Goal: Communication & Community: Answer question/provide support

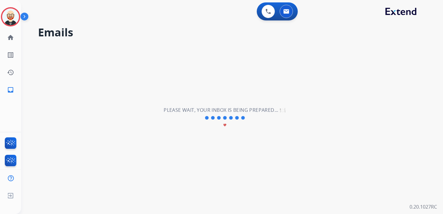
click at [10, 18] on img at bounding box center [10, 16] width 17 height 17
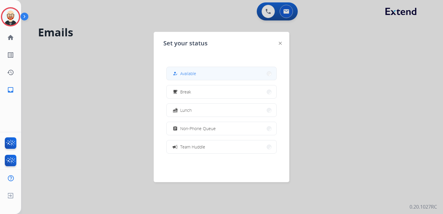
click at [180, 74] on div "how_to_reg" at bounding box center [175, 73] width 9 height 7
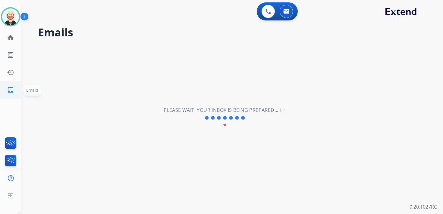
click at [12, 89] on mat-icon "inbox" at bounding box center [10, 89] width 7 height 7
click at [11, 73] on mat-icon "history" at bounding box center [10, 72] width 7 height 7
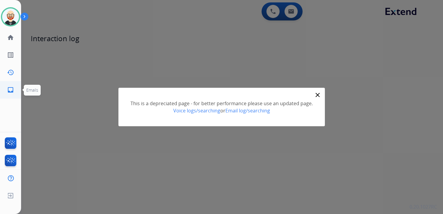
click at [11, 88] on mat-icon "inbox" at bounding box center [10, 89] width 7 height 7
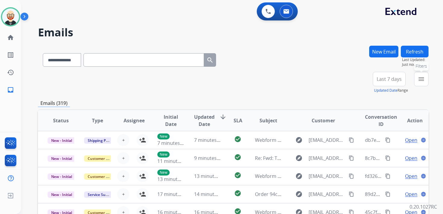
click at [416, 80] on button "menu Filters" at bounding box center [421, 79] width 14 height 14
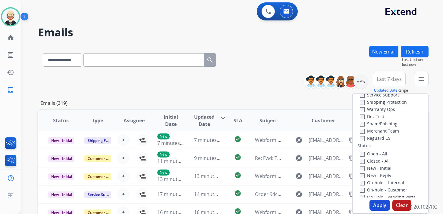
scroll to position [40, 0]
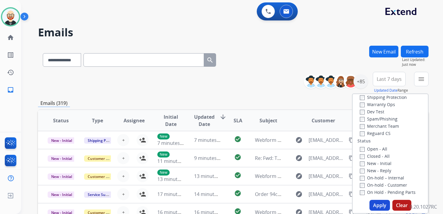
click at [379, 164] on label "New - Initial" at bounding box center [375, 164] width 32 height 6
click at [379, 173] on label "New - Reply" at bounding box center [374, 171] width 31 height 6
click at [374, 206] on button "Apply" at bounding box center [379, 205] width 20 height 11
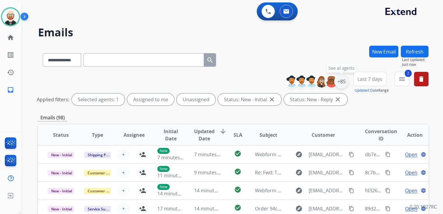
click at [341, 84] on div "+85" at bounding box center [341, 81] width 14 height 14
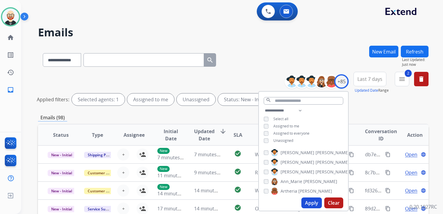
click at [289, 141] on span "Unassigned" at bounding box center [283, 140] width 20 height 5
click at [306, 202] on button "Apply" at bounding box center [311, 203] width 20 height 11
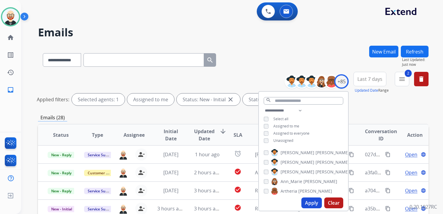
click at [364, 79] on span "Last 7 days" at bounding box center [369, 79] width 25 height 2
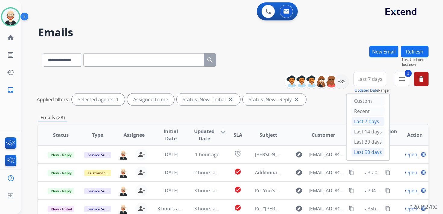
click at [365, 148] on div "Last 90 days" at bounding box center [367, 152] width 33 height 9
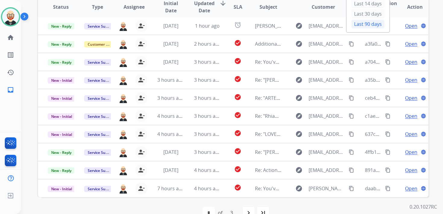
scroll to position [0, 0]
click at [204, 7] on span "Updated Date" at bounding box center [204, 7] width 20 height 14
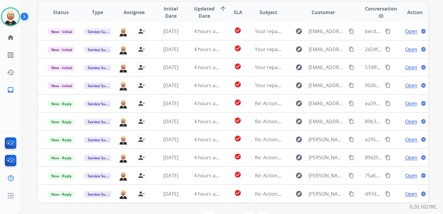
scroll to position [121, 0]
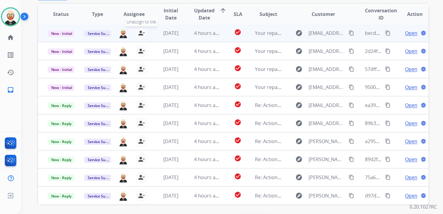
click at [139, 33] on mat-icon "person_remove" at bounding box center [141, 33] width 7 height 7
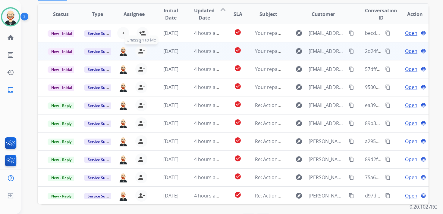
click at [139, 52] on mat-icon "person_remove" at bounding box center [141, 51] width 7 height 7
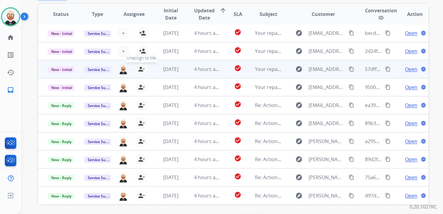
click at [140, 67] on mat-icon "person_remove" at bounding box center [141, 69] width 7 height 7
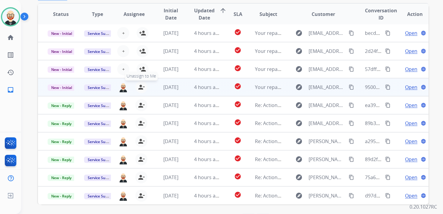
click at [140, 83] on button "person_remove [PERSON_NAME] to Me" at bounding box center [141, 87] width 12 height 12
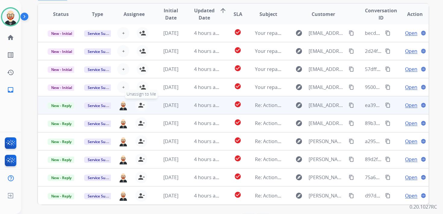
click at [139, 107] on mat-icon "person_remove" at bounding box center [141, 105] width 7 height 7
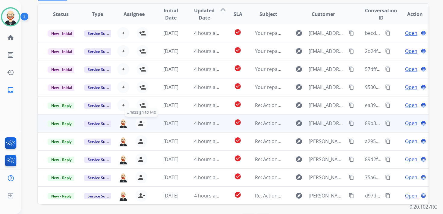
click at [139, 123] on mat-icon "person_remove" at bounding box center [141, 123] width 7 height 7
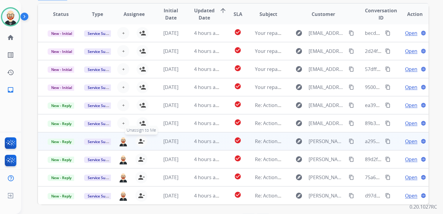
click at [138, 143] on mat-icon "person_remove" at bounding box center [141, 141] width 7 height 7
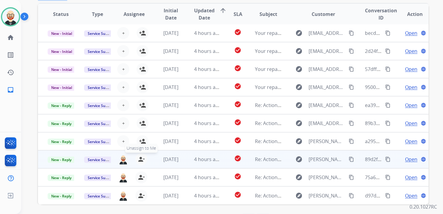
click at [138, 159] on mat-icon "person_remove" at bounding box center [141, 159] width 7 height 7
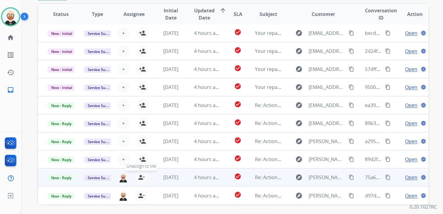
click at [139, 176] on mat-icon "person_remove" at bounding box center [141, 177] width 7 height 7
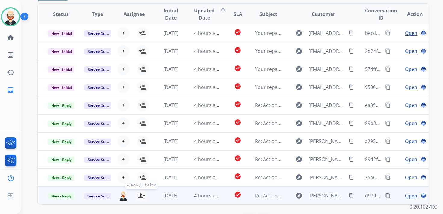
click at [139, 195] on mat-icon "person_remove" at bounding box center [141, 195] width 7 height 7
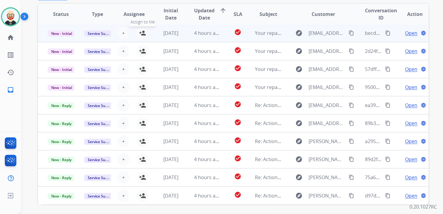
click at [141, 35] on mat-icon "person_add" at bounding box center [142, 33] width 7 height 7
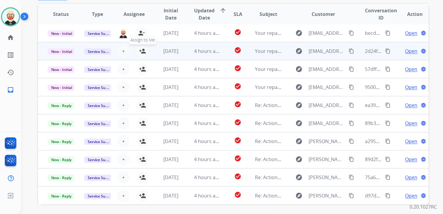
click at [141, 50] on mat-icon "person_add" at bounding box center [142, 51] width 7 height 7
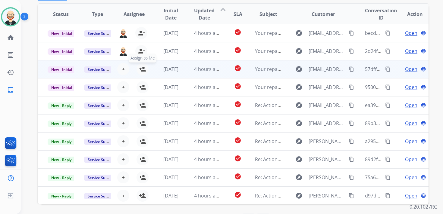
click at [142, 67] on mat-icon "person_add" at bounding box center [142, 69] width 7 height 7
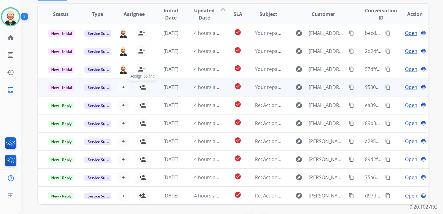
click at [143, 89] on mat-icon "person_add" at bounding box center [142, 87] width 7 height 7
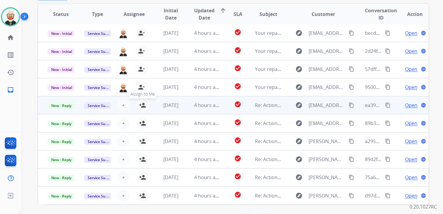
click at [144, 105] on mat-icon "person_add" at bounding box center [142, 105] width 7 height 7
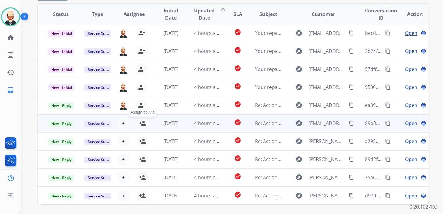
click at [144, 123] on mat-icon "person_add" at bounding box center [142, 123] width 7 height 7
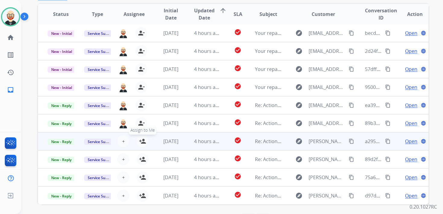
click at [142, 141] on mat-icon "person_add" at bounding box center [142, 141] width 7 height 7
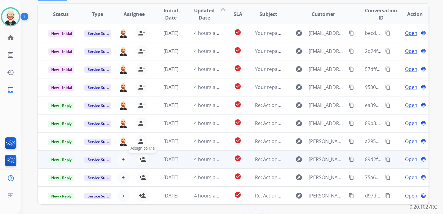
click at [141, 161] on mat-icon "person_add" at bounding box center [142, 159] width 7 height 7
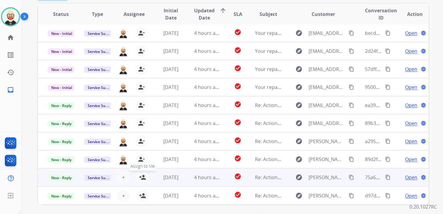
click at [141, 179] on mat-icon "person_add" at bounding box center [142, 177] width 7 height 7
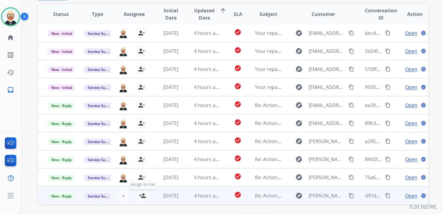
click at [141, 195] on mat-icon "person_add" at bounding box center [142, 195] width 7 height 7
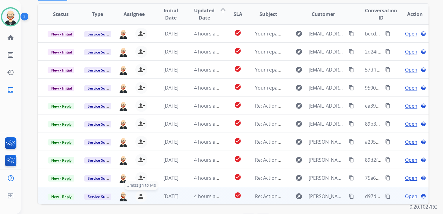
scroll to position [0, 0]
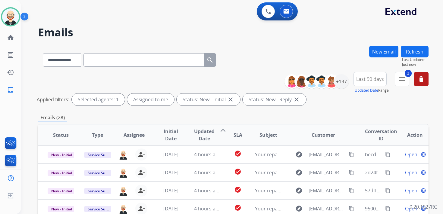
click at [419, 46] on button "Refresh" at bounding box center [414, 52] width 28 height 12
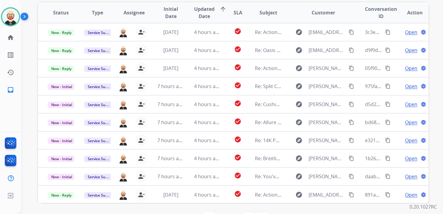
scroll to position [1, 0]
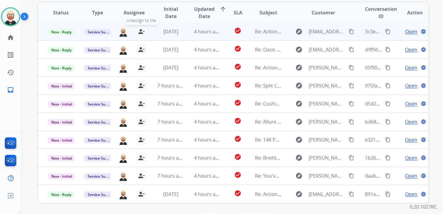
click at [142, 33] on mat-icon "person_remove" at bounding box center [141, 31] width 7 height 7
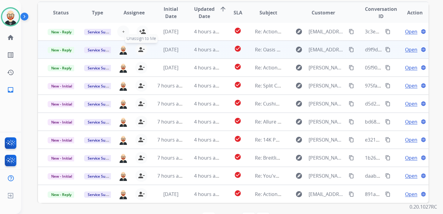
click at [139, 49] on mat-icon "person_remove" at bounding box center [141, 49] width 7 height 7
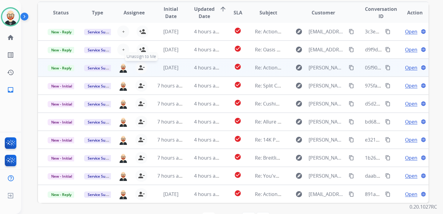
click at [139, 67] on mat-icon "person_remove" at bounding box center [141, 67] width 7 height 7
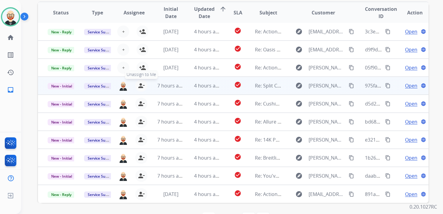
click at [139, 88] on mat-icon "person_remove" at bounding box center [141, 85] width 7 height 7
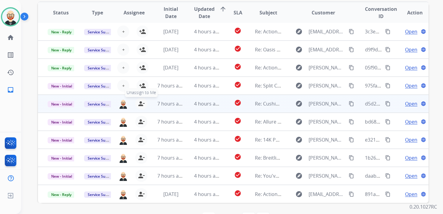
click at [140, 104] on mat-icon "person_remove" at bounding box center [141, 103] width 7 height 7
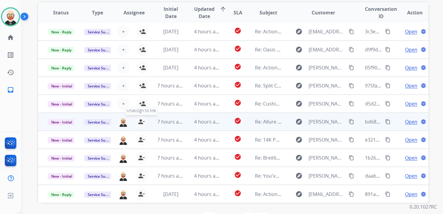
click at [140, 121] on mat-icon "person_remove" at bounding box center [141, 121] width 7 height 7
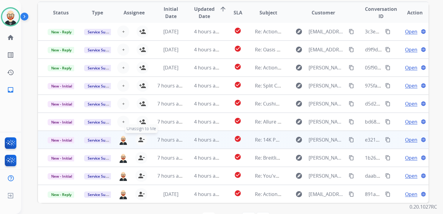
click at [139, 141] on mat-icon "person_remove" at bounding box center [141, 139] width 7 height 7
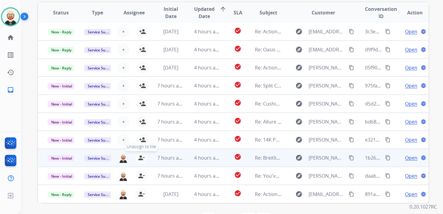
click at [139, 160] on mat-icon "person_remove" at bounding box center [141, 157] width 7 height 7
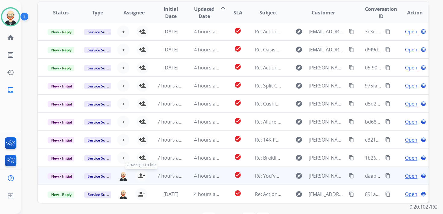
click at [139, 177] on mat-icon "person_remove" at bounding box center [141, 176] width 7 height 7
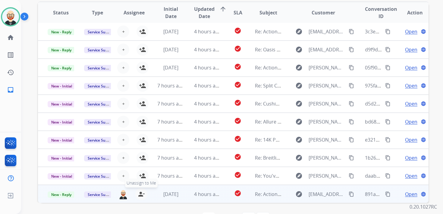
click at [140, 197] on mat-icon "person_remove" at bounding box center [141, 194] width 7 height 7
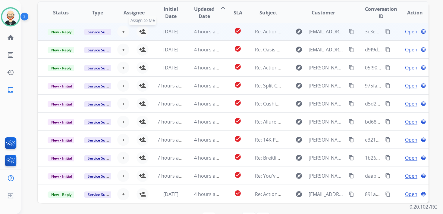
click at [142, 32] on mat-icon "person_add" at bounding box center [142, 31] width 7 height 7
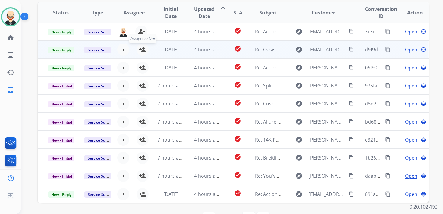
click at [142, 50] on mat-icon "person_add" at bounding box center [142, 49] width 7 height 7
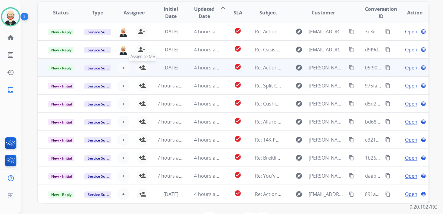
click at [143, 67] on mat-icon "person_add" at bounding box center [142, 67] width 7 height 7
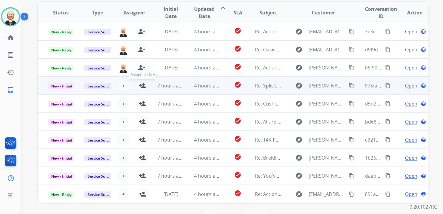
click at [142, 86] on mat-icon "person_add" at bounding box center [142, 85] width 7 height 7
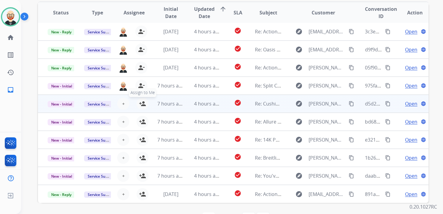
click at [142, 106] on mat-icon "person_add" at bounding box center [142, 103] width 7 height 7
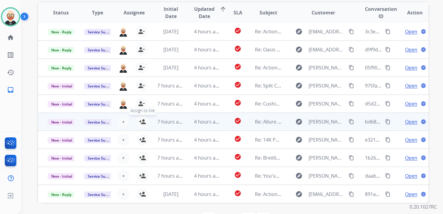
click at [142, 123] on mat-icon "person_add" at bounding box center [142, 121] width 7 height 7
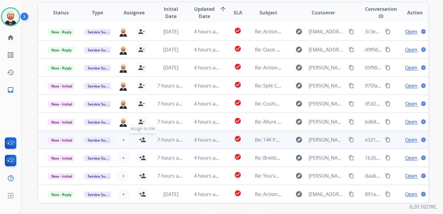
click at [141, 136] on mat-icon "person_add" at bounding box center [142, 139] width 7 height 7
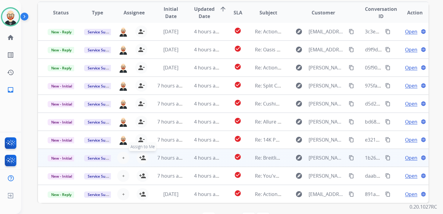
click at [141, 161] on mat-icon "person_add" at bounding box center [142, 157] width 7 height 7
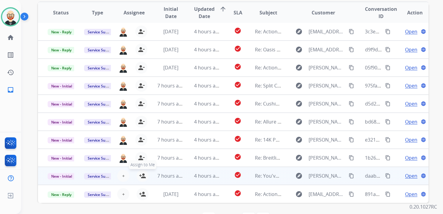
click at [141, 175] on mat-icon "person_add" at bounding box center [142, 176] width 7 height 7
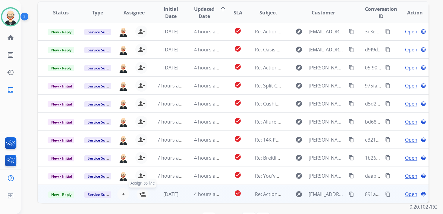
click at [141, 194] on mat-icon "person_add" at bounding box center [142, 194] width 7 height 7
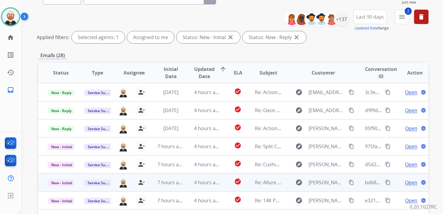
scroll to position [0, 0]
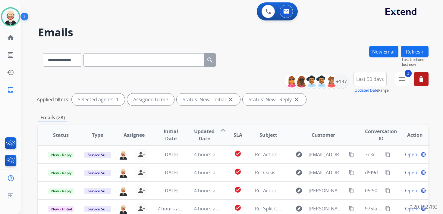
click at [416, 48] on button "Refresh" at bounding box center [414, 52] width 28 height 12
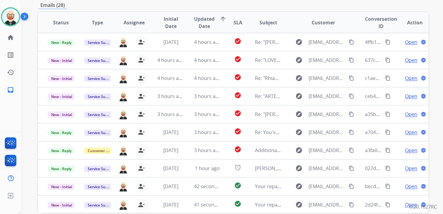
scroll to position [116, 0]
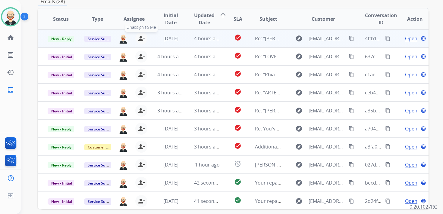
click at [143, 40] on mat-icon "person_remove" at bounding box center [141, 38] width 7 height 7
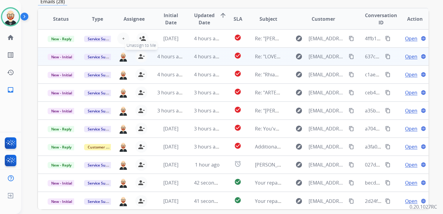
click at [142, 59] on mat-icon "person_remove" at bounding box center [141, 56] width 7 height 7
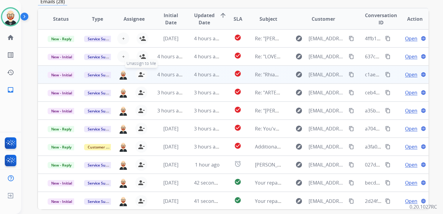
click at [142, 70] on button "person_remove [PERSON_NAME] to Me" at bounding box center [141, 75] width 12 height 12
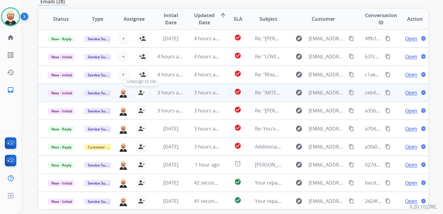
click at [139, 93] on mat-icon "person_remove" at bounding box center [141, 92] width 7 height 7
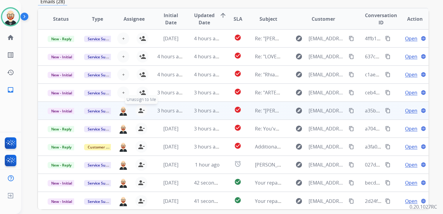
click at [139, 110] on mat-icon "person_remove" at bounding box center [141, 110] width 7 height 7
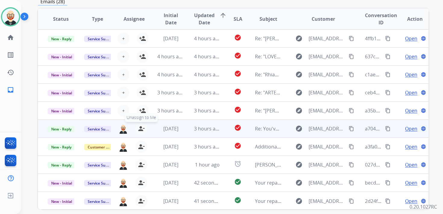
click at [138, 130] on mat-icon "person_remove" at bounding box center [141, 128] width 7 height 7
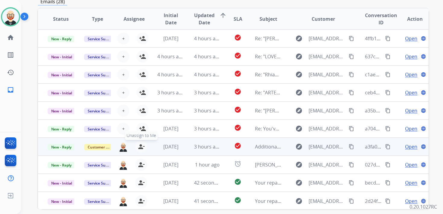
click at [138, 146] on mat-icon "person_remove" at bounding box center [141, 146] width 7 height 7
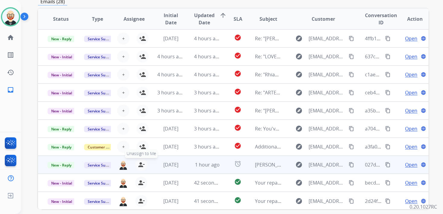
click at [140, 166] on mat-icon "person_remove" at bounding box center [141, 164] width 7 height 7
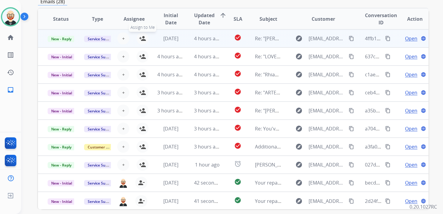
click at [141, 37] on mat-icon "person_add" at bounding box center [142, 38] width 7 height 7
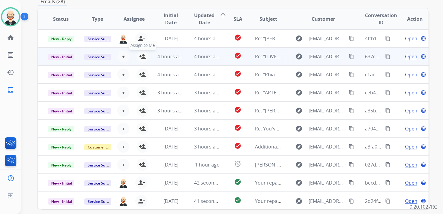
click at [141, 55] on mat-icon "person_add" at bounding box center [142, 56] width 7 height 7
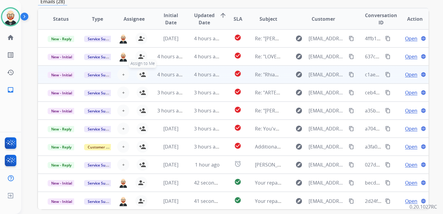
click at [141, 75] on mat-icon "person_add" at bounding box center [142, 74] width 7 height 7
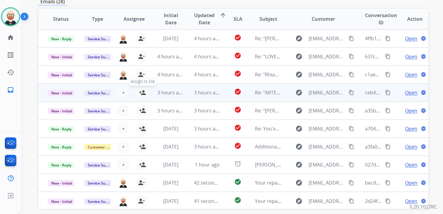
click at [141, 97] on button "person_add Assign to Me" at bounding box center [142, 93] width 12 height 12
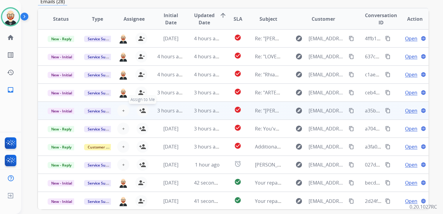
click at [141, 116] on button "person_add Assign to Me" at bounding box center [142, 111] width 12 height 12
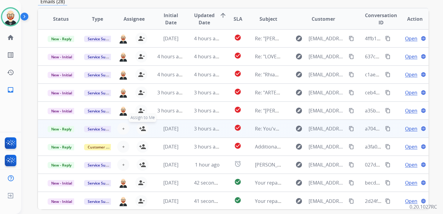
click at [141, 130] on mat-icon "person_add" at bounding box center [142, 128] width 7 height 7
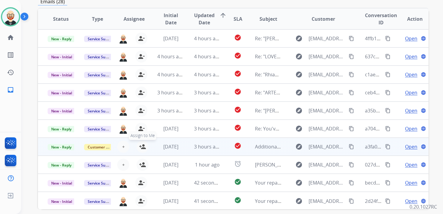
click at [141, 146] on mat-icon "person_add" at bounding box center [142, 146] width 7 height 7
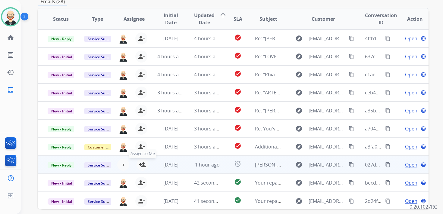
click at [141, 165] on mat-icon "person_add" at bounding box center [142, 164] width 7 height 7
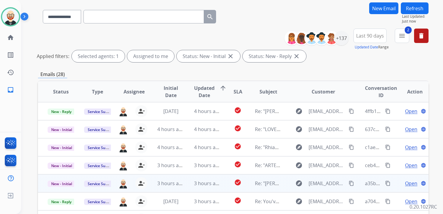
scroll to position [0, 0]
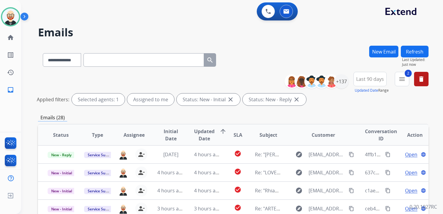
click at [414, 42] on div "**********" at bounding box center [224, 129] width 407 height 214
click at [414, 51] on button "Refresh" at bounding box center [414, 52] width 28 height 12
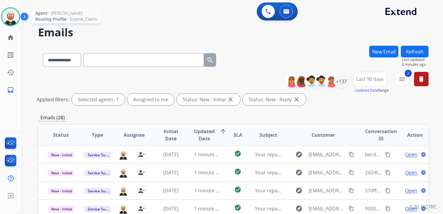
click at [11, 20] on img at bounding box center [10, 16] width 17 height 17
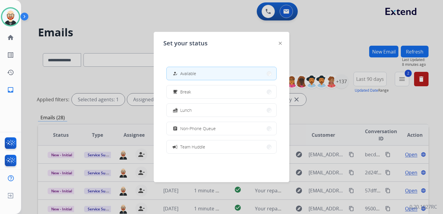
click at [278, 45] on div "Set your status how_to_reg Available free_breakfast Break fastfood Lunch assign…" at bounding box center [221, 107] width 135 height 151
click at [281, 44] on img at bounding box center [279, 43] width 3 height 3
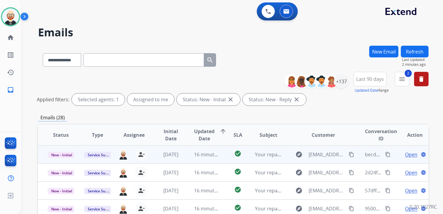
click at [405, 152] on span "Open" at bounding box center [411, 154] width 12 height 7
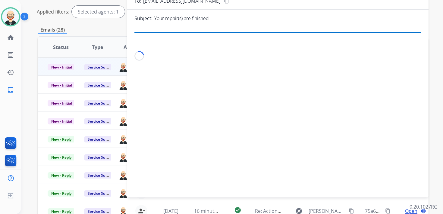
scroll to position [87, 0]
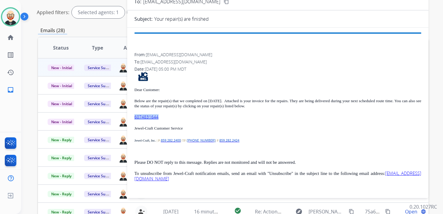
drag, startPoint x: 161, startPoint y: 119, endPoint x: 134, endPoint y: 119, distance: 26.5
click at [134, 119] on p "6074831644" at bounding box center [277, 117] width 287 height 5
copy link "6074831644"
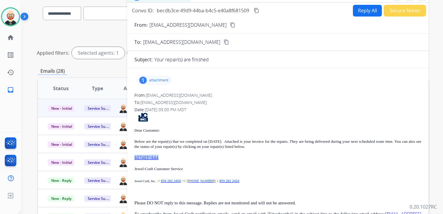
scroll to position [46, 0]
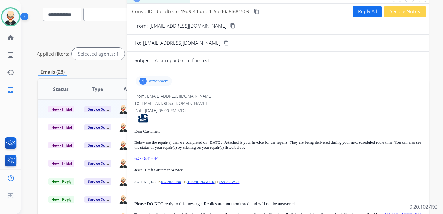
click at [154, 80] on p "attachment" at bounding box center [158, 81] width 19 height 5
click at [178, 94] on mat-icon "download" at bounding box center [176, 96] width 5 height 5
click at [256, 13] on mat-icon "content_copy" at bounding box center [255, 11] width 5 height 5
drag, startPoint x: 256, startPoint y: 142, endPoint x: 338, endPoint y: 144, distance: 82.2
click at [338, 144] on span "Below are the repair(s) that we completed on [DATE]. Attached is your invoice f…" at bounding box center [277, 145] width 287 height 10
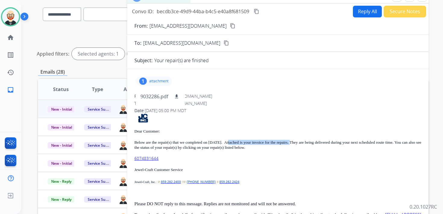
copy span "Attached is your invoice for the repairs."
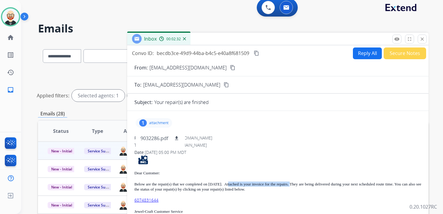
scroll to position [0, 0]
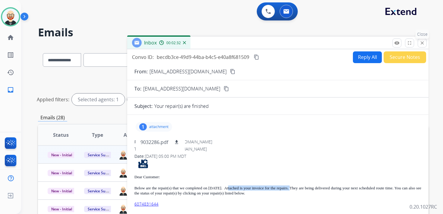
click at [421, 43] on mat-icon "close" at bounding box center [421, 42] width 5 height 5
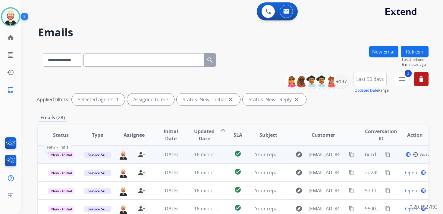
click at [70, 157] on span "New - Initial" at bounding box center [62, 155] width 28 height 6
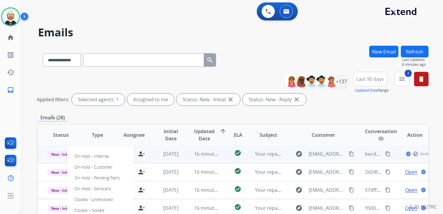
scroll to position [1, 0]
click at [95, 209] on p "Closed – Solved" at bounding box center [89, 211] width 35 height 8
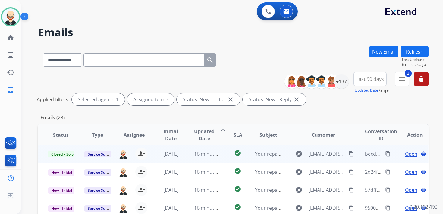
click at [417, 50] on button "Refresh" at bounding box center [414, 52] width 28 height 12
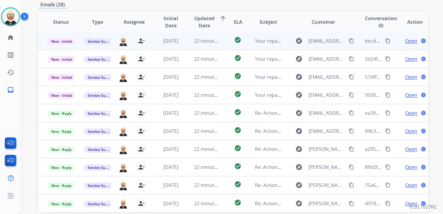
scroll to position [143, 0]
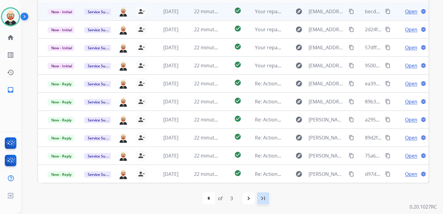
click at [261, 199] on mat-icon "last_page" at bounding box center [262, 198] width 7 height 7
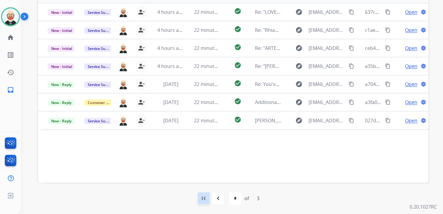
click at [203, 201] on mat-icon "first_page" at bounding box center [203, 198] width 7 height 7
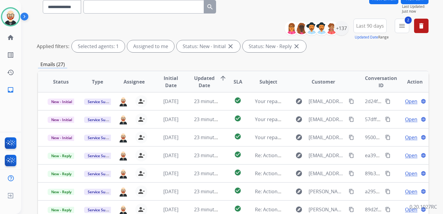
scroll to position [1, 0]
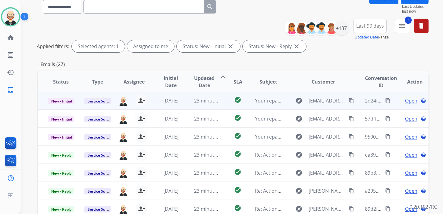
click at [405, 101] on span "Open" at bounding box center [411, 100] width 12 height 7
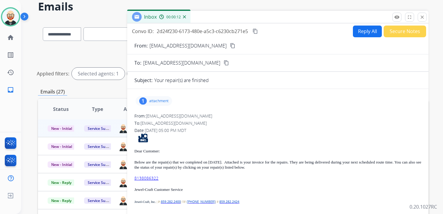
scroll to position [26, 0]
click at [158, 100] on p "attachment" at bounding box center [158, 100] width 19 height 5
click at [176, 116] on mat-icon "download" at bounding box center [176, 116] width 5 height 5
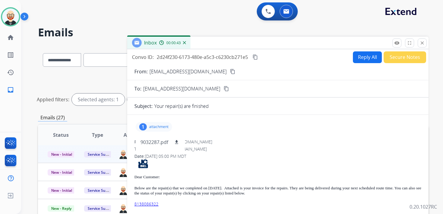
scroll to position [2, 0]
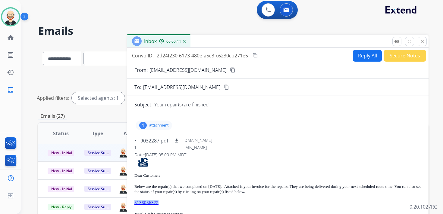
drag, startPoint x: 165, startPoint y: 203, endPoint x: 135, endPoint y: 204, distance: 30.1
click at [135, 204] on p "8138086322" at bounding box center [277, 203] width 287 height 5
copy link "8138086322"
click at [257, 54] on mat-icon "content_copy" at bounding box center [254, 55] width 5 height 5
drag, startPoint x: 255, startPoint y: 186, endPoint x: 338, endPoint y: 188, distance: 82.5
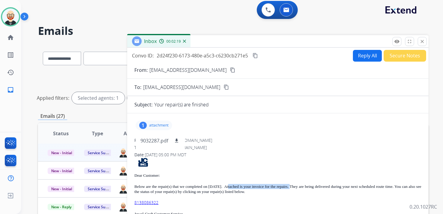
click at [338, 188] on span "Below are the repair(s) that we completed on [DATE]. Attached is your invoice f…" at bounding box center [277, 190] width 287 height 10
copy span "Attached is your invoice for the repairs."
click at [423, 42] on mat-icon "close" at bounding box center [421, 41] width 5 height 5
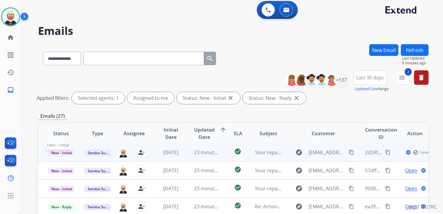
click at [59, 153] on span "New - Initial" at bounding box center [62, 153] width 28 height 6
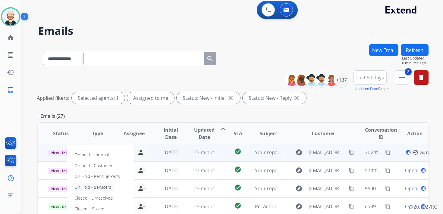
scroll to position [1, 0]
click at [88, 208] on p "Closed – Solved" at bounding box center [89, 209] width 35 height 8
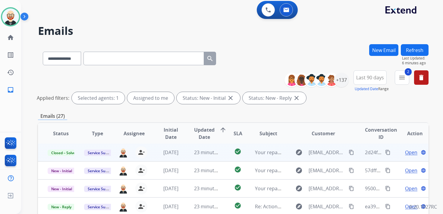
click at [415, 48] on button "Refresh" at bounding box center [414, 50] width 28 height 12
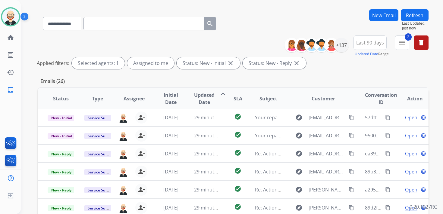
scroll to position [37, 0]
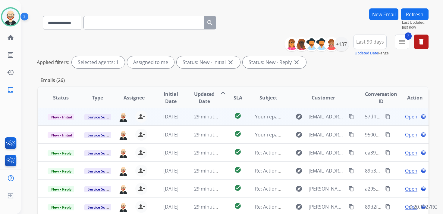
click at [406, 118] on span "Open" at bounding box center [411, 116] width 12 height 7
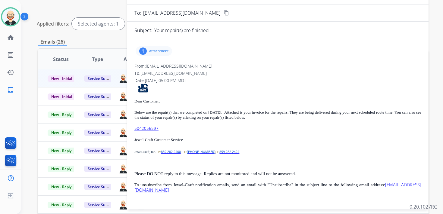
scroll to position [78, 0]
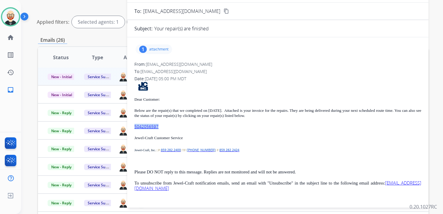
drag, startPoint x: 164, startPoint y: 128, endPoint x: 131, endPoint y: 127, distance: 32.8
click at [131, 127] on div "1 attachment From: [EMAIL_ADDRESS][DOMAIN_NAME] To: [EMAIL_ADDRESS][DOMAIN_NAME…" at bounding box center [277, 121] width 301 height 159
copy link "5042056597"
click at [162, 48] on p "attachment" at bounding box center [158, 49] width 19 height 5
click at [177, 64] on mat-icon "download" at bounding box center [176, 64] width 5 height 5
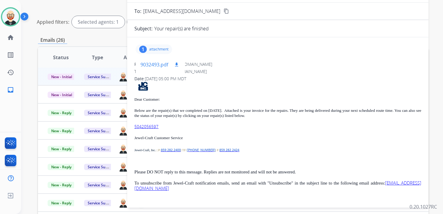
click at [176, 64] on mat-icon "download" at bounding box center [176, 64] width 5 height 5
click at [178, 65] on mat-icon "download" at bounding box center [176, 64] width 5 height 5
drag, startPoint x: 164, startPoint y: 129, endPoint x: 134, endPoint y: 129, distance: 30.7
click at [134, 129] on div "1 attachment 9032493.pdf download From: [EMAIL_ADDRESS][DOMAIN_NAME] To: [EMAIL…" at bounding box center [277, 121] width 301 height 159
copy link "5042056597"
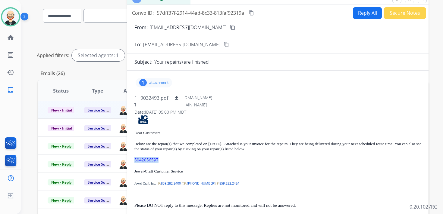
scroll to position [41, 0]
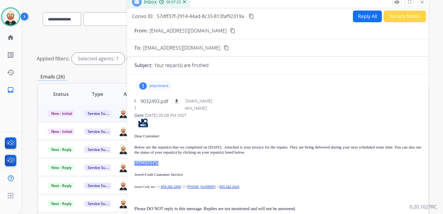
click at [253, 17] on mat-icon "content_copy" at bounding box center [250, 16] width 5 height 5
click at [422, 4] on mat-icon "close" at bounding box center [421, 1] width 5 height 5
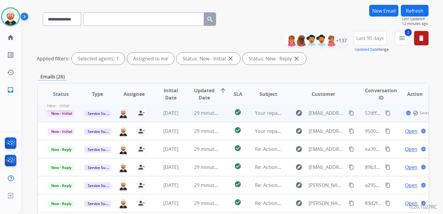
click at [66, 114] on span "New - Initial" at bounding box center [62, 113] width 28 height 6
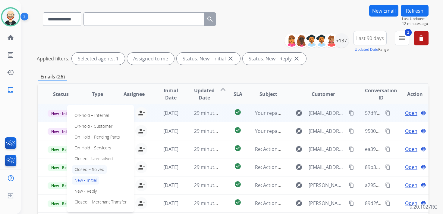
click at [92, 169] on p "Closed – Solved" at bounding box center [89, 170] width 35 height 8
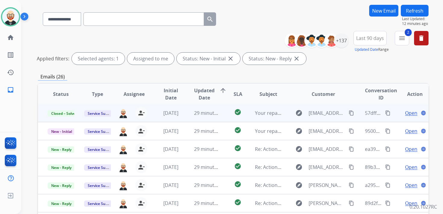
click at [415, 12] on button "Refresh" at bounding box center [414, 11] width 28 height 12
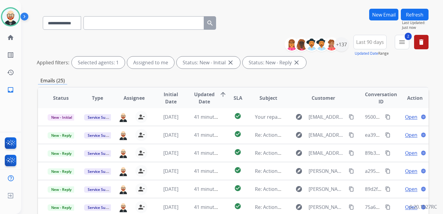
scroll to position [43, 0]
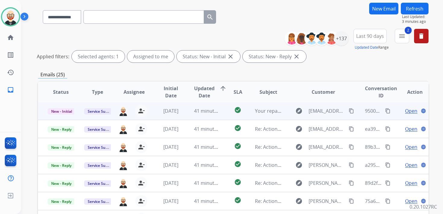
click at [405, 112] on span "Open" at bounding box center [411, 110] width 12 height 7
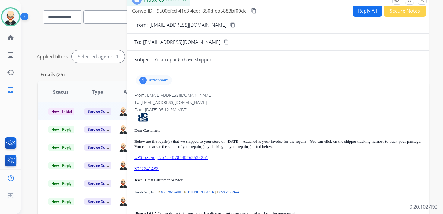
scroll to position [5, 0]
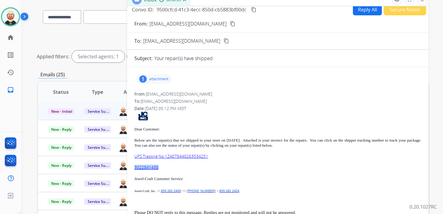
drag, startPoint x: 160, startPoint y: 168, endPoint x: 134, endPoint y: 169, distance: 26.2
click at [134, 169] on p "3022841438" at bounding box center [277, 167] width 287 height 5
copy link "3022841438"
click at [154, 79] on p "attachment" at bounding box center [158, 79] width 19 height 5
click at [176, 93] on mat-icon "download" at bounding box center [176, 94] width 5 height 5
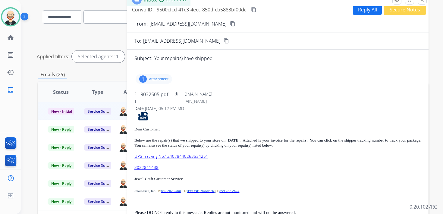
click at [424, 3] on button "close Close" at bounding box center [421, -1] width 9 height 9
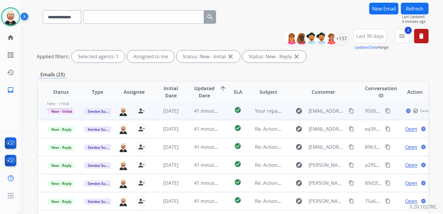
click at [68, 111] on span "New - Initial" at bounding box center [62, 111] width 28 height 6
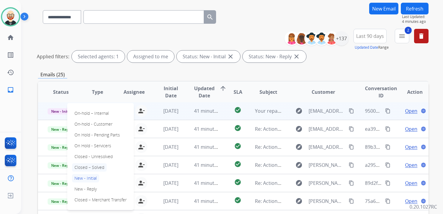
click at [93, 170] on p "Closed – Solved" at bounding box center [89, 167] width 35 height 8
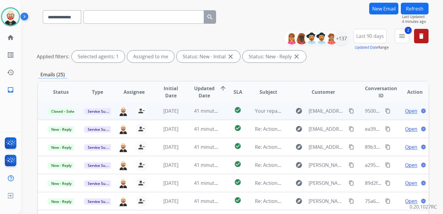
click at [416, 9] on button "Refresh" at bounding box center [414, 9] width 28 height 12
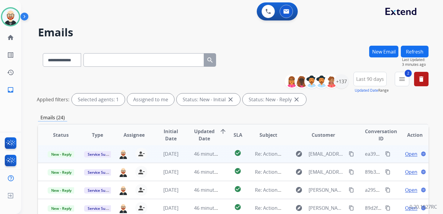
click at [408, 156] on span "Open" at bounding box center [411, 154] width 12 height 7
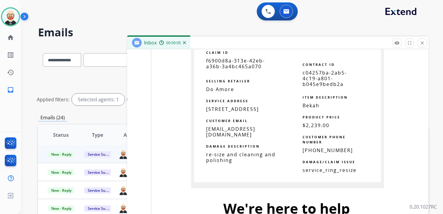
scroll to position [751, 0]
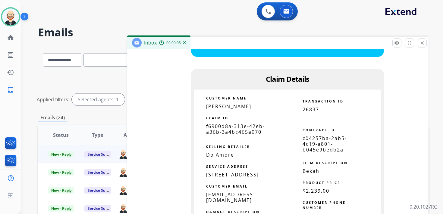
click at [235, 126] on span "f6900d8a-313e-42eb-a36b-3a4bc465a070" at bounding box center [235, 129] width 59 height 12
copy tbody
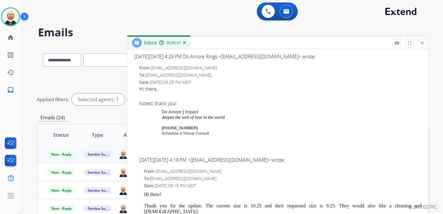
scroll to position [0, 0]
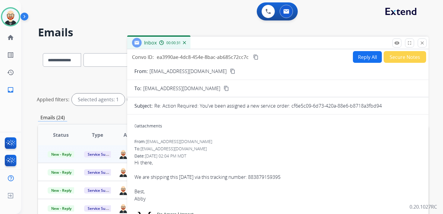
click at [255, 55] on mat-icon "content_copy" at bounding box center [255, 56] width 5 height 5
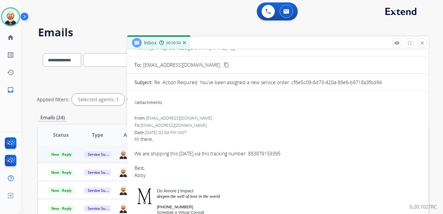
scroll to position [24, 0]
click at [213, 153] on div "We are shipping this [DATE] via this tracking number: 883879159395" at bounding box center [277, 152] width 287 height 7
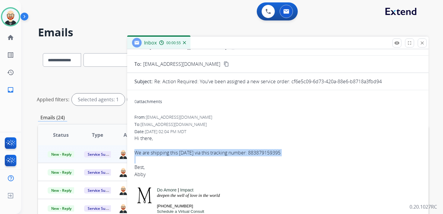
click at [213, 153] on div "We are shipping this [DATE] via this tracking number: 883879159395" at bounding box center [277, 152] width 287 height 7
copy div "We are shipping this [DATE] via this tracking number: 883879159395"
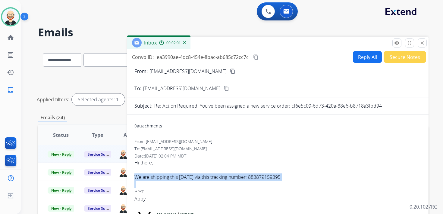
click at [365, 58] on button "Reply All" at bounding box center [367, 57] width 29 height 12
select select "**********"
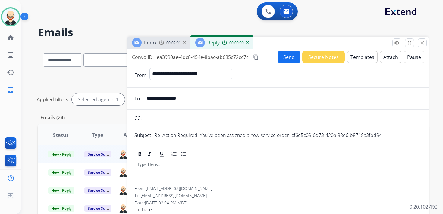
click at [173, 170] on div at bounding box center [277, 173] width 287 height 27
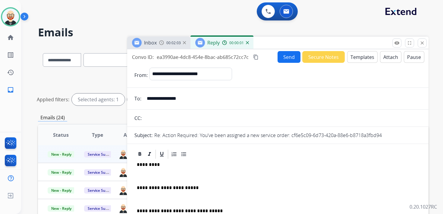
scroll to position [2, 0]
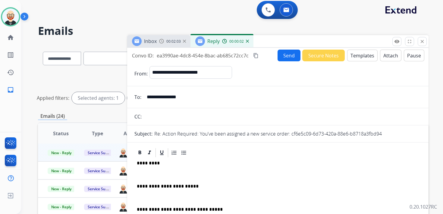
click at [163, 175] on p at bounding box center [278, 174] width 282 height 5
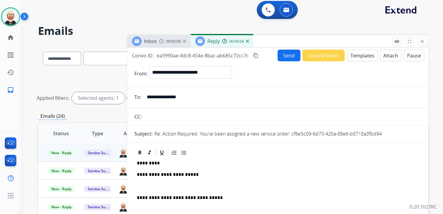
click at [161, 188] on p at bounding box center [278, 186] width 282 height 5
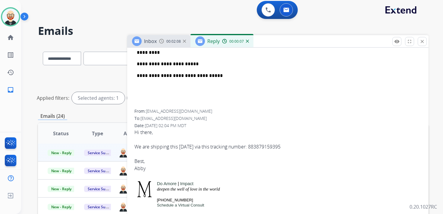
scroll to position [113, 0]
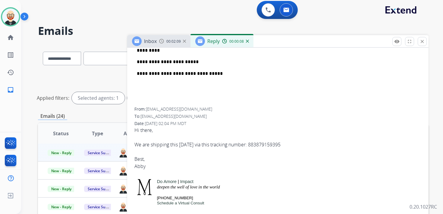
click at [141, 168] on div "Abby" at bounding box center [277, 166] width 287 height 7
copy div "Abby"
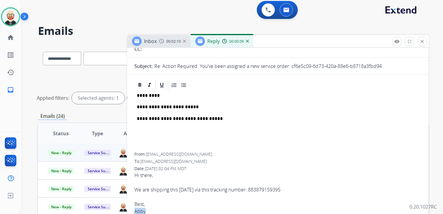
scroll to position [0, 0]
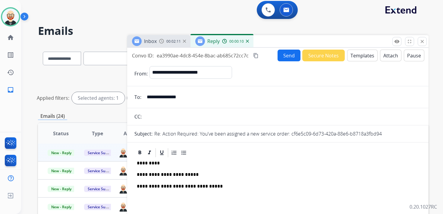
click at [148, 164] on p "*********" at bounding box center [275, 163] width 277 height 5
click at [289, 52] on button "Send" at bounding box center [288, 56] width 23 height 12
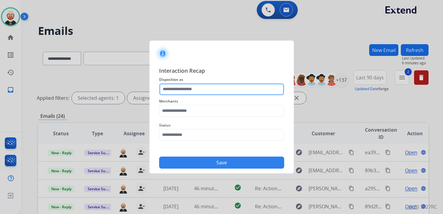
click at [189, 86] on input "text" at bounding box center [221, 89] width 125 height 12
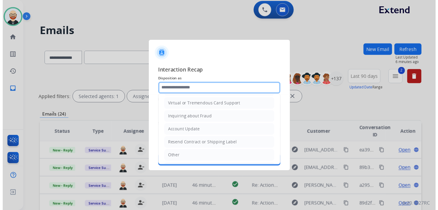
scroll to position [90, 0]
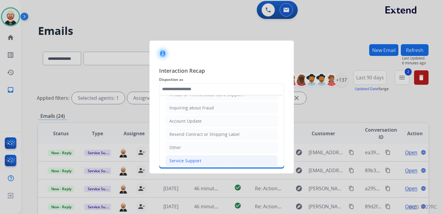
click at [183, 159] on div "Service Support" at bounding box center [185, 161] width 32 height 6
type input "**********"
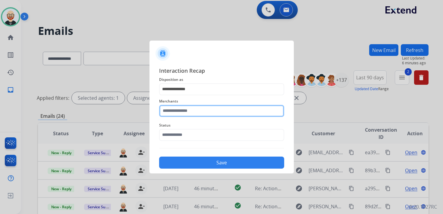
click at [182, 114] on input "text" at bounding box center [221, 111] width 125 height 12
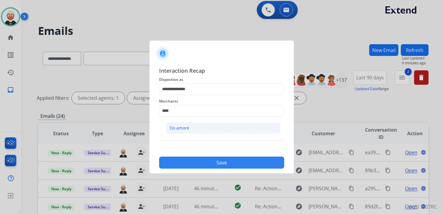
click at [187, 125] on div "Do amore" at bounding box center [179, 128] width 20 height 6
type input "********"
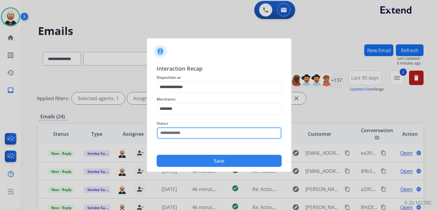
click at [185, 133] on input "text" at bounding box center [219, 133] width 125 height 12
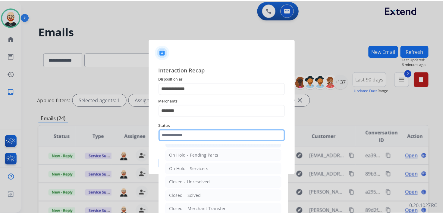
scroll to position [33, 0]
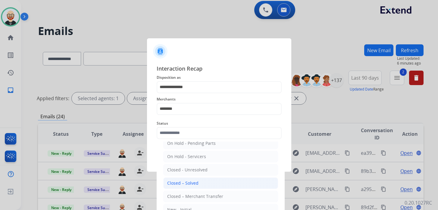
click at [187, 183] on div "Closed – Solved" at bounding box center [182, 183] width 31 height 6
type input "**********"
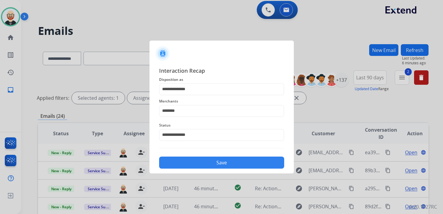
click at [188, 162] on button "Save" at bounding box center [221, 163] width 125 height 12
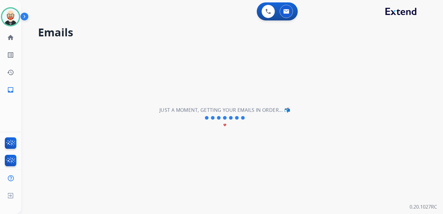
scroll to position [0, 0]
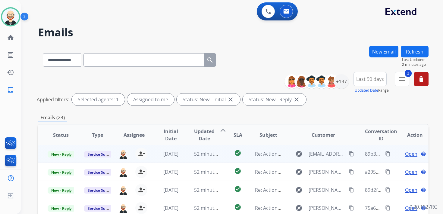
click at [406, 154] on span "Open" at bounding box center [411, 154] width 12 height 7
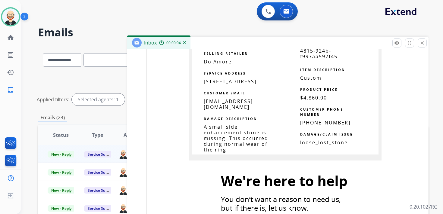
scroll to position [667, 0]
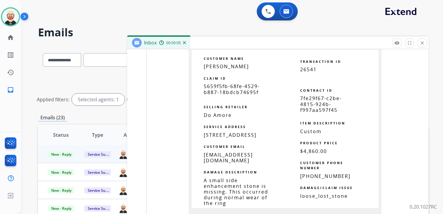
click at [229, 88] on span "5659f5fb-68fe-4529-b887-18bdcb74695f" at bounding box center [232, 89] width 56 height 12
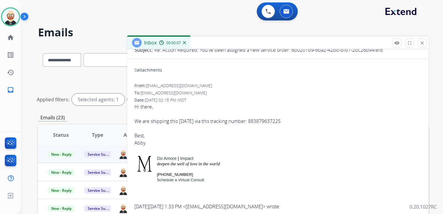
scroll to position [0, 0]
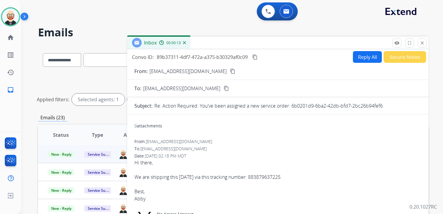
click at [256, 57] on mat-icon "content_copy" at bounding box center [254, 56] width 5 height 5
click at [190, 176] on div "We are shipping this [DATE] via this tracking number: 883879637225" at bounding box center [277, 177] width 287 height 7
click at [137, 200] on div "Abby" at bounding box center [277, 198] width 287 height 7
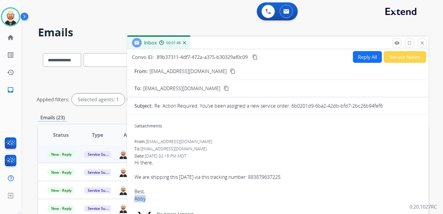
click at [137, 200] on div "Abby" at bounding box center [277, 198] width 287 height 7
click at [361, 61] on button "Reply All" at bounding box center [367, 57] width 29 height 12
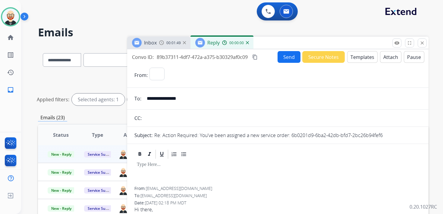
select select "**********"
click at [149, 165] on p at bounding box center [278, 164] width 282 height 5
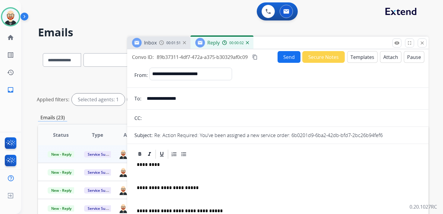
scroll to position [2, 0]
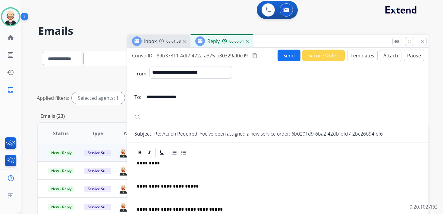
click at [148, 165] on p "*********" at bounding box center [275, 163] width 277 height 5
click at [147, 172] on div "**********" at bounding box center [277, 200] width 287 height 85
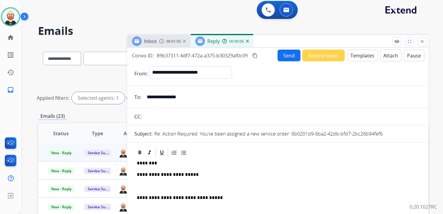
click at [148, 187] on p at bounding box center [278, 186] width 282 height 5
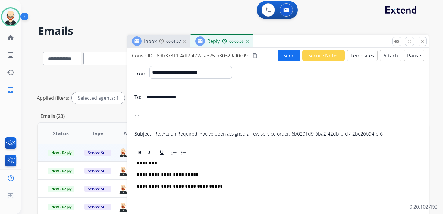
click at [285, 56] on button "Send" at bounding box center [288, 56] width 23 height 12
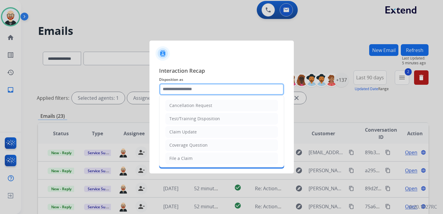
click at [204, 91] on input "text" at bounding box center [221, 89] width 125 height 12
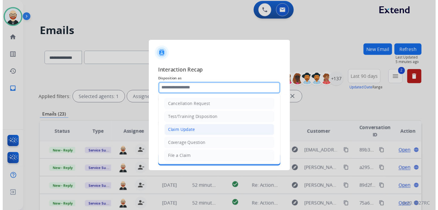
scroll to position [90, 0]
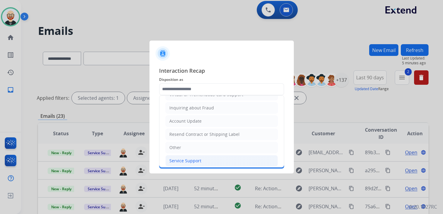
click at [185, 158] on div "Service Support" at bounding box center [185, 161] width 32 height 6
type input "**********"
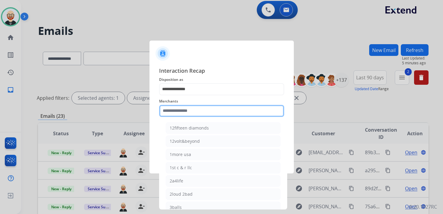
click at [183, 111] on input "text" at bounding box center [221, 111] width 125 height 12
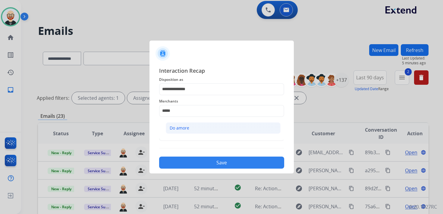
click at [183, 128] on div "Do amore" at bounding box center [179, 128] width 20 height 6
type input "********"
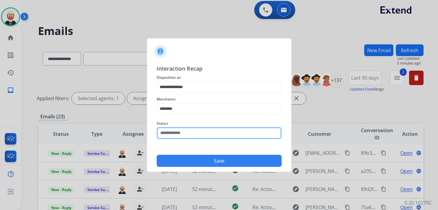
click at [182, 136] on input "text" at bounding box center [219, 133] width 125 height 12
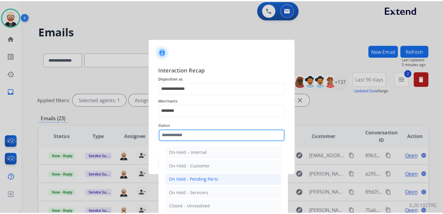
scroll to position [33, 0]
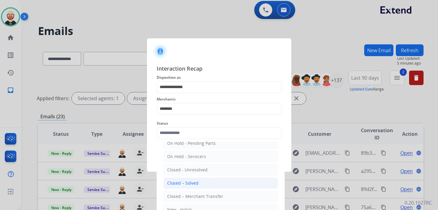
click at [188, 180] on div "Closed – Solved" at bounding box center [182, 183] width 31 height 6
type input "**********"
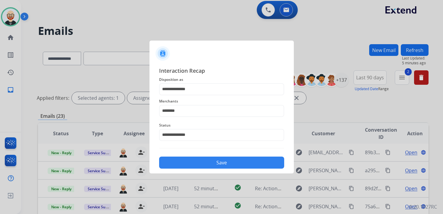
click at [193, 165] on button "Save" at bounding box center [221, 163] width 125 height 12
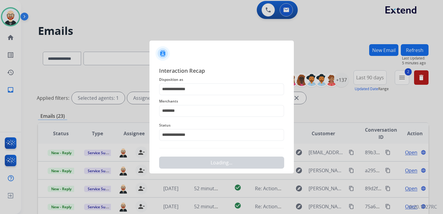
scroll to position [0, 0]
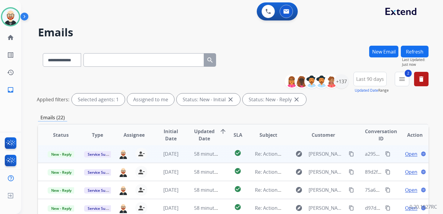
click at [405, 154] on span "Open" at bounding box center [411, 154] width 12 height 7
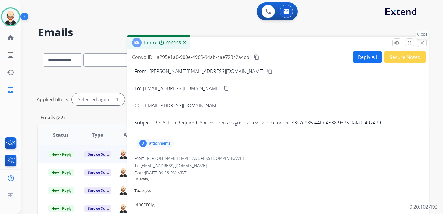
click at [423, 44] on mat-icon "close" at bounding box center [421, 42] width 5 height 5
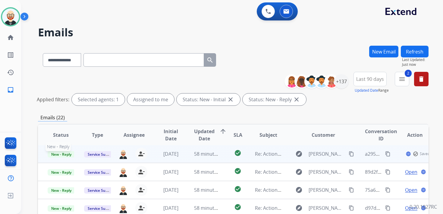
click at [63, 154] on span "New - Reply" at bounding box center [61, 154] width 27 height 6
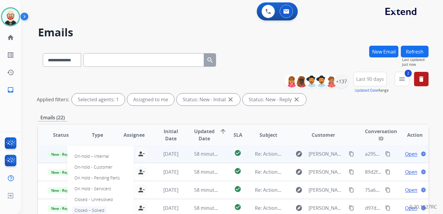
click at [89, 208] on p "Closed – Solved" at bounding box center [89, 211] width 35 height 8
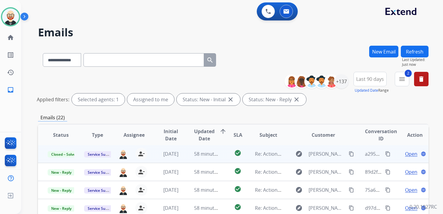
click at [422, 50] on button "Refresh" at bounding box center [414, 52] width 28 height 12
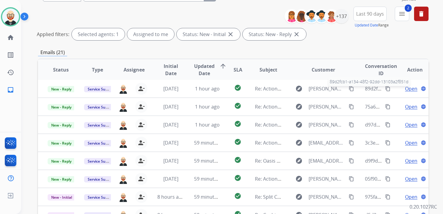
scroll to position [143, 0]
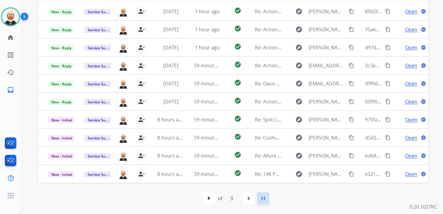
click at [263, 204] on div "last_page" at bounding box center [262, 198] width 13 height 13
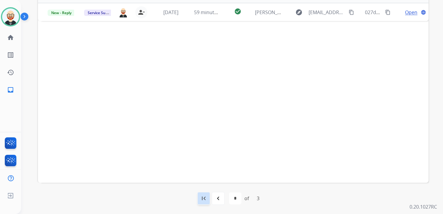
click at [206, 198] on mat-icon "first_page" at bounding box center [203, 198] width 7 height 7
select select "*"
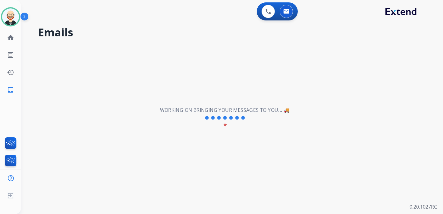
scroll to position [0, 0]
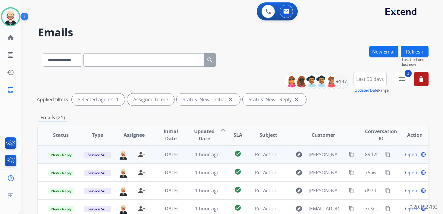
click at [405, 156] on span "Open" at bounding box center [411, 154] width 12 height 7
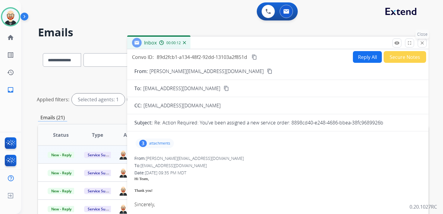
click at [421, 42] on mat-icon "close" at bounding box center [421, 42] width 5 height 5
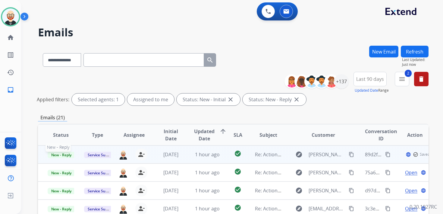
click at [66, 156] on span "New - Reply" at bounding box center [61, 155] width 27 height 6
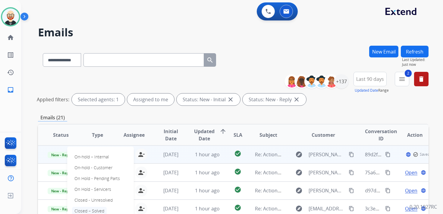
click at [91, 209] on p "Closed – Solved" at bounding box center [89, 211] width 35 height 8
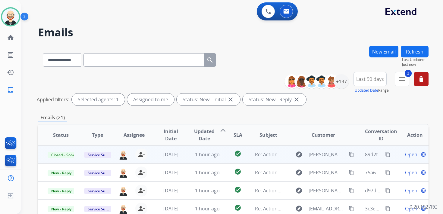
click at [414, 50] on button "Refresh" at bounding box center [414, 52] width 28 height 12
click at [407, 156] on span "Open" at bounding box center [411, 154] width 12 height 7
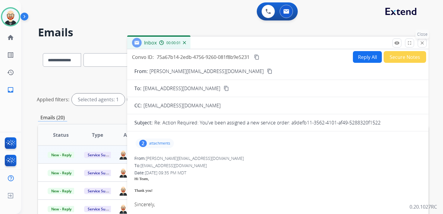
click at [423, 44] on mat-icon "close" at bounding box center [421, 42] width 5 height 5
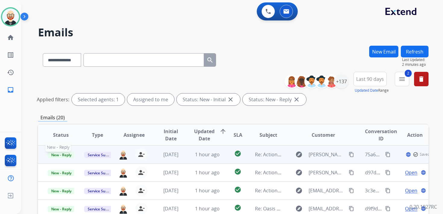
click at [60, 154] on span "New - Reply" at bounding box center [61, 155] width 27 height 6
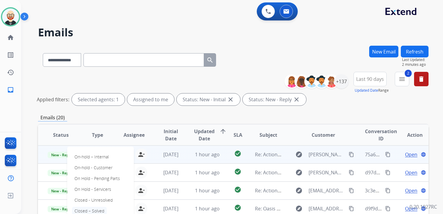
click at [85, 208] on p "Closed – Solved" at bounding box center [89, 211] width 35 height 8
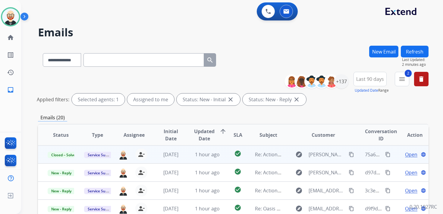
click at [409, 55] on button "Refresh" at bounding box center [414, 52] width 28 height 12
click at [405, 156] on span "Open" at bounding box center [411, 154] width 12 height 7
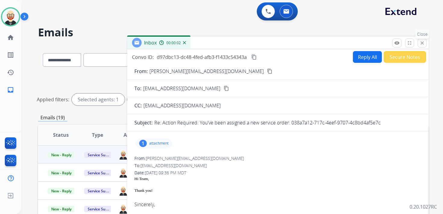
click at [422, 44] on mat-icon "close" at bounding box center [421, 42] width 5 height 5
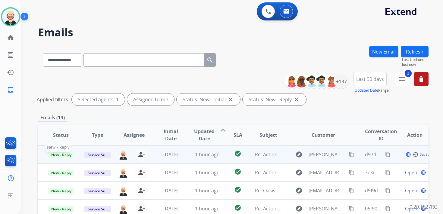
click at [61, 154] on span "New - Reply" at bounding box center [61, 155] width 27 height 6
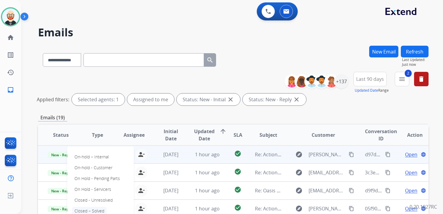
click at [97, 210] on p "Closed – Solved" at bounding box center [89, 211] width 35 height 8
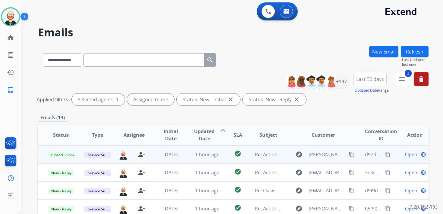
click at [413, 51] on button "Refresh" at bounding box center [414, 52] width 28 height 12
click at [408, 155] on span "Open" at bounding box center [411, 154] width 12 height 7
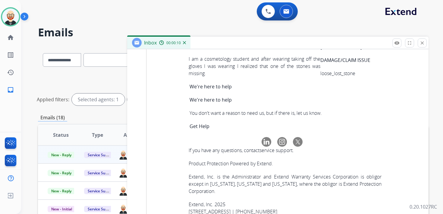
scroll to position [2484, 0]
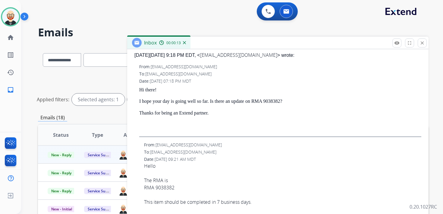
scroll to position [0, 0]
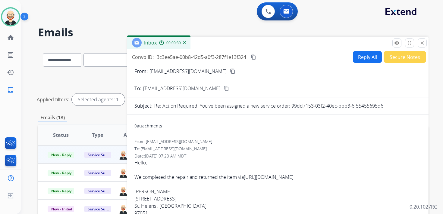
click at [255, 58] on mat-icon "content_copy" at bounding box center [252, 56] width 5 height 5
click at [319, 184] on div "Hello, We completed the repair and returned the item via [URL][DOMAIN_NAME] [PE…" at bounding box center [277, 198] width 287 height 79
click at [293, 177] on link "[URL][DOMAIN_NAME]" at bounding box center [269, 177] width 50 height 7
click at [255, 56] on mat-icon "content_copy" at bounding box center [252, 56] width 5 height 5
click at [150, 176] on div "Hello, We completed the repair and returned the item via [URL][DOMAIN_NAME] [PE…" at bounding box center [277, 198] width 287 height 79
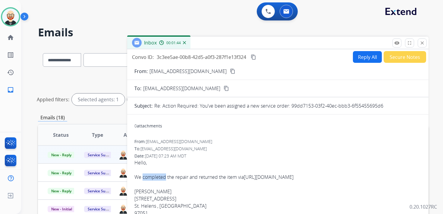
click at [150, 176] on div "Hello, We completed the repair and returned the item via [URL][DOMAIN_NAME] [PE…" at bounding box center [277, 198] width 287 height 79
click at [358, 57] on button "Reply All" at bounding box center [367, 57] width 29 height 12
select select "**********"
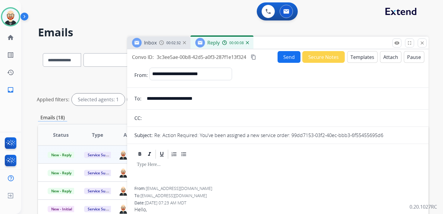
click at [170, 175] on div at bounding box center [277, 173] width 287 height 27
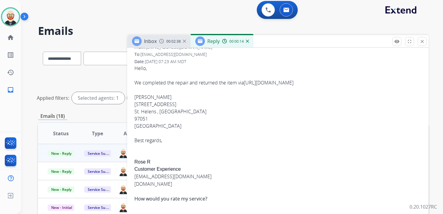
scroll to position [203, 0]
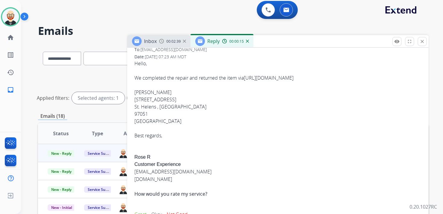
click at [141, 164] on div "Hello, We completed the repair and returned the item via [URL][DOMAIN_NAME] [PE…" at bounding box center [277, 160] width 287 height 201
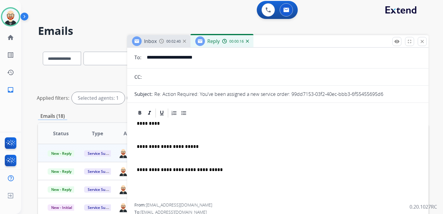
scroll to position [0, 0]
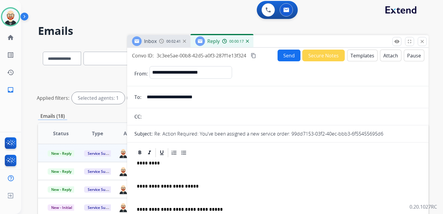
click at [148, 161] on p "*********" at bounding box center [275, 163] width 277 height 5
click at [149, 178] on p at bounding box center [278, 174] width 282 height 5
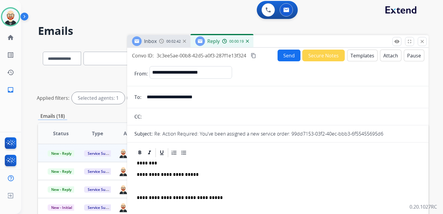
click at [152, 182] on div "**********" at bounding box center [277, 194] width 287 height 73
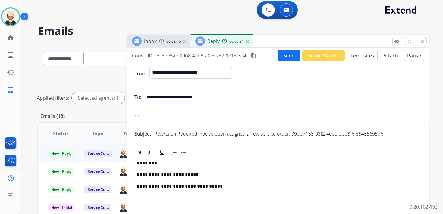
click at [286, 57] on button "Send" at bounding box center [288, 56] width 23 height 12
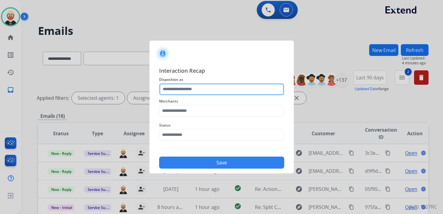
click at [206, 92] on input "text" at bounding box center [221, 89] width 125 height 12
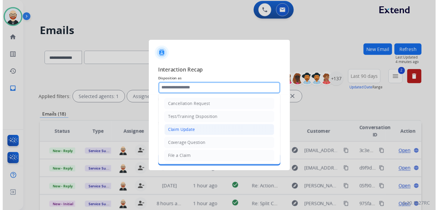
scroll to position [90, 0]
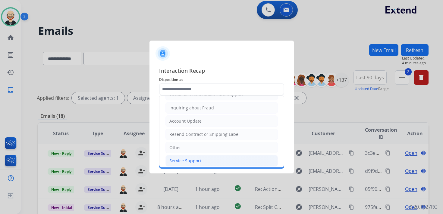
click at [192, 158] on div "Service Support" at bounding box center [185, 161] width 32 height 6
type input "**********"
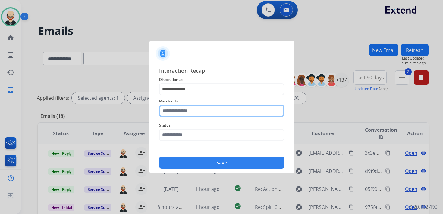
click at [188, 115] on input "text" at bounding box center [221, 111] width 125 height 12
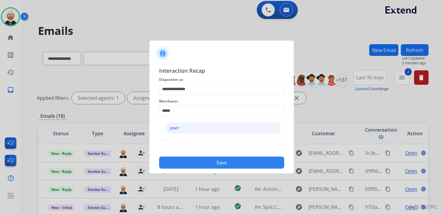
click at [188, 125] on li "Jewlr" at bounding box center [223, 128] width 115 height 11
type input "*****"
click at [188, 125] on span "Status" at bounding box center [221, 125] width 125 height 7
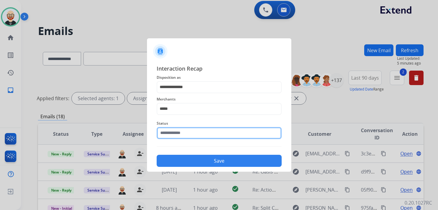
click at [187, 134] on input "text" at bounding box center [219, 133] width 125 height 12
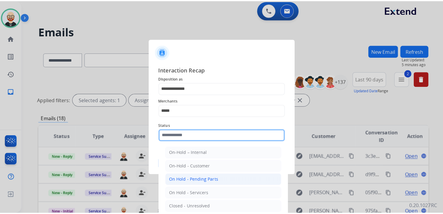
scroll to position [15, 0]
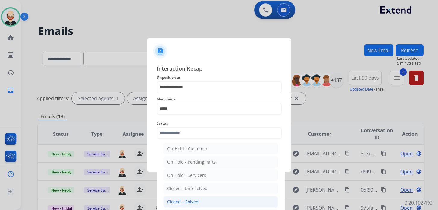
click at [190, 198] on div "Closed – Solved" at bounding box center [182, 201] width 31 height 6
type input "**********"
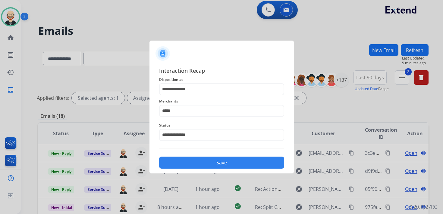
click at [203, 163] on button "Save" at bounding box center [221, 163] width 125 height 12
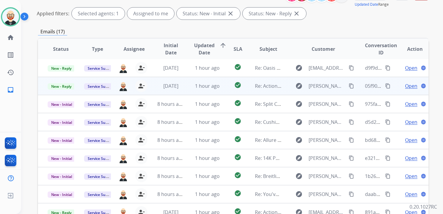
scroll to position [87, 0]
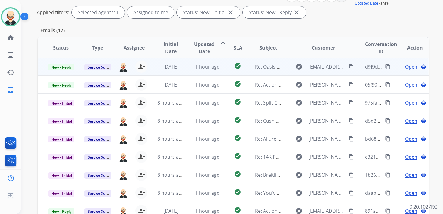
click at [406, 68] on span "Open" at bounding box center [411, 66] width 12 height 7
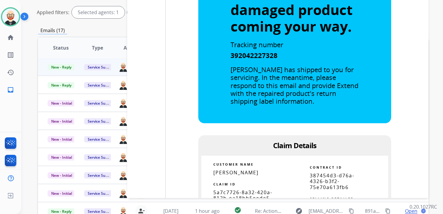
scroll to position [907, 0]
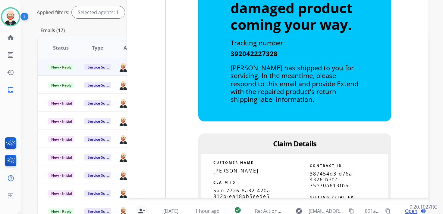
click at [241, 194] on span "5a7c7726-8a32-420a-812b-ea18bb5eede5" at bounding box center [242, 194] width 59 height 12
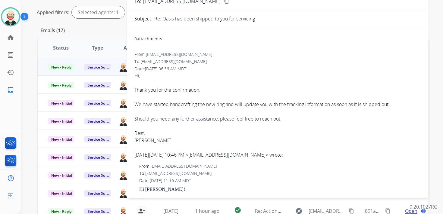
scroll to position [0, 0]
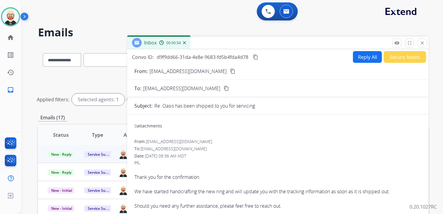
click at [255, 55] on mat-icon "content_copy" at bounding box center [255, 56] width 5 height 5
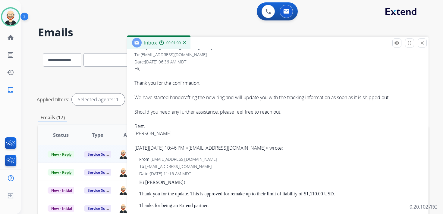
scroll to position [96, 0]
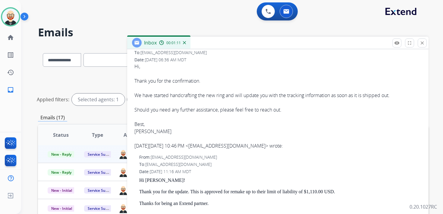
click at [215, 95] on div "Hi, Thank you for the confirmation. We have started handcrafting the new ring a…" at bounding box center [277, 106] width 287 height 87
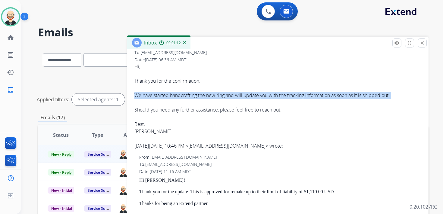
click at [215, 95] on div "Hi, Thank you for the confirmation. We have started handcrafting the new ring a…" at bounding box center [277, 106] width 287 height 87
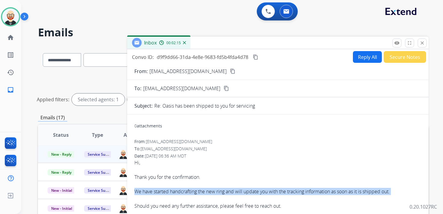
click at [360, 56] on button "Reply All" at bounding box center [367, 57] width 29 height 12
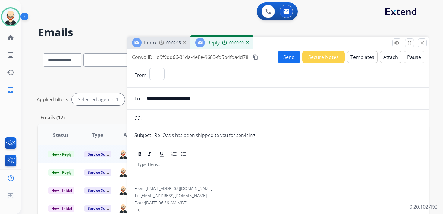
select select "**********"
click at [154, 172] on div at bounding box center [277, 173] width 287 height 27
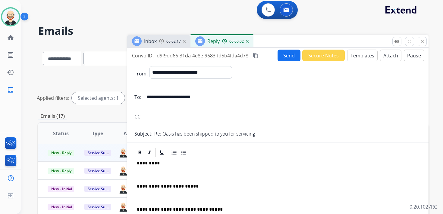
click at [156, 173] on p at bounding box center [278, 174] width 282 height 5
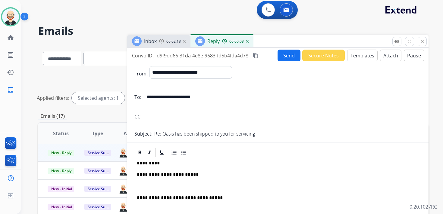
click at [150, 185] on p at bounding box center [278, 186] width 282 height 5
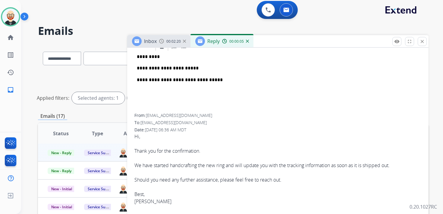
scroll to position [108, 0]
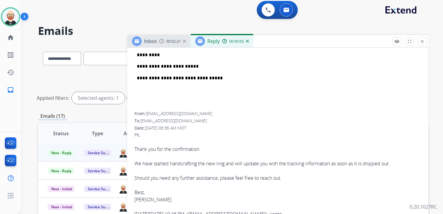
click at [145, 199] on div "Hi, Thank you for the confirmation. We have started handcrafting the new ring a…" at bounding box center [277, 174] width 287 height 87
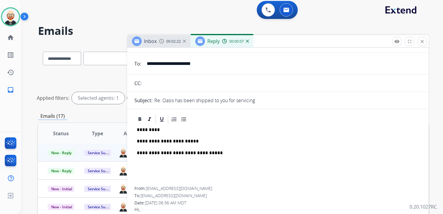
scroll to position [10, 0]
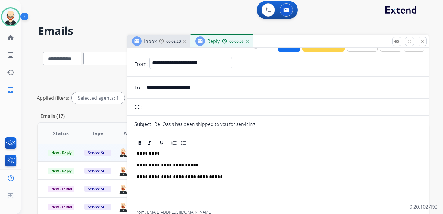
click at [147, 151] on p "*********" at bounding box center [275, 153] width 277 height 5
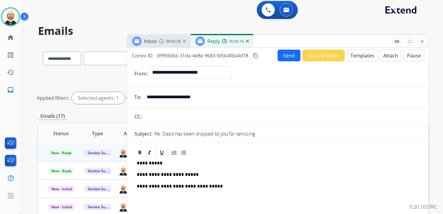
click at [279, 57] on button "Send" at bounding box center [288, 56] width 23 height 12
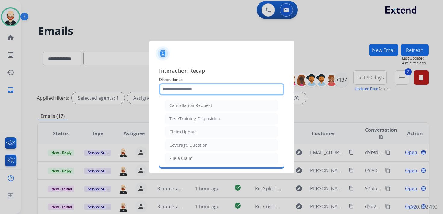
click at [238, 92] on input "text" at bounding box center [221, 89] width 125 height 12
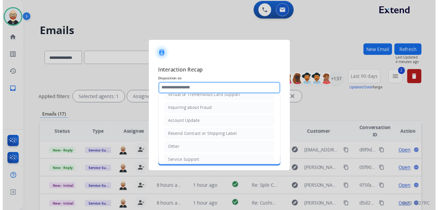
scroll to position [90, 0]
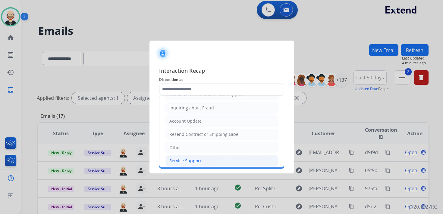
click at [201, 158] on li "Service Support" at bounding box center [221, 160] width 112 height 11
type input "**********"
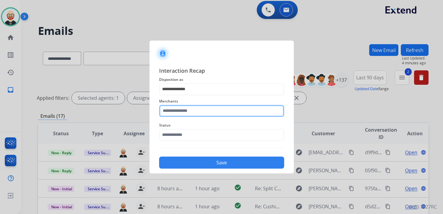
click at [183, 111] on input "text" at bounding box center [221, 111] width 125 height 12
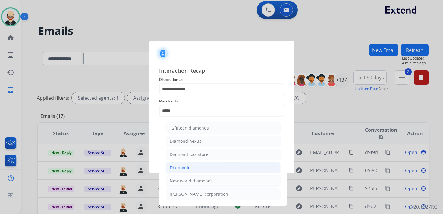
click at [183, 163] on li "Diamondere" at bounding box center [223, 167] width 115 height 11
type input "**********"
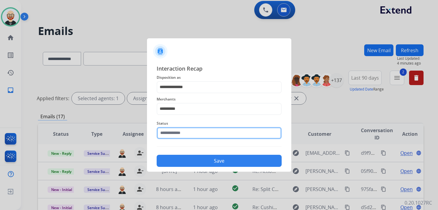
click at [183, 136] on input "text" at bounding box center [219, 133] width 125 height 12
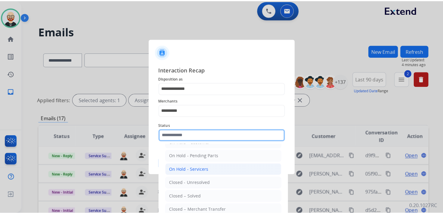
scroll to position [23, 0]
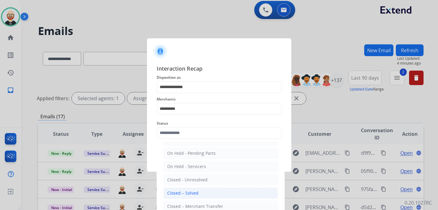
click at [187, 190] on div "Closed – Solved" at bounding box center [182, 193] width 31 height 6
type input "**********"
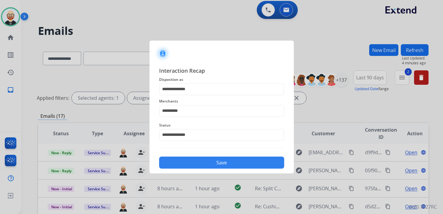
click at [186, 161] on button "Save" at bounding box center [221, 163] width 125 height 12
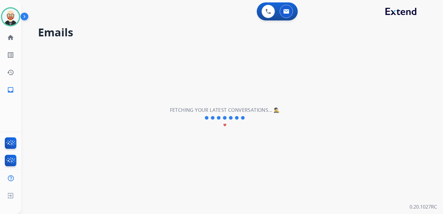
scroll to position [0, 0]
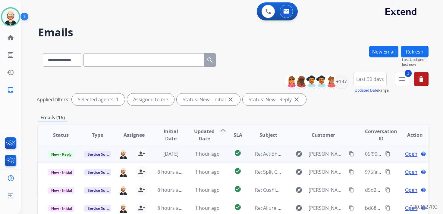
click at [405, 154] on span "Open" at bounding box center [411, 154] width 12 height 7
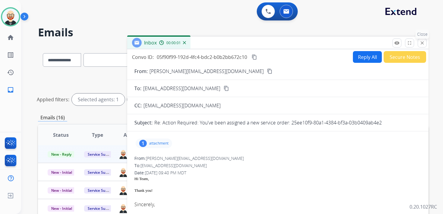
click at [421, 45] on mat-icon "close" at bounding box center [421, 42] width 5 height 5
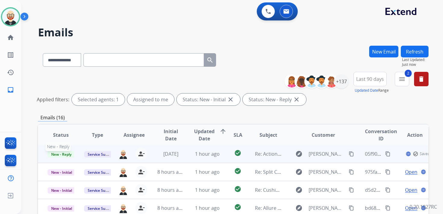
click at [60, 156] on span "New - Reply" at bounding box center [61, 154] width 27 height 6
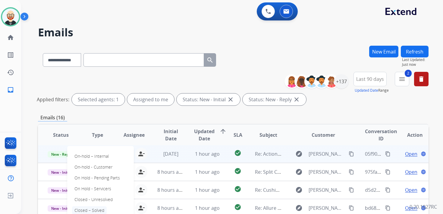
click at [87, 211] on p "Closed – Solved" at bounding box center [89, 211] width 35 height 8
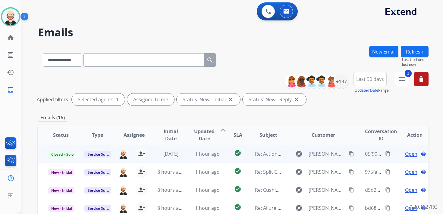
click at [413, 49] on button "Refresh" at bounding box center [414, 52] width 28 height 12
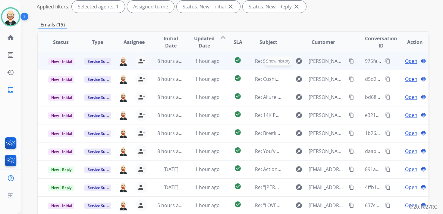
scroll to position [95, 0]
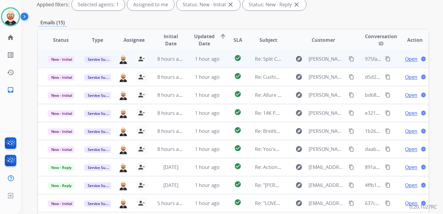
click at [405, 57] on span "Open" at bounding box center [411, 58] width 12 height 7
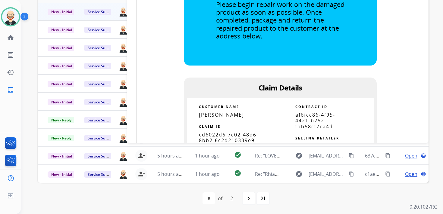
scroll to position [259, 0]
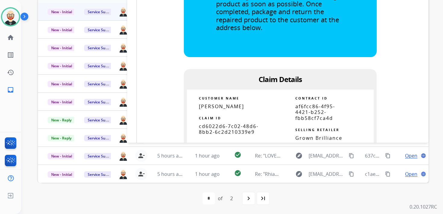
click at [235, 135] on span "cd6022d6-7c02-48d6-8bb2-6c2d210339e9" at bounding box center [229, 129] width 60 height 12
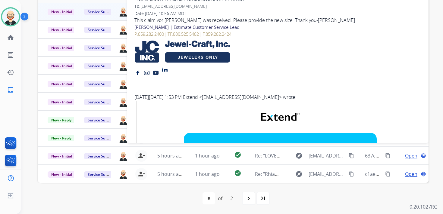
scroll to position [0, 0]
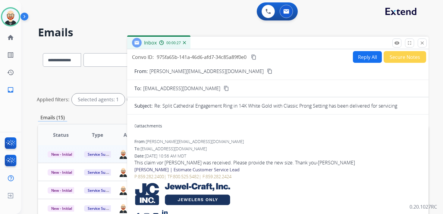
click at [253, 59] on mat-icon "content_copy" at bounding box center [253, 56] width 5 height 5
click at [253, 58] on mat-icon "content_copy" at bounding box center [253, 56] width 5 height 5
click at [366, 58] on button "Reply All" at bounding box center [367, 57] width 29 height 12
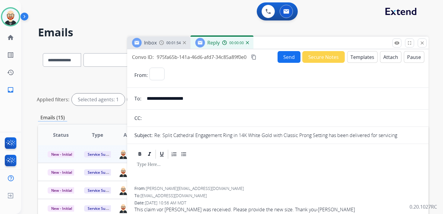
select select "**********"
click at [203, 167] on p at bounding box center [278, 164] width 282 height 5
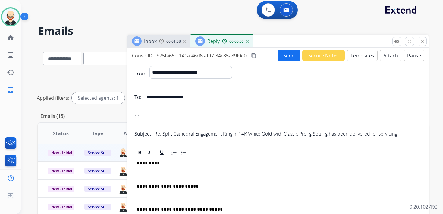
click at [181, 188] on p "**********" at bounding box center [275, 186] width 277 height 5
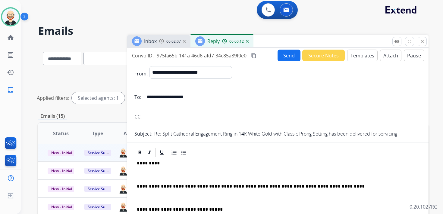
click at [137, 186] on p "**********" at bounding box center [275, 186] width 277 height 5
click at [341, 186] on p "**********" at bounding box center [275, 186] width 277 height 5
click at [149, 163] on p "*********" at bounding box center [275, 163] width 277 height 5
drag, startPoint x: 147, startPoint y: 173, endPoint x: 148, endPoint y: 162, distance: 10.6
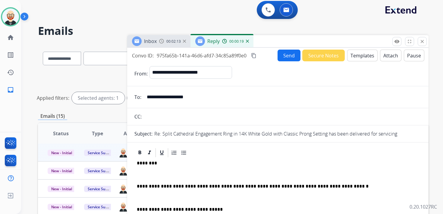
click at [147, 173] on p at bounding box center [278, 174] width 282 height 5
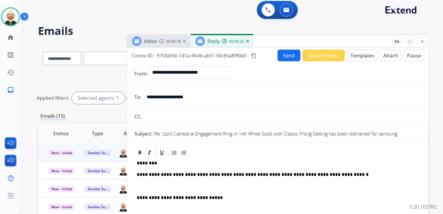
click at [148, 188] on p at bounding box center [278, 186] width 282 height 5
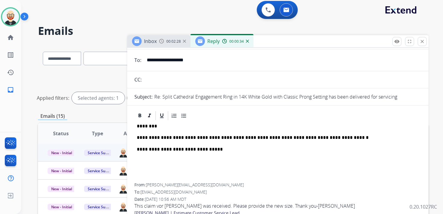
scroll to position [31, 0]
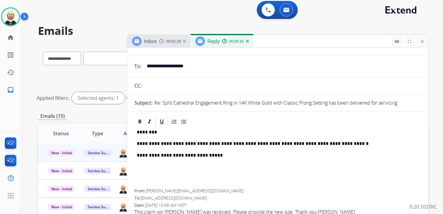
click at [136, 143] on div "**********" at bounding box center [277, 158] width 287 height 62
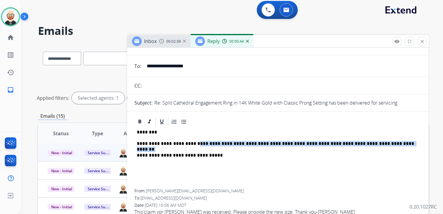
drag, startPoint x: 193, startPoint y: 143, endPoint x: 395, endPoint y: 148, distance: 202.4
click at [395, 148] on div "**********" at bounding box center [277, 158] width 287 height 62
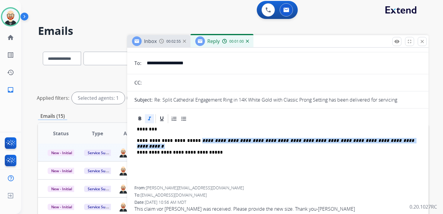
scroll to position [0, 0]
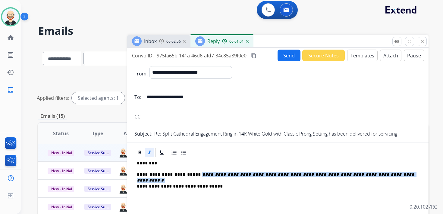
click at [286, 55] on button "Send" at bounding box center [288, 56] width 23 height 12
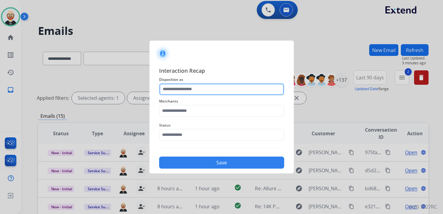
click at [197, 91] on input "text" at bounding box center [221, 89] width 125 height 12
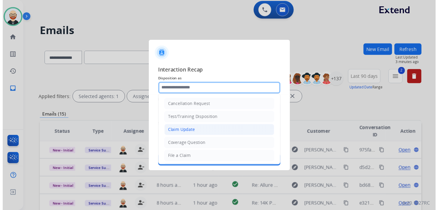
scroll to position [90, 0]
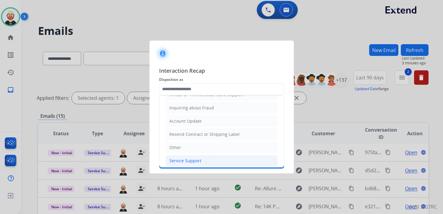
click at [189, 158] on div "Service Support" at bounding box center [185, 161] width 32 height 6
type input "**********"
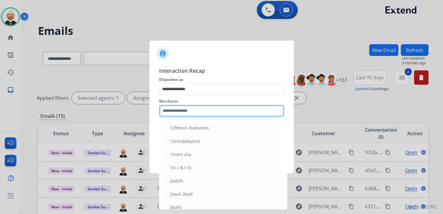
click at [188, 113] on input "text" at bounding box center [221, 111] width 125 height 12
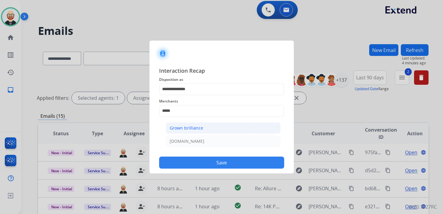
click at [191, 124] on li "Grown brilliance" at bounding box center [223, 128] width 115 height 11
type input "**********"
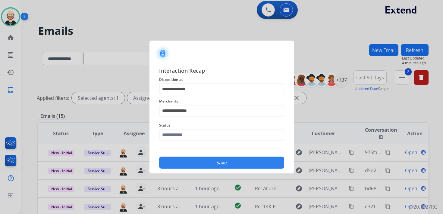
click at [188, 129] on span "Status" at bounding box center [221, 125] width 125 height 7
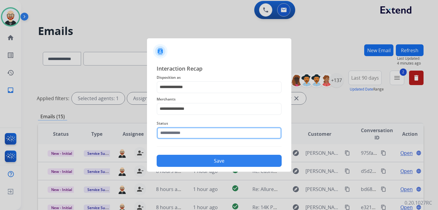
click at [185, 135] on input "text" at bounding box center [219, 133] width 125 height 12
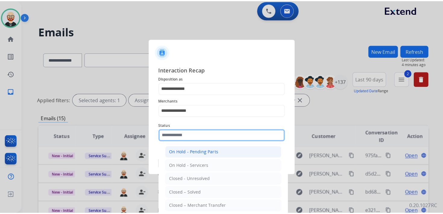
scroll to position [33, 0]
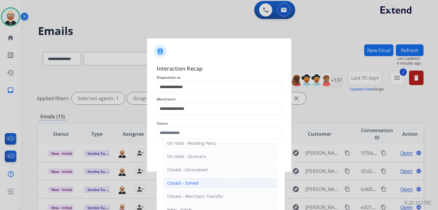
click at [186, 182] on div "Closed – Solved" at bounding box center [182, 183] width 31 height 6
type input "**********"
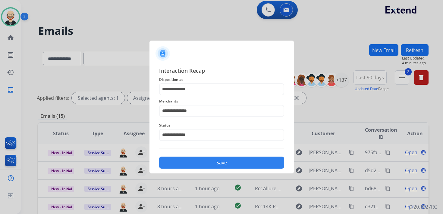
click at [188, 163] on button "Save" at bounding box center [221, 163] width 125 height 12
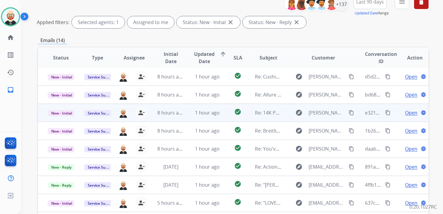
scroll to position [77, 0]
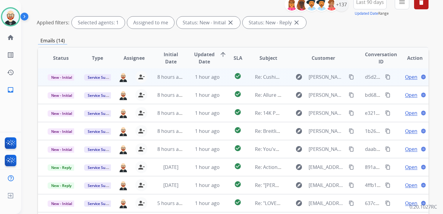
click at [409, 77] on span "Open" at bounding box center [411, 76] width 12 height 7
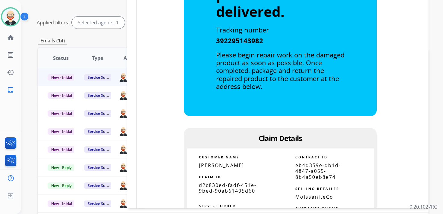
scroll to position [276, 0]
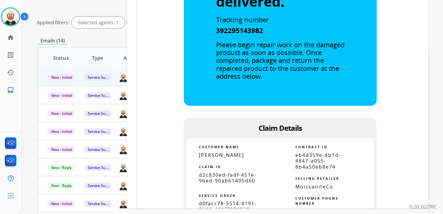
click at [226, 179] on span "d2c830ed-fadf-451e-9bed-90ab61405d60" at bounding box center [228, 178] width 58 height 12
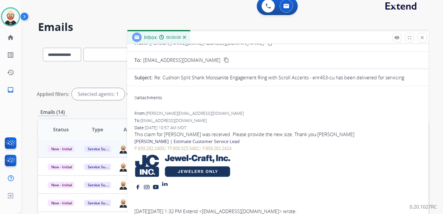
scroll to position [0, 0]
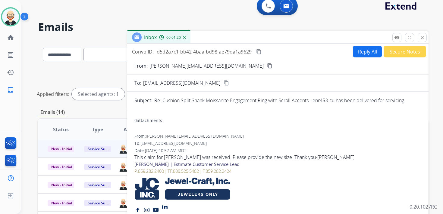
click at [260, 52] on mat-icon "content_copy" at bounding box center [258, 51] width 5 height 5
click at [360, 51] on button "Reply All" at bounding box center [367, 52] width 29 height 12
select select "**********"
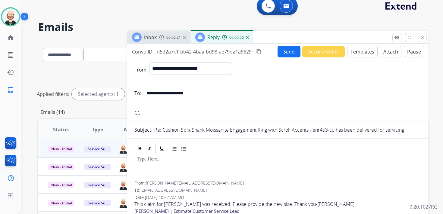
click at [163, 162] on p at bounding box center [278, 159] width 282 height 5
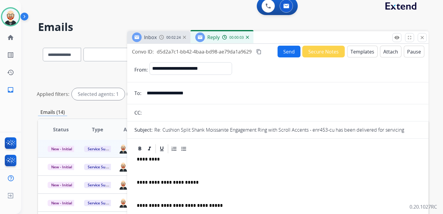
click at [205, 183] on p "**********" at bounding box center [275, 182] width 277 height 5
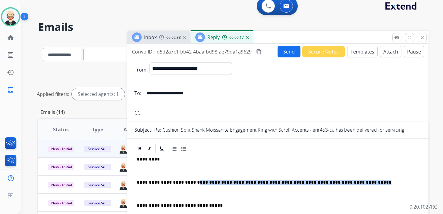
drag, startPoint x: 355, startPoint y: 180, endPoint x: 193, endPoint y: 184, distance: 161.7
click at [193, 184] on p "**********" at bounding box center [275, 182] width 277 height 5
click at [200, 181] on em "**********" at bounding box center [295, 182] width 191 height 5
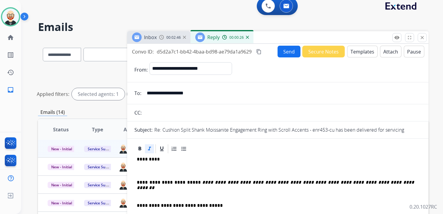
click at [230, 182] on em "**********" at bounding box center [276, 185] width 278 height 10
click at [173, 178] on div "**********" at bounding box center [277, 196] width 287 height 85
click at [159, 171] on p at bounding box center [278, 170] width 282 height 5
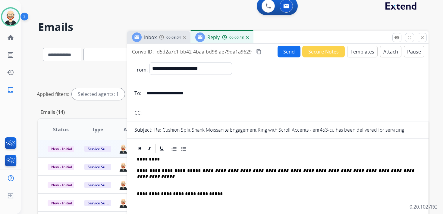
click at [151, 181] on p at bounding box center [278, 182] width 282 height 5
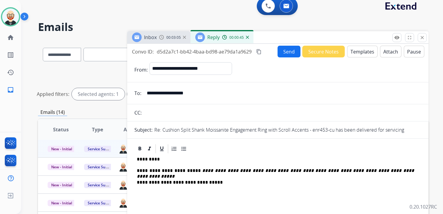
click at [145, 162] on p "*********" at bounding box center [275, 159] width 277 height 5
click at [284, 54] on button "Send" at bounding box center [288, 52] width 23 height 12
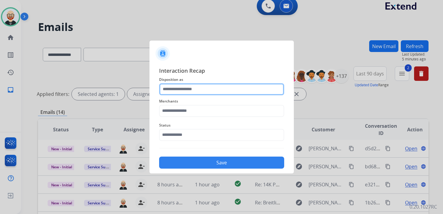
click at [201, 90] on input "text" at bounding box center [221, 89] width 125 height 12
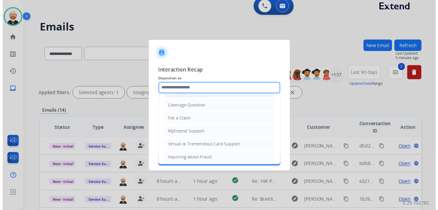
scroll to position [90, 0]
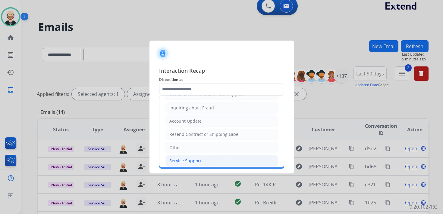
click at [196, 161] on li "Service Support" at bounding box center [221, 160] width 112 height 11
type input "**********"
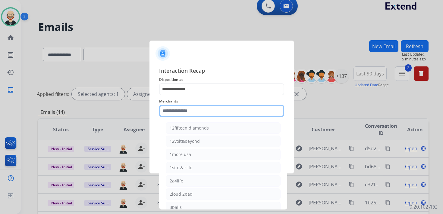
click at [176, 110] on input "text" at bounding box center [221, 111] width 125 height 12
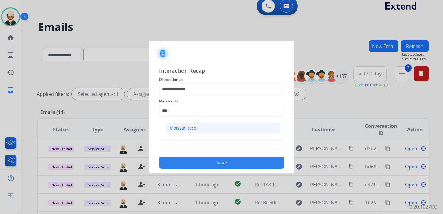
click at [179, 128] on div "Moissaniteco" at bounding box center [182, 128] width 26 height 6
type input "**********"
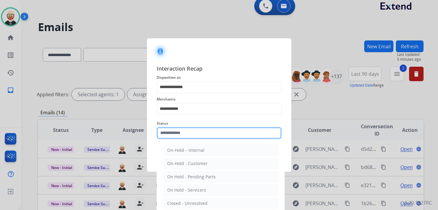
click at [179, 138] on input "text" at bounding box center [219, 133] width 125 height 12
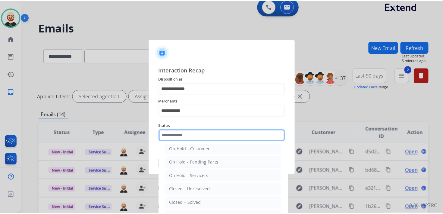
scroll to position [17, 0]
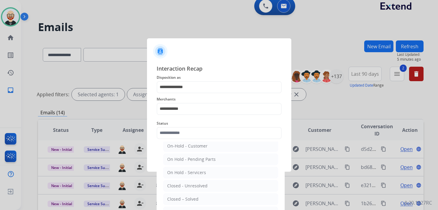
click at [186, 196] on div "Closed – Solved" at bounding box center [182, 199] width 31 height 6
type input "**********"
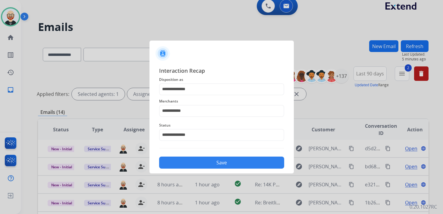
click at [208, 160] on button "Save" at bounding box center [221, 163] width 125 height 12
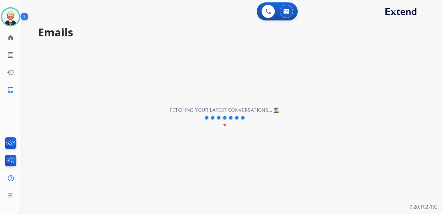
scroll to position [0, 0]
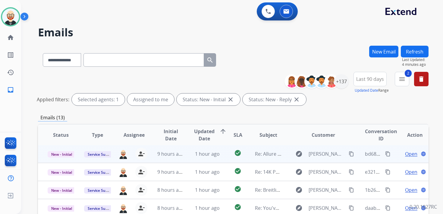
click at [405, 154] on span "Open" at bounding box center [411, 154] width 12 height 7
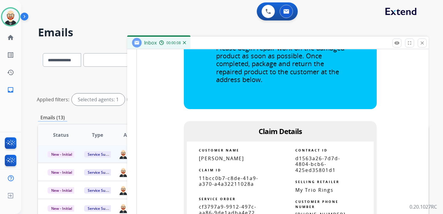
scroll to position [352, 0]
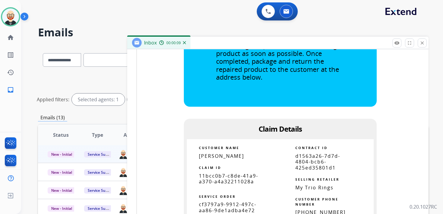
click at [226, 180] on span "11bcc0b7-c8de-41a9-a370-a4a32211028a" at bounding box center [228, 179] width 59 height 12
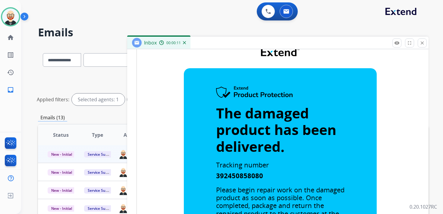
scroll to position [0, 0]
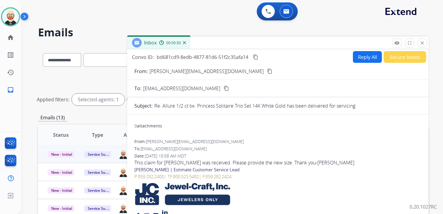
click at [255, 58] on mat-icon "content_copy" at bounding box center [255, 56] width 5 height 5
click at [367, 59] on button "Reply All" at bounding box center [367, 57] width 29 height 12
select select "**********"
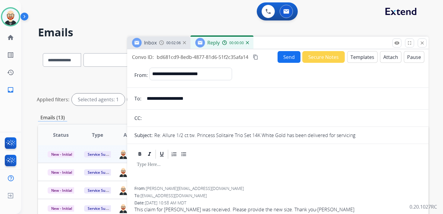
click at [144, 170] on div at bounding box center [277, 173] width 287 height 27
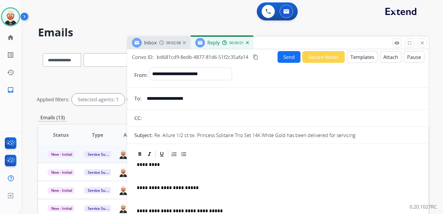
scroll to position [2, 0]
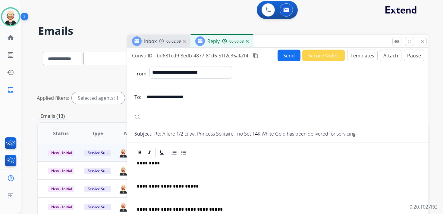
click at [203, 190] on div "**********" at bounding box center [277, 200] width 287 height 85
click at [201, 186] on p "**********" at bounding box center [275, 186] width 277 height 5
click at [163, 175] on p at bounding box center [278, 174] width 282 height 5
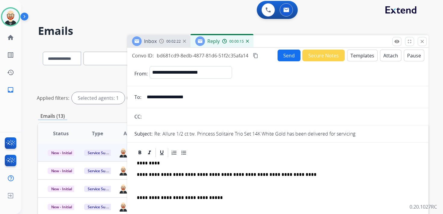
click at [148, 164] on p "*********" at bounding box center [275, 163] width 277 height 5
click at [143, 185] on p at bounding box center [278, 186] width 282 height 5
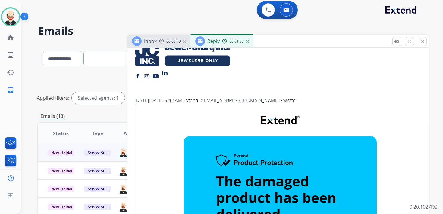
scroll to position [0, 0]
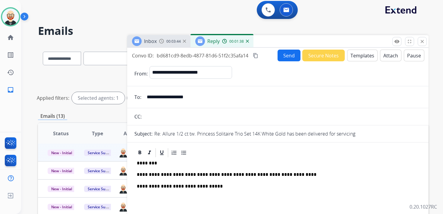
click at [280, 54] on button "Send" at bounding box center [288, 56] width 23 height 12
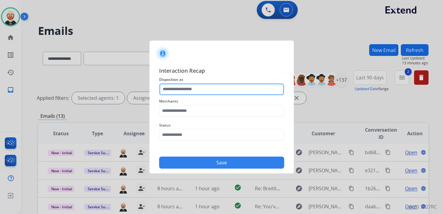
click at [207, 91] on input "text" at bounding box center [221, 89] width 125 height 12
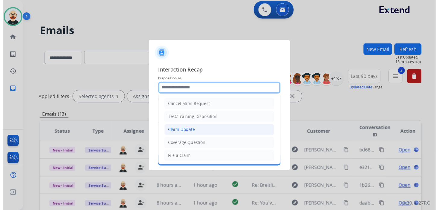
scroll to position [90, 0]
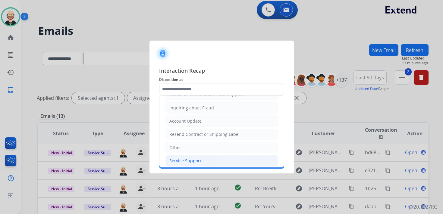
click at [190, 158] on div "Service Support" at bounding box center [185, 161] width 32 height 6
type input "**********"
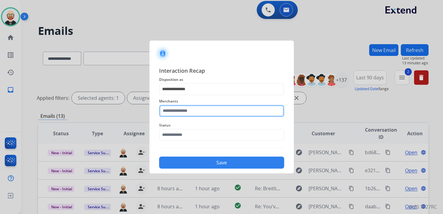
click at [191, 111] on input "text" at bounding box center [221, 111] width 125 height 12
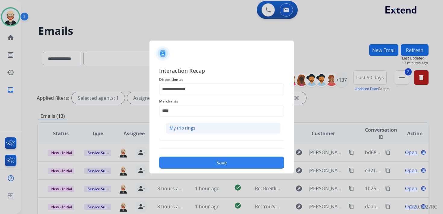
click at [189, 128] on div "My trio rings" at bounding box center [182, 128] width 26 height 6
type input "**********"
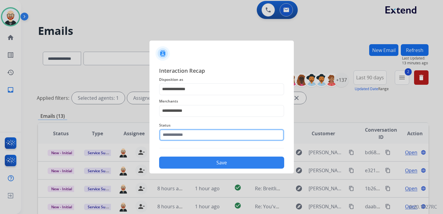
click at [186, 133] on input "text" at bounding box center [221, 135] width 125 height 12
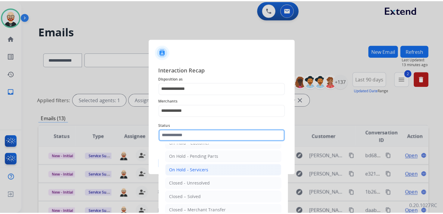
scroll to position [23, 0]
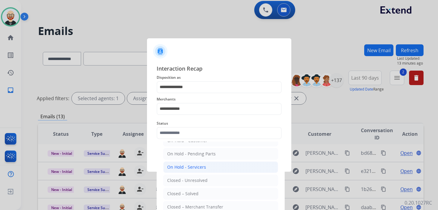
click at [196, 188] on li "Closed – Solved" at bounding box center [220, 193] width 115 height 11
type input "**********"
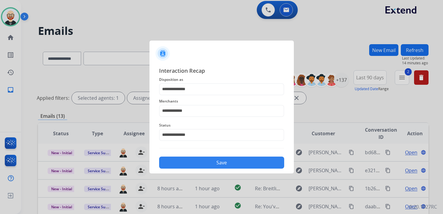
click at [211, 163] on button "Save" at bounding box center [221, 163] width 125 height 12
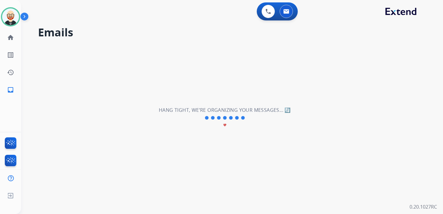
scroll to position [0, 0]
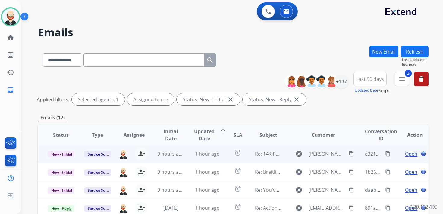
click at [406, 154] on span "Open" at bounding box center [411, 154] width 12 height 7
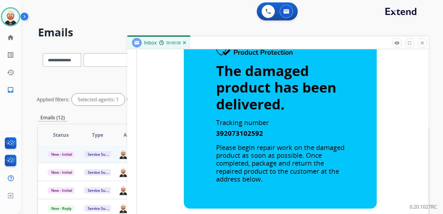
scroll to position [323, 0]
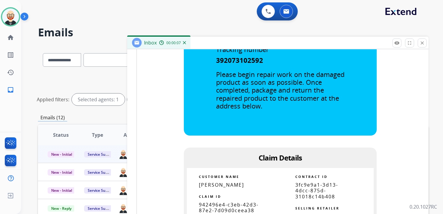
click at [241, 209] on span "942496e4-c3eb-42d3-87e2-7d09d0ceea38" at bounding box center [229, 208] width 60 height 12
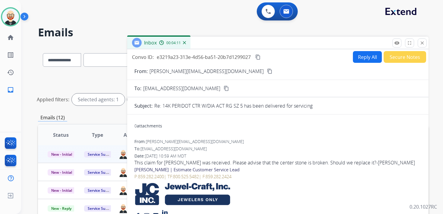
click at [359, 57] on button "Reply All" at bounding box center [367, 57] width 29 height 12
select select "**********"
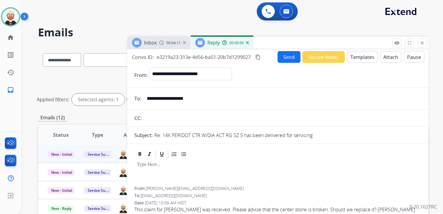
click at [159, 173] on div at bounding box center [277, 173] width 287 height 27
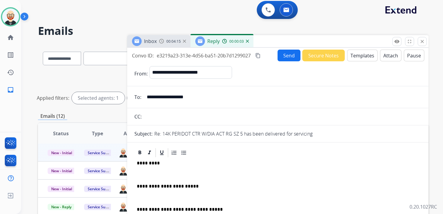
click at [147, 163] on p "*********" at bounding box center [275, 163] width 277 height 5
click at [155, 172] on div "**********" at bounding box center [277, 200] width 287 height 85
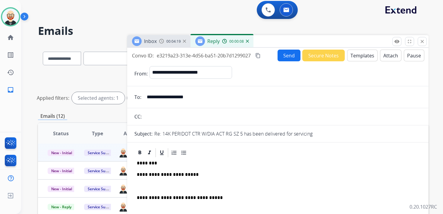
click at [159, 186] on p at bounding box center [278, 186] width 282 height 5
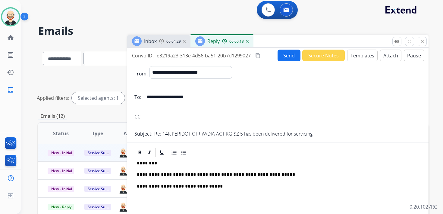
click at [232, 175] on p "**********" at bounding box center [275, 174] width 277 height 5
click at [260, 175] on p "**********" at bounding box center [275, 174] width 277 height 5
click at [279, 173] on p "**********" at bounding box center [275, 174] width 277 height 5
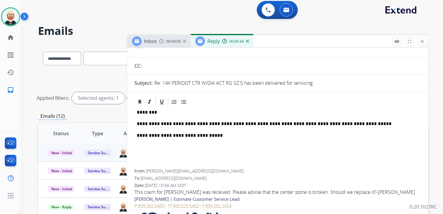
scroll to position [0, 0]
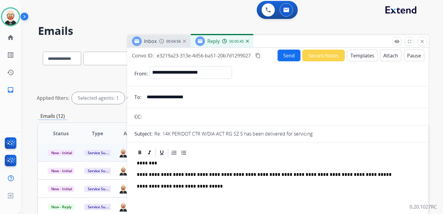
click at [289, 56] on button "Send" at bounding box center [288, 56] width 23 height 12
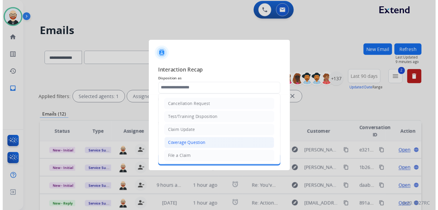
scroll to position [90, 0]
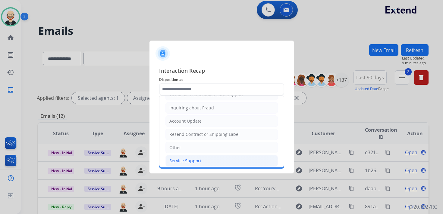
click at [188, 160] on div "Service Support" at bounding box center [185, 161] width 32 height 6
type input "**********"
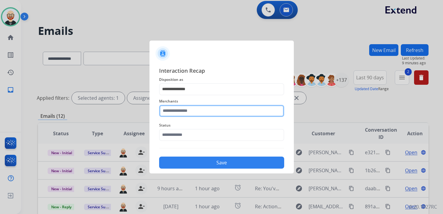
click at [183, 112] on input "text" at bounding box center [221, 111] width 125 height 12
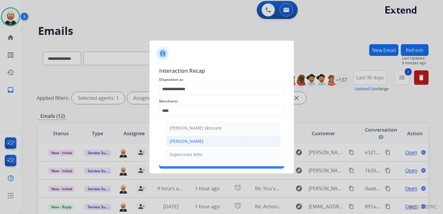
click at [177, 138] on div "[PERSON_NAME]" at bounding box center [186, 141] width 34 height 6
type input "**********"
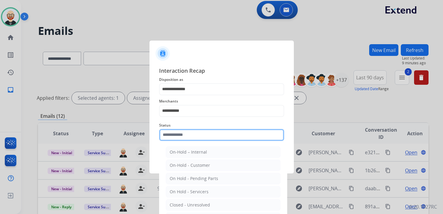
click at [176, 134] on input "text" at bounding box center [221, 135] width 125 height 12
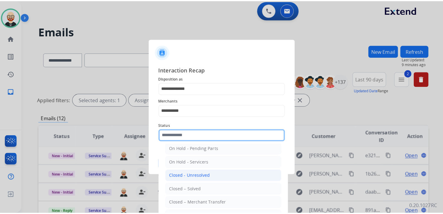
scroll to position [31, 0]
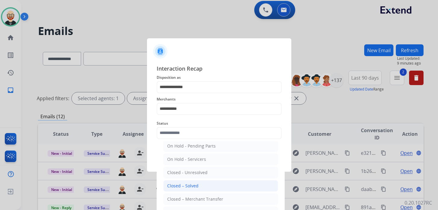
click at [189, 185] on div "Closed – Solved" at bounding box center [182, 185] width 31 height 6
type input "**********"
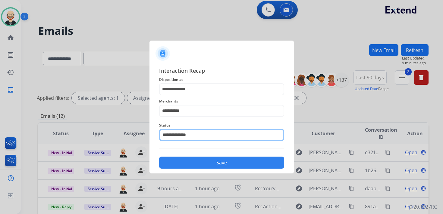
click at [195, 136] on input "**********" at bounding box center [221, 135] width 125 height 12
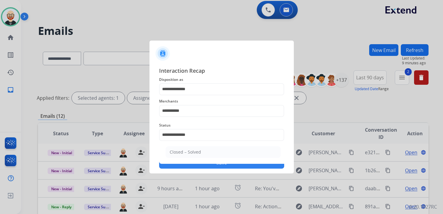
click at [206, 166] on button "Save" at bounding box center [221, 163] width 125 height 12
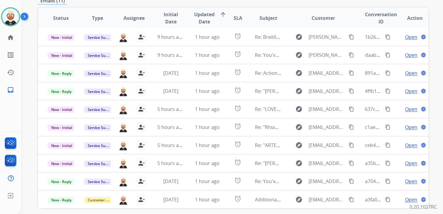
scroll to position [0, 0]
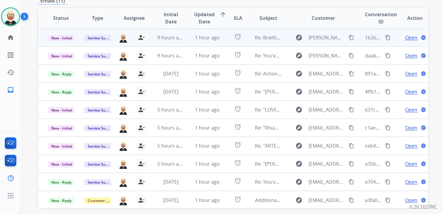
click at [405, 38] on span "Open" at bounding box center [411, 37] width 12 height 7
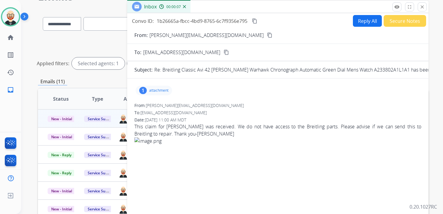
scroll to position [36, 0]
click at [422, 6] on mat-icon "close" at bounding box center [421, 6] width 5 height 5
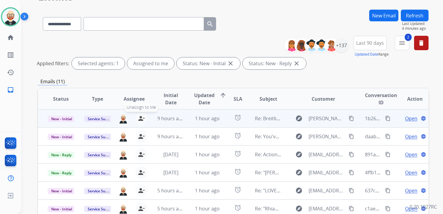
click at [143, 120] on mat-icon "person_remove" at bounding box center [141, 118] width 7 height 7
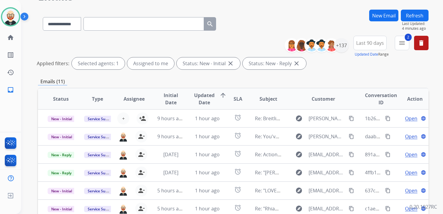
click at [416, 16] on button "Refresh" at bounding box center [414, 16] width 28 height 12
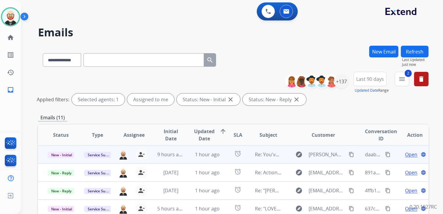
click at [407, 153] on span "Open" at bounding box center [411, 154] width 12 height 7
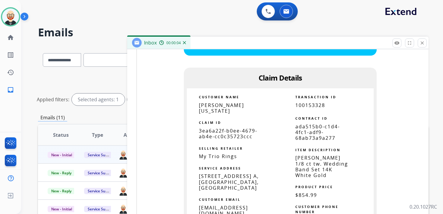
scroll to position [383, 0]
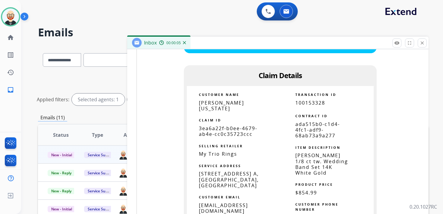
click at [237, 126] on span "3ea6a22f-b0ee-4679-ab4e-cc0c35723ccc" at bounding box center [228, 131] width 58 height 12
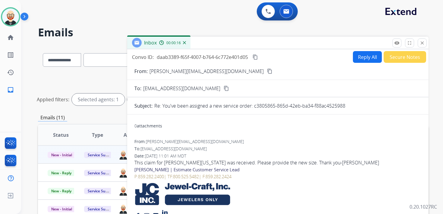
click at [257, 57] on mat-icon "content_copy" at bounding box center [254, 56] width 5 height 5
click at [363, 58] on button "Reply All" at bounding box center [367, 57] width 29 height 12
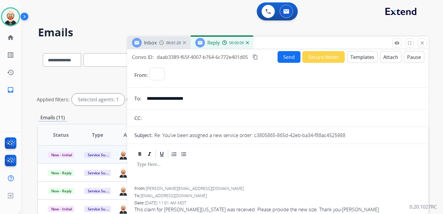
select select "**********"
click at [176, 168] on div at bounding box center [277, 173] width 287 height 27
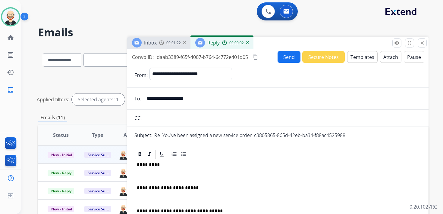
scroll to position [2, 0]
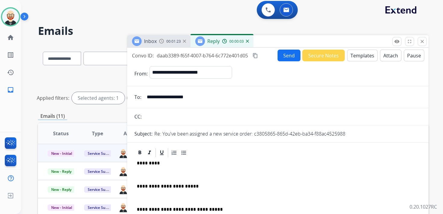
click at [146, 166] on p "*********" at bounding box center [275, 163] width 277 height 5
click at [142, 180] on div "**********" at bounding box center [277, 200] width 287 height 85
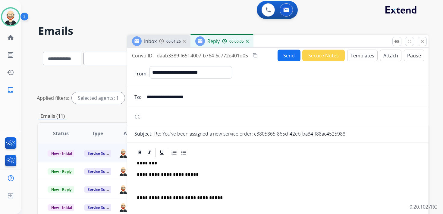
click at [139, 184] on p at bounding box center [278, 186] width 282 height 5
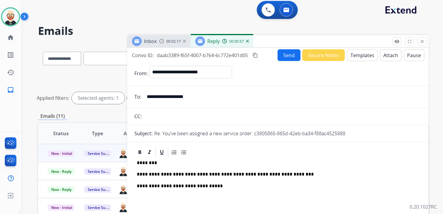
scroll to position [0, 0]
click at [284, 56] on button "Send" at bounding box center [288, 56] width 23 height 12
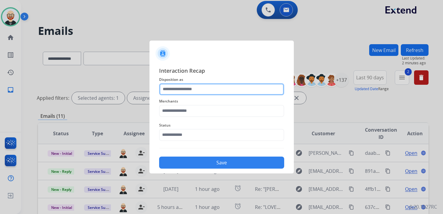
click at [194, 89] on input "text" at bounding box center [221, 89] width 125 height 12
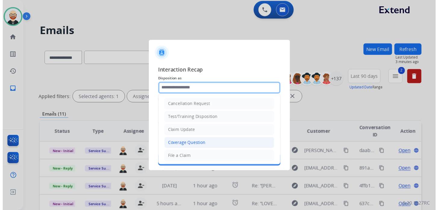
scroll to position [90, 0]
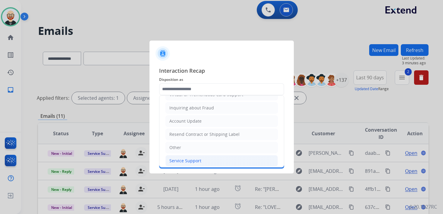
click at [185, 155] on li "Service Support" at bounding box center [221, 160] width 112 height 11
type input "**********"
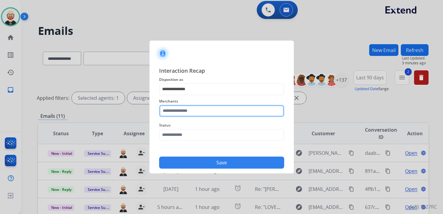
click at [182, 114] on input "text" at bounding box center [221, 111] width 125 height 12
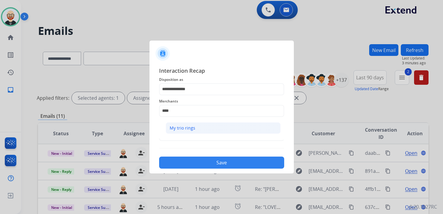
click at [179, 126] on div "My trio rings" at bounding box center [182, 128] width 26 height 6
type input "**********"
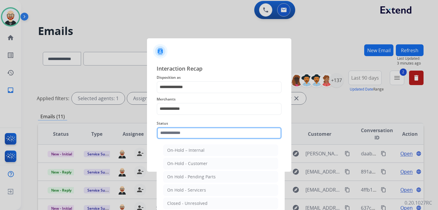
click at [179, 135] on input "text" at bounding box center [219, 133] width 125 height 12
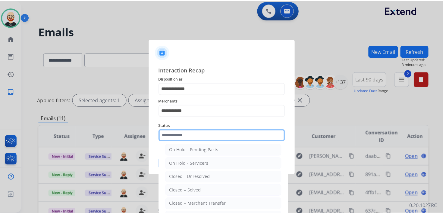
scroll to position [33, 0]
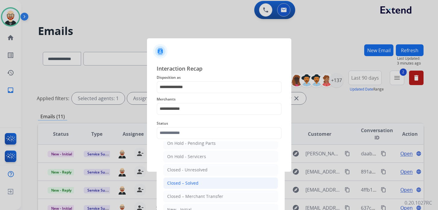
click at [183, 183] on div "Closed – Solved" at bounding box center [182, 183] width 31 height 6
type input "**********"
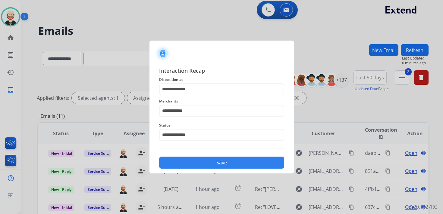
click at [208, 164] on button "Save" at bounding box center [221, 163] width 125 height 12
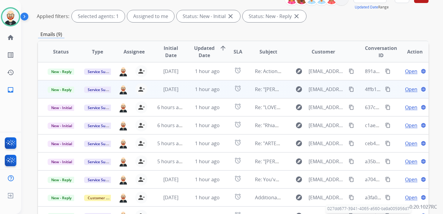
scroll to position [75, 0]
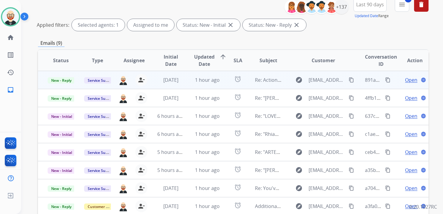
click at [408, 80] on span "Open" at bounding box center [411, 79] width 12 height 7
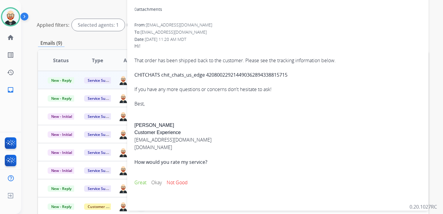
scroll to position [43, 0]
click at [265, 74] on strong "CHITCHATS chit_chats_us_edge 420800229214490362894338815715" at bounding box center [210, 74] width 153 height 7
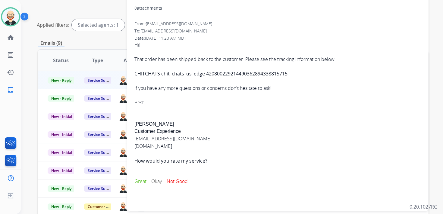
scroll to position [44, 0]
click at [265, 73] on strong "CHITCHATS chit_chats_us_edge 420800229214490362894338815715" at bounding box center [210, 73] width 153 height 7
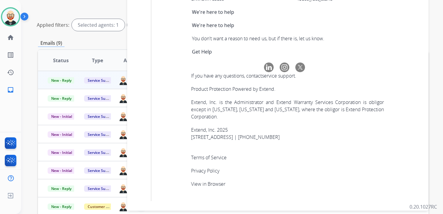
scroll to position [2404, 0]
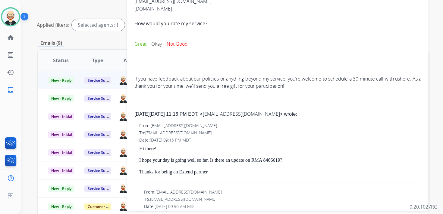
scroll to position [0, 0]
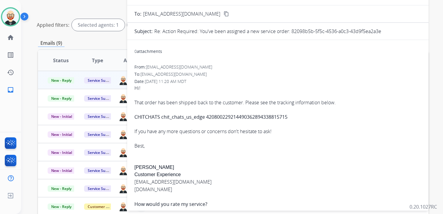
click at [266, 116] on strong "CHITCHATS chit_chats_us_edge 420800229214490362894338815715" at bounding box center [210, 117] width 153 height 7
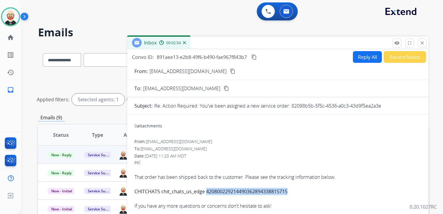
click at [257, 57] on mat-icon "content_copy" at bounding box center [253, 56] width 5 height 5
click at [172, 181] on div "Hi! That order has been shipped back to the customer. Please see the tracking i…" at bounding box center [277, 191] width 287 height 65
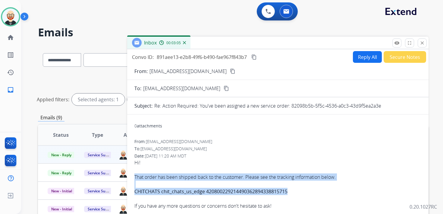
drag, startPoint x: 291, startPoint y: 191, endPoint x: 134, endPoint y: 177, distance: 158.1
click at [361, 57] on button "Reply All" at bounding box center [367, 57] width 29 height 12
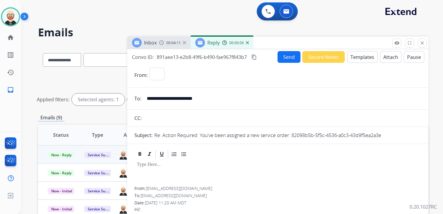
select select "**********"
click at [179, 168] on div at bounding box center [277, 173] width 287 height 27
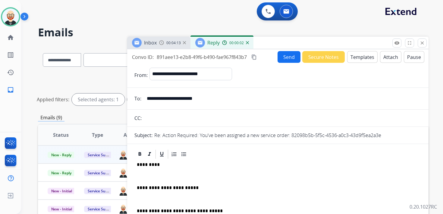
scroll to position [2, 0]
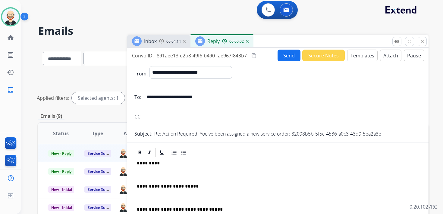
click at [148, 165] on p "*********" at bounding box center [275, 163] width 277 height 5
click at [150, 169] on div "**********" at bounding box center [277, 200] width 287 height 85
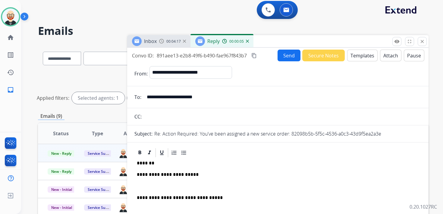
click at [152, 188] on p at bounding box center [278, 186] width 282 height 5
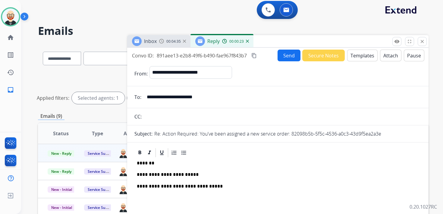
click at [288, 56] on button "Send" at bounding box center [288, 56] width 23 height 12
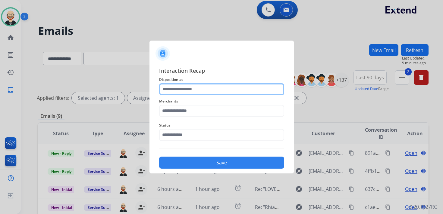
click at [225, 89] on input "text" at bounding box center [221, 89] width 125 height 12
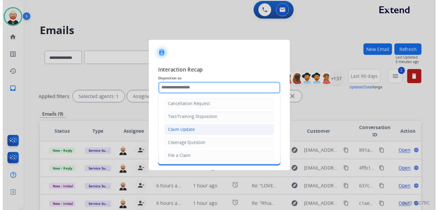
scroll to position [90, 0]
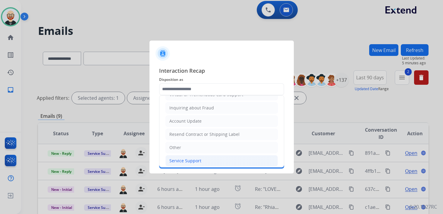
click at [195, 155] on li "Service Support" at bounding box center [221, 160] width 112 height 11
type input "**********"
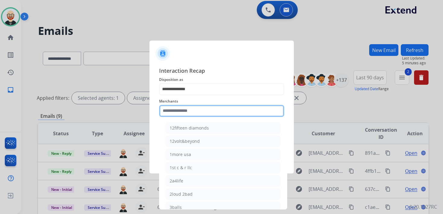
click at [187, 114] on input "text" at bounding box center [221, 111] width 125 height 12
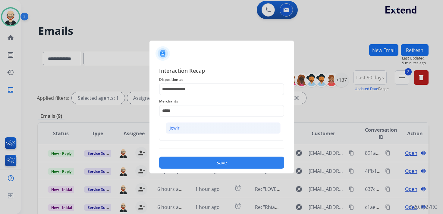
click at [188, 123] on li "Jewlr" at bounding box center [223, 128] width 115 height 11
type input "*****"
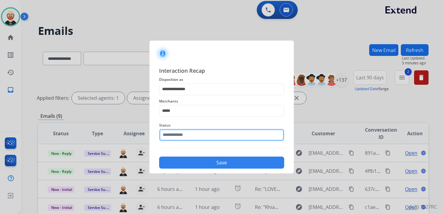
click at [186, 137] on input "text" at bounding box center [221, 135] width 125 height 12
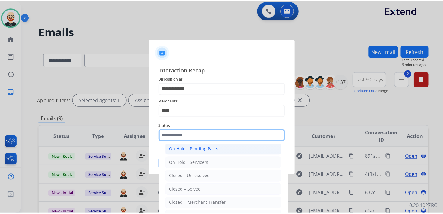
scroll to position [33, 0]
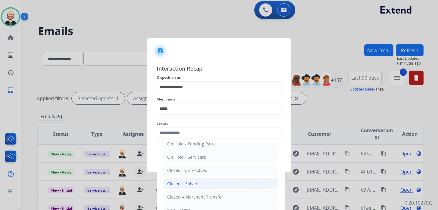
click at [189, 178] on li "Closed – Solved" at bounding box center [220, 183] width 115 height 11
type input "**********"
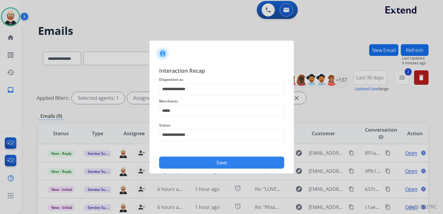
click at [192, 169] on div "**********" at bounding box center [221, 118] width 144 height 112
click at [194, 158] on button "Save" at bounding box center [221, 163] width 125 height 12
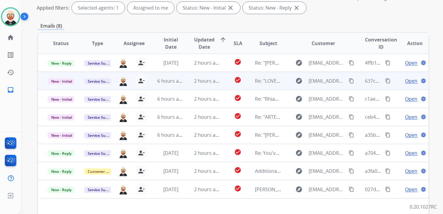
scroll to position [92, 0]
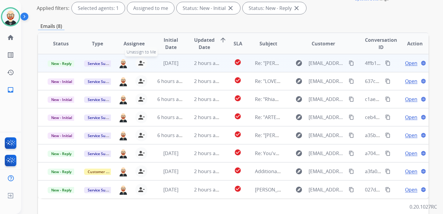
click at [139, 61] on mat-icon "person_remove" at bounding box center [141, 63] width 7 height 7
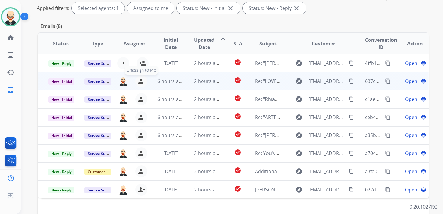
click at [140, 80] on mat-icon "person_remove" at bounding box center [141, 81] width 7 height 7
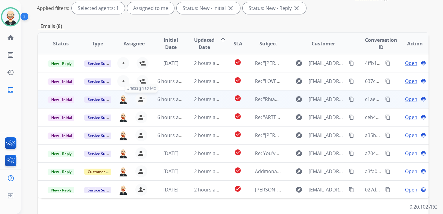
click at [141, 98] on mat-icon "person_remove" at bounding box center [141, 99] width 7 height 7
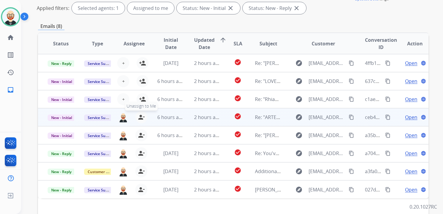
click at [141, 116] on mat-icon "person_remove" at bounding box center [141, 117] width 7 height 7
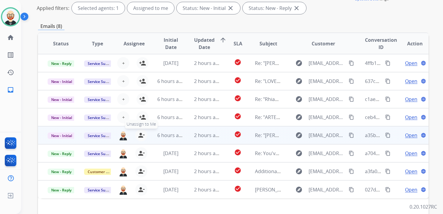
click at [140, 132] on mat-icon "person_remove" at bounding box center [141, 135] width 7 height 7
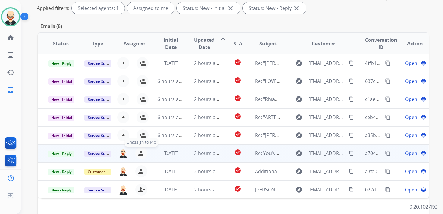
click at [141, 154] on mat-icon "person_remove" at bounding box center [141, 153] width 7 height 7
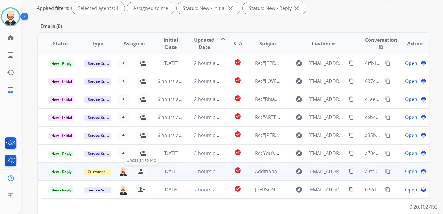
click at [141, 172] on mat-icon "person_remove" at bounding box center [141, 171] width 7 height 7
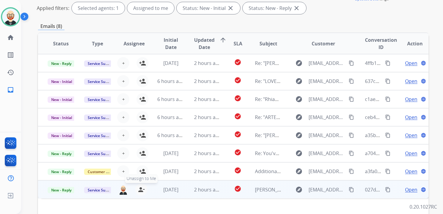
click at [141, 188] on mat-icon "person_remove" at bounding box center [141, 189] width 7 height 7
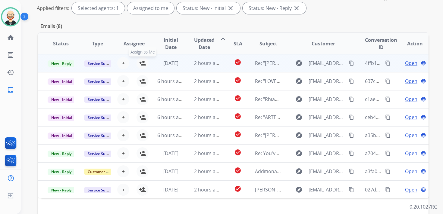
click at [144, 63] on mat-icon "person_add" at bounding box center [142, 63] width 7 height 7
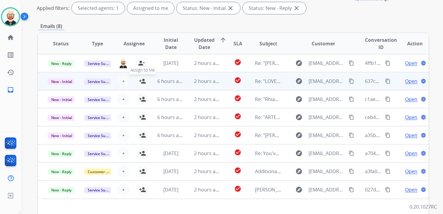
click at [144, 80] on mat-icon "person_add" at bounding box center [142, 81] width 7 height 7
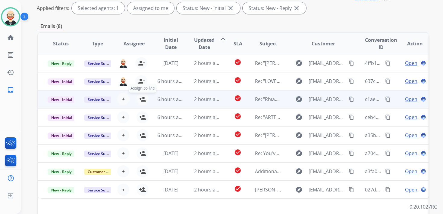
click at [142, 101] on mat-icon "person_add" at bounding box center [142, 99] width 7 height 7
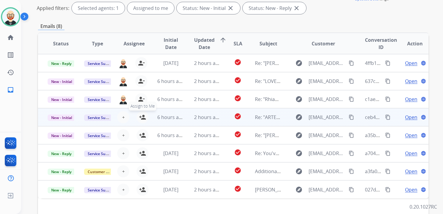
click at [142, 114] on mat-icon "person_add" at bounding box center [142, 117] width 7 height 7
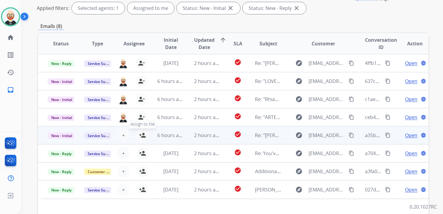
click at [143, 136] on mat-icon "person_add" at bounding box center [142, 135] width 7 height 7
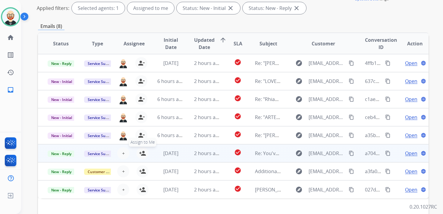
click at [143, 154] on mat-icon "person_add" at bounding box center [142, 153] width 7 height 7
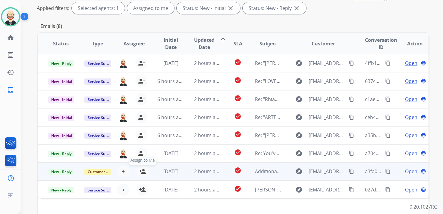
click at [142, 169] on mat-icon "person_add" at bounding box center [142, 171] width 7 height 7
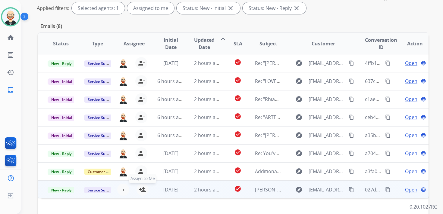
click at [142, 187] on mat-icon "person_add" at bounding box center [142, 189] width 7 height 7
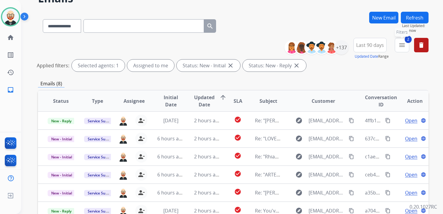
scroll to position [33, 0]
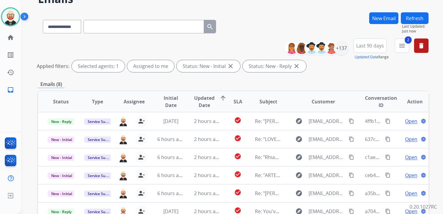
click at [409, 18] on button "Refresh" at bounding box center [414, 18] width 28 height 12
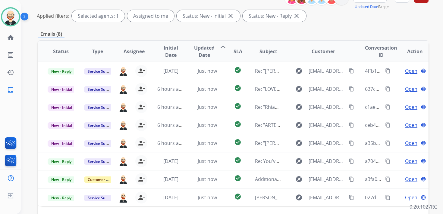
scroll to position [87, 0]
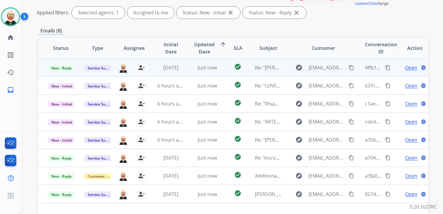
click at [410, 66] on span "Open" at bounding box center [411, 67] width 12 height 7
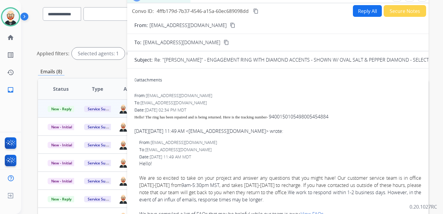
scroll to position [0, 0]
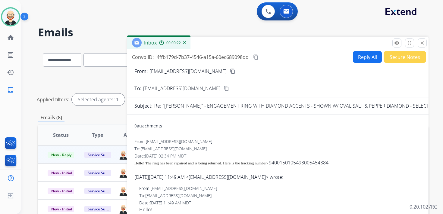
click at [356, 58] on button "Reply All" at bounding box center [367, 57] width 29 height 12
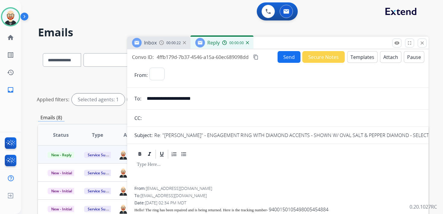
select select "**********"
click at [198, 171] on div at bounding box center [277, 173] width 287 height 27
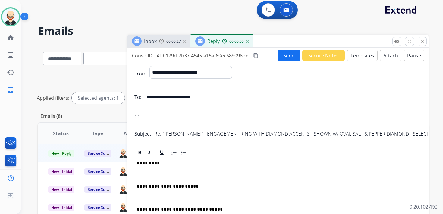
click at [179, 173] on p at bounding box center [278, 174] width 282 height 5
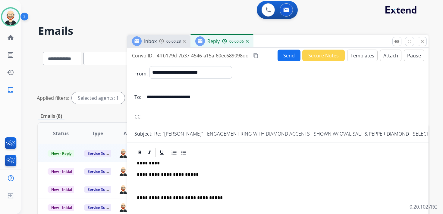
click at [171, 184] on p at bounding box center [278, 186] width 282 height 5
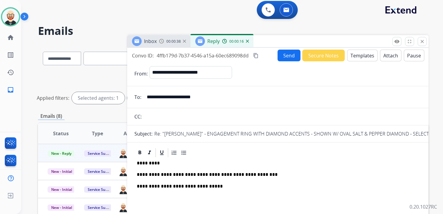
click at [285, 57] on button "Send" at bounding box center [288, 56] width 23 height 12
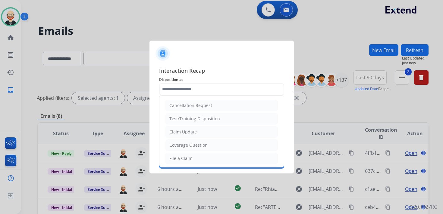
click at [174, 91] on input "text" at bounding box center [221, 89] width 125 height 12
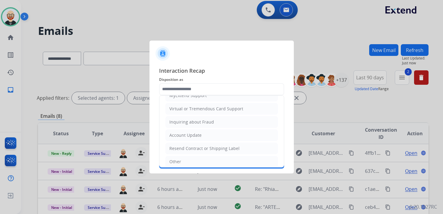
scroll to position [90, 0]
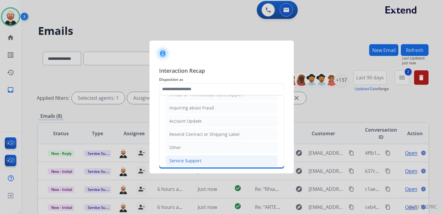
click at [186, 158] on div "Service Support" at bounding box center [185, 161] width 32 height 6
type input "**********"
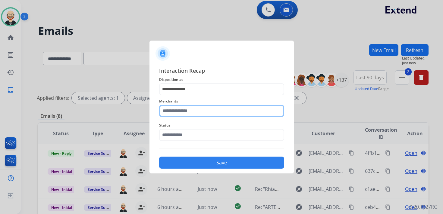
click at [182, 114] on input "text" at bounding box center [221, 111] width 125 height 12
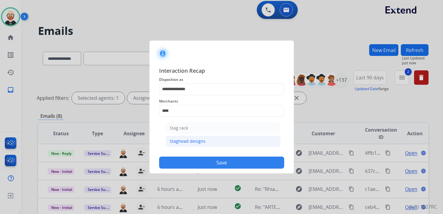
click at [185, 142] on div "Staghead designs" at bounding box center [187, 141] width 36 height 6
type input "**********"
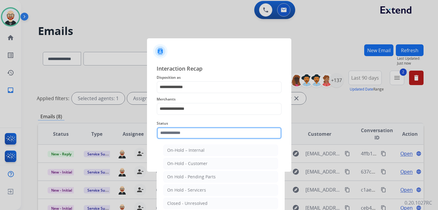
click at [180, 138] on div "Status On-Hold – Internal On-Hold - Customer On Hold - Pending Parts On Hold - …" at bounding box center [219, 129] width 125 height 24
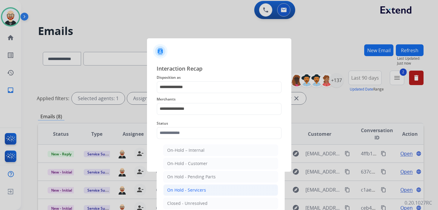
click at [188, 187] on div "On Hold - Servicers" at bounding box center [186, 190] width 39 height 6
type input "**********"
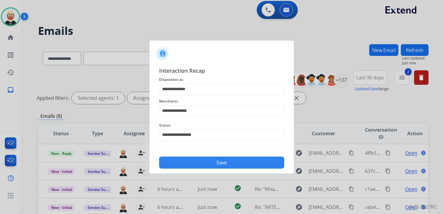
click at [199, 164] on button "Save" at bounding box center [221, 163] width 125 height 12
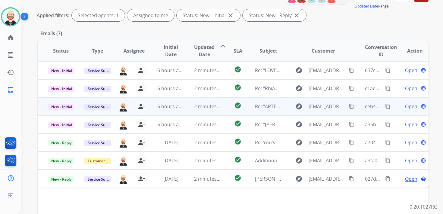
scroll to position [84, 0]
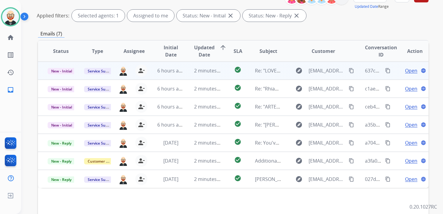
click at [405, 70] on span "Open" at bounding box center [411, 70] width 12 height 7
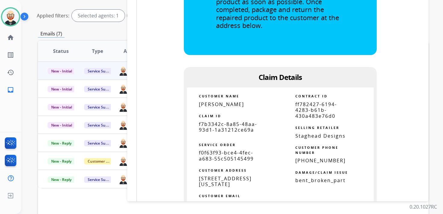
scroll to position [257, 0]
click at [238, 129] on span "f7b3342c-8a85-48aa-93d1-1a31212ce69a" at bounding box center [228, 127] width 58 height 12
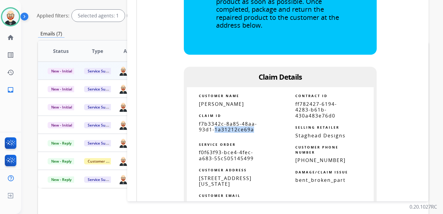
click at [238, 129] on span "f7b3342c-8a85-48aa-93d1-1a31212ce69a" at bounding box center [228, 127] width 58 height 12
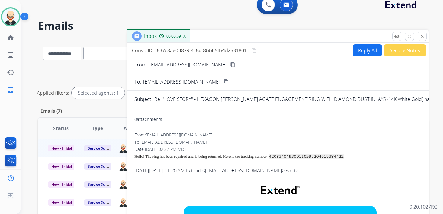
scroll to position [0, 0]
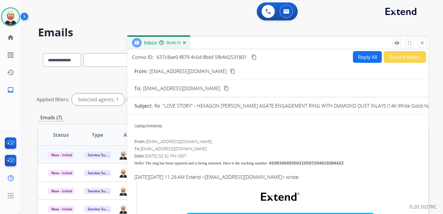
click at [255, 57] on mat-icon "content_copy" at bounding box center [253, 56] width 5 height 5
click at [256, 58] on mat-icon "content_copy" at bounding box center [253, 56] width 5 height 5
click at [180, 163] on span "Hello! The ring has been repaired and is being returned. Here is the tracking n…" at bounding box center [200, 163] width 133 height 5
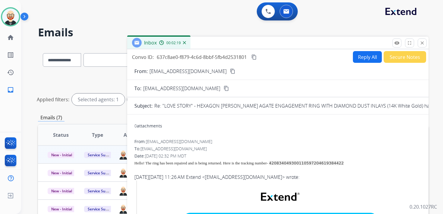
click at [356, 54] on button "Reply All" at bounding box center [367, 57] width 29 height 12
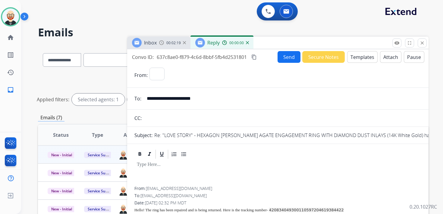
select select "**********"
click at [167, 166] on p at bounding box center [278, 164] width 282 height 5
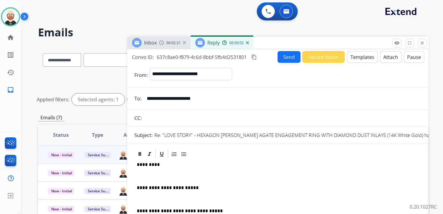
scroll to position [2, 0]
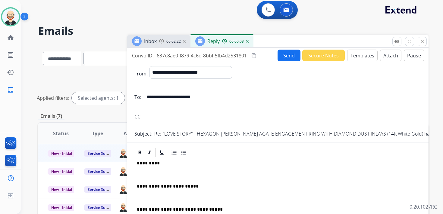
click at [155, 172] on div "**********" at bounding box center [277, 200] width 287 height 85
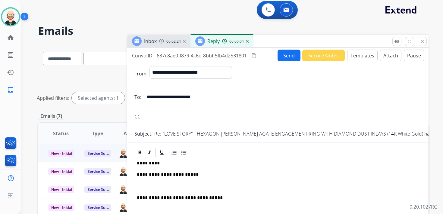
click at [150, 184] on p at bounding box center [278, 186] width 282 height 5
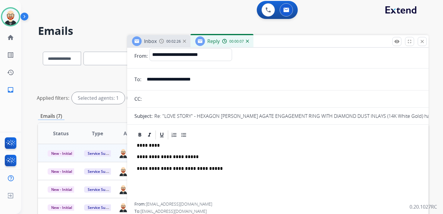
scroll to position [0, 0]
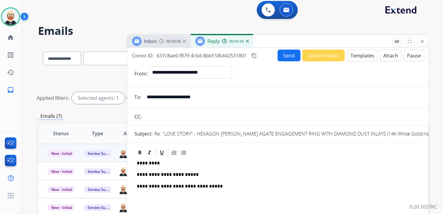
click at [284, 56] on button "Send" at bounding box center [288, 56] width 23 height 12
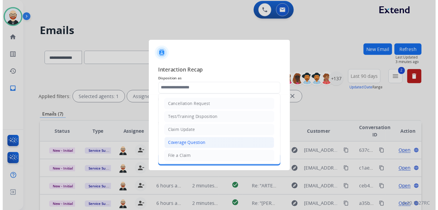
scroll to position [90, 0]
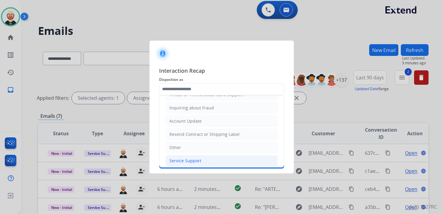
click at [182, 158] on div "Service Support" at bounding box center [185, 161] width 32 height 6
type input "**********"
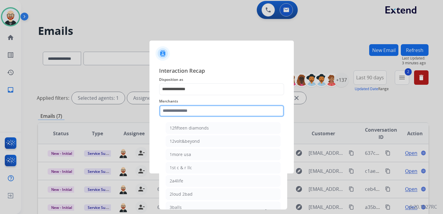
click at [181, 112] on input "text" at bounding box center [221, 111] width 125 height 12
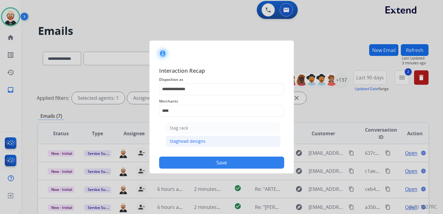
click at [180, 142] on div "Staghead designs" at bounding box center [187, 141] width 36 height 6
type input "**********"
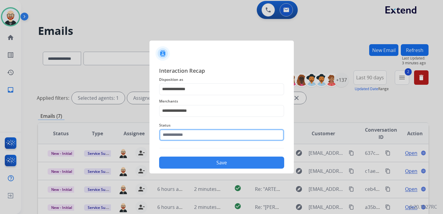
click at [179, 139] on div "Status" at bounding box center [221, 132] width 125 height 24
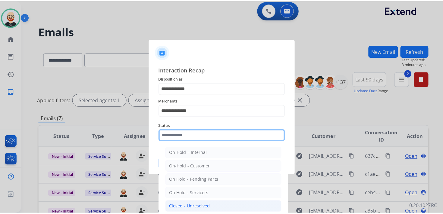
scroll to position [33, 0]
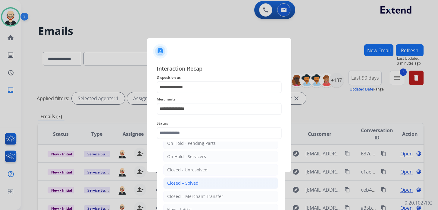
click at [184, 185] on li "Closed – Solved" at bounding box center [220, 182] width 115 height 11
type input "**********"
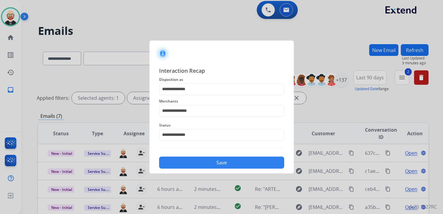
click at [196, 162] on button "Save" at bounding box center [221, 163] width 125 height 12
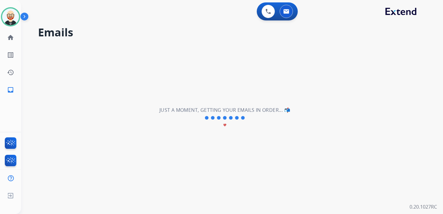
scroll to position [0, 0]
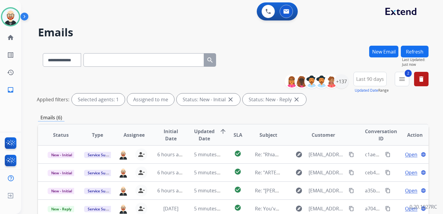
click at [415, 50] on button "Refresh" at bounding box center [414, 52] width 28 height 12
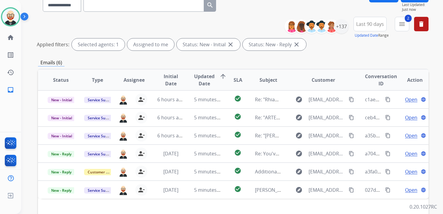
scroll to position [58, 0]
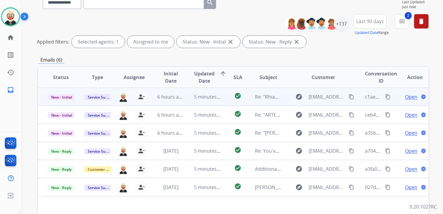
click at [406, 98] on span "Open" at bounding box center [411, 96] width 12 height 7
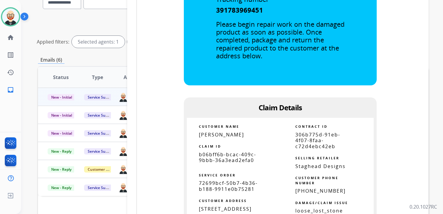
scroll to position [253, 0]
click at [249, 156] on span "b06bff6b-bcac-409c-9bbb-36a3ead2efa0" at bounding box center [227, 157] width 57 height 12
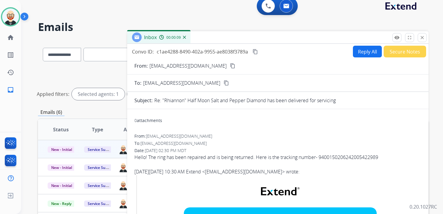
scroll to position [0, 0]
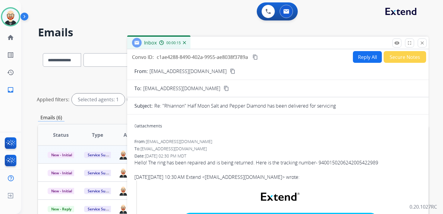
click at [256, 56] on mat-icon "content_copy" at bounding box center [254, 56] width 5 height 5
click at [201, 163] on div "Hello! The ring has been repaired and is being returned. Here is the tracking n…" at bounding box center [277, 162] width 287 height 7
click at [357, 55] on button "Reply All" at bounding box center [367, 57] width 29 height 12
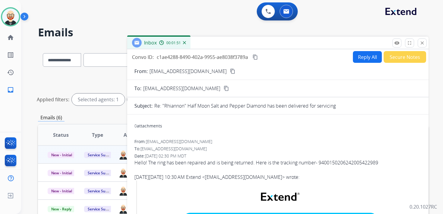
select select "**********"
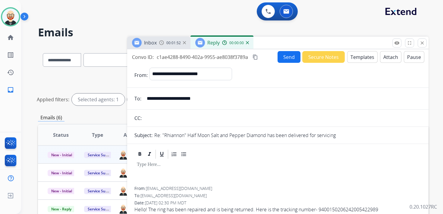
click at [149, 169] on div at bounding box center [277, 173] width 287 height 27
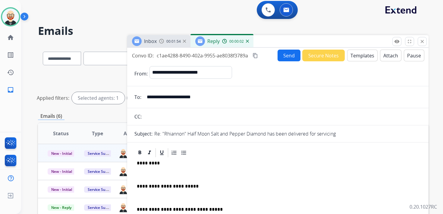
click at [151, 173] on p at bounding box center [278, 174] width 282 height 5
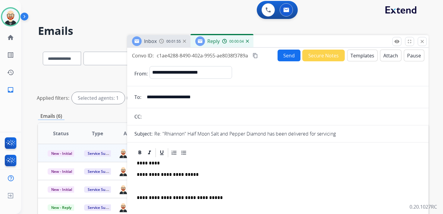
click at [152, 185] on p at bounding box center [278, 186] width 282 height 5
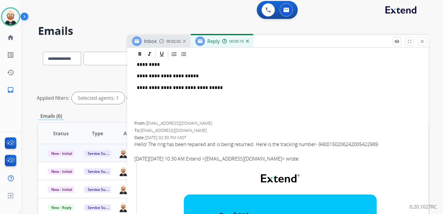
scroll to position [0, 0]
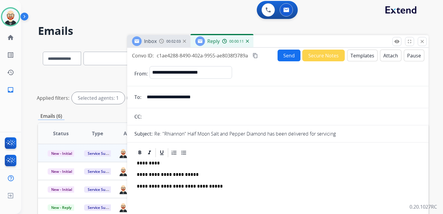
click at [286, 58] on button "Send" at bounding box center [288, 56] width 23 height 12
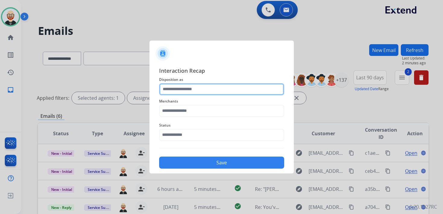
click at [188, 91] on input "text" at bounding box center [221, 89] width 125 height 12
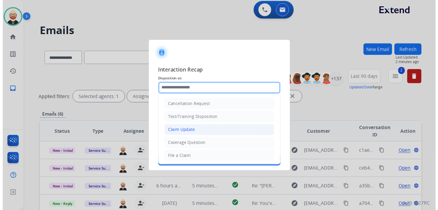
scroll to position [90, 0]
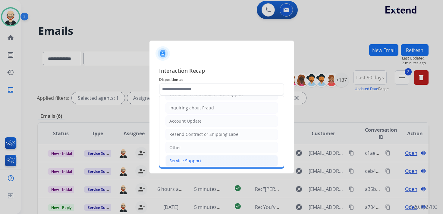
click at [185, 158] on div "Service Support" at bounding box center [185, 161] width 32 height 6
type input "**********"
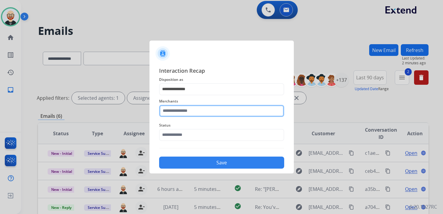
click at [178, 111] on input "text" at bounding box center [221, 111] width 125 height 12
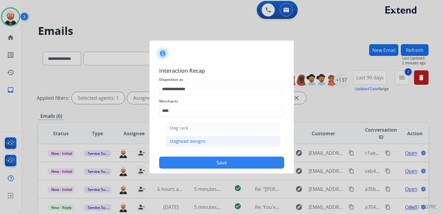
click at [171, 144] on div "Staghead designs" at bounding box center [187, 141] width 36 height 6
type input "**********"
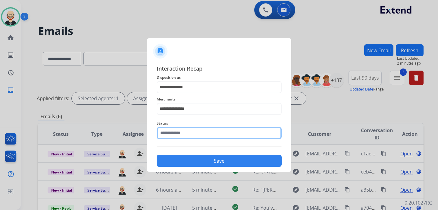
click at [172, 136] on input "text" at bounding box center [219, 133] width 125 height 12
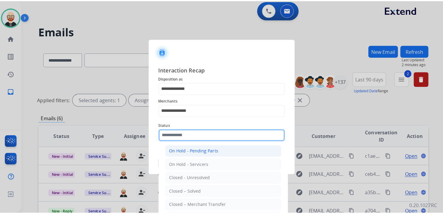
scroll to position [30, 0]
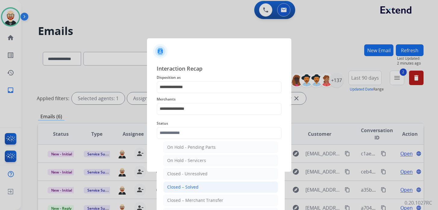
click at [191, 186] on div "Closed – Solved" at bounding box center [182, 187] width 31 height 6
type input "**********"
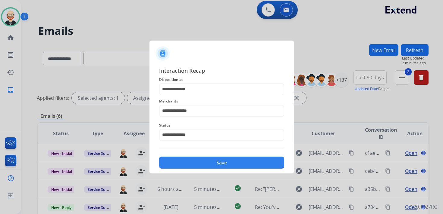
click at [197, 162] on button "Save" at bounding box center [221, 163] width 125 height 12
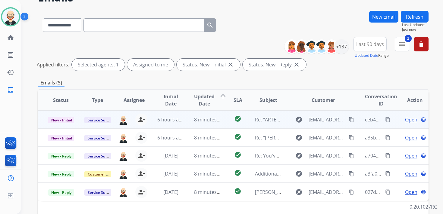
scroll to position [41, 0]
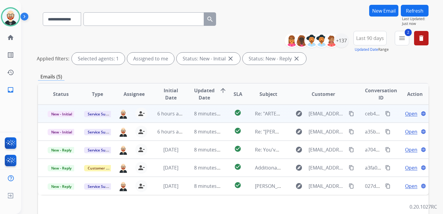
click at [405, 115] on span "Open" at bounding box center [411, 113] width 12 height 7
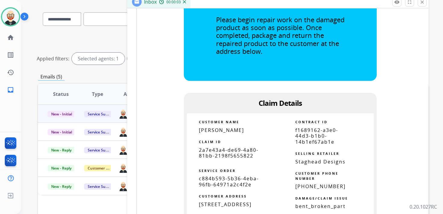
scroll to position [280, 0]
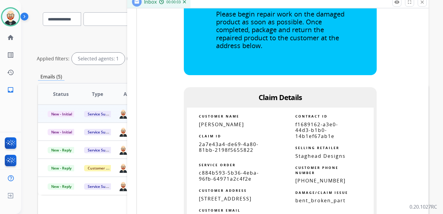
click at [213, 150] on span "2a7e43a4-de69-4a80-81bb-2198f5655822" at bounding box center [229, 147] width 60 height 12
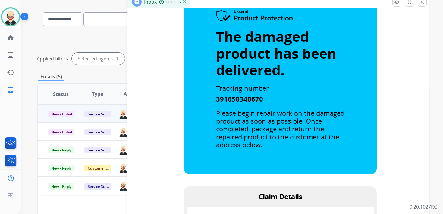
scroll to position [0, 0]
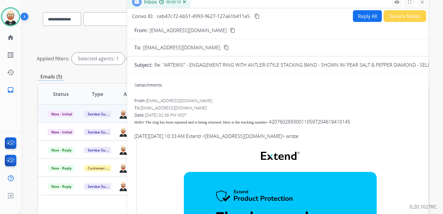
click at [257, 18] on mat-icon "content_copy" at bounding box center [256, 16] width 5 height 5
click at [189, 122] on span "Hello! The ring has been repaired and is being returned. Here is the tracking n…" at bounding box center [200, 122] width 133 height 5
click at [360, 19] on button "Reply All" at bounding box center [367, 16] width 29 height 12
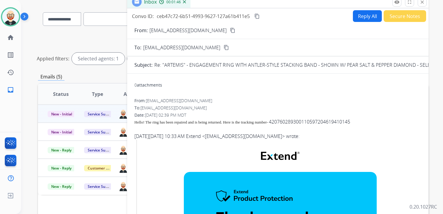
select select "**********"
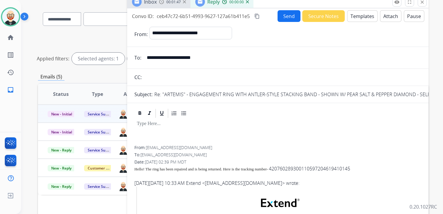
click at [173, 131] on div at bounding box center [277, 132] width 287 height 27
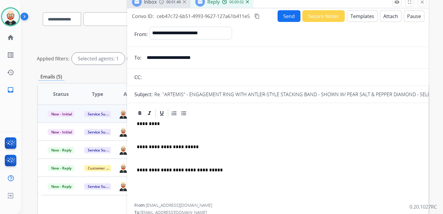
click at [166, 132] on div "**********" at bounding box center [277, 161] width 287 height 85
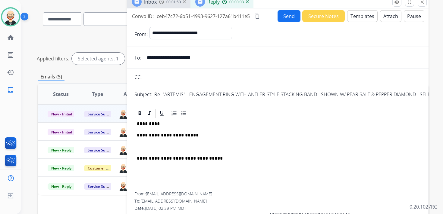
click at [156, 142] on div "**********" at bounding box center [277, 155] width 287 height 73
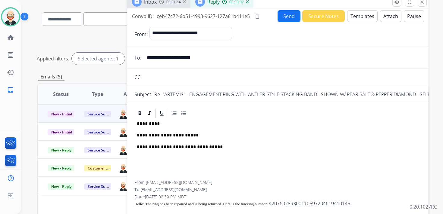
click at [278, 18] on button "Send" at bounding box center [288, 16] width 23 height 12
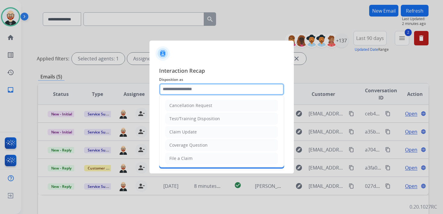
click at [201, 92] on input "text" at bounding box center [221, 89] width 125 height 12
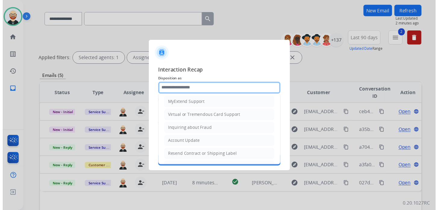
scroll to position [90, 0]
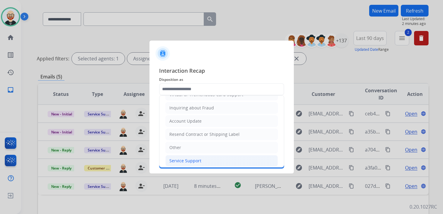
click at [189, 158] on div "Service Support" at bounding box center [185, 161] width 32 height 6
type input "**********"
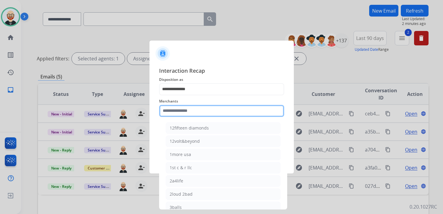
click at [187, 112] on input "text" at bounding box center [221, 111] width 125 height 12
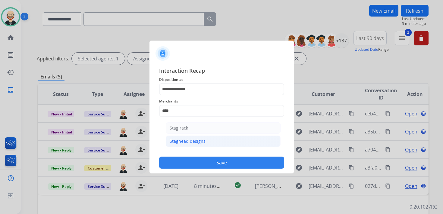
click at [187, 140] on div "Staghead designs" at bounding box center [187, 141] width 36 height 6
type input "**********"
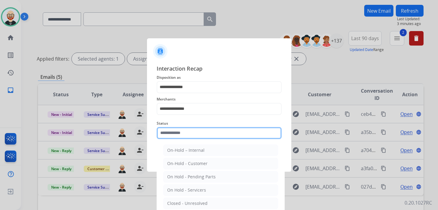
click at [186, 135] on input "text" at bounding box center [219, 133] width 125 height 12
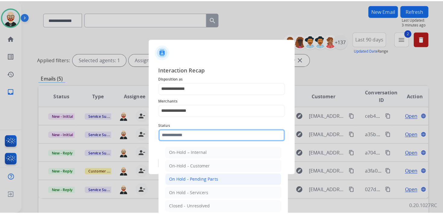
scroll to position [33, 0]
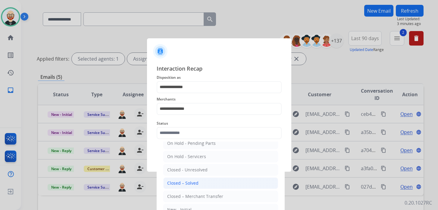
click at [191, 182] on div "Closed – Solved" at bounding box center [182, 183] width 31 height 6
type input "**********"
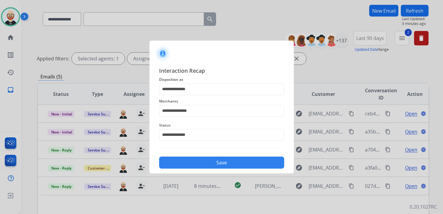
click at [197, 161] on button "Save" at bounding box center [221, 163] width 125 height 12
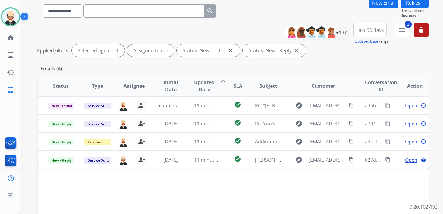
scroll to position [50, 0]
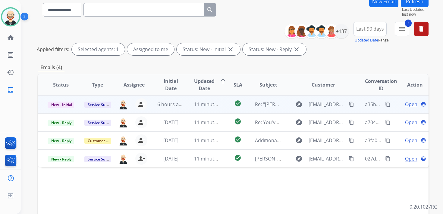
click at [405, 104] on span "Open" at bounding box center [411, 104] width 12 height 7
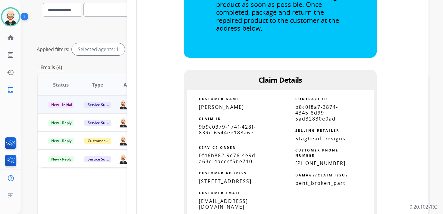
scroll to position [292, 0]
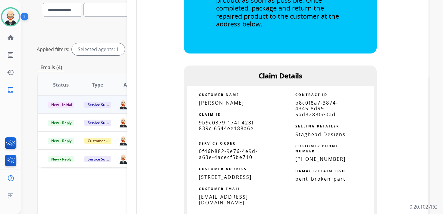
click at [233, 133] on td "SERVICE ORDER" at bounding box center [233, 140] width 93 height 17
click at [233, 119] on td "CLAIM ID" at bounding box center [233, 113] width 93 height 14
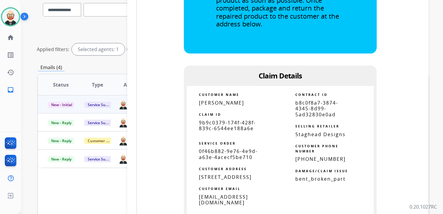
click at [233, 119] on td "CLAIM ID" at bounding box center [233, 113] width 93 height 14
click at [229, 126] on span "9b9c0379-174f-428f-839c-6544ee188a6e" at bounding box center [227, 126] width 57 height 12
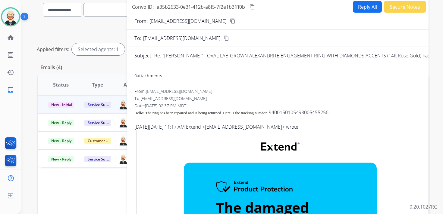
scroll to position [0, 0]
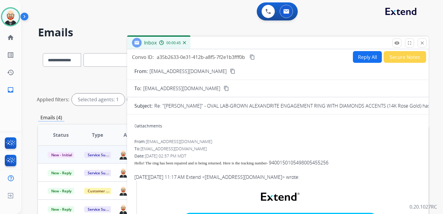
click at [255, 58] on mat-icon "content_copy" at bounding box center [251, 56] width 5 height 5
click at [157, 165] on span "Hello! The ring has been repaired and is being returned. Here is the tracking n…" at bounding box center [200, 163] width 133 height 5
click at [358, 57] on button "Reply All" at bounding box center [367, 57] width 29 height 12
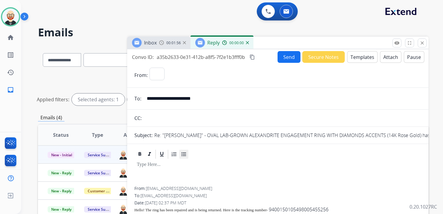
select select "**********"
click at [170, 166] on p at bounding box center [278, 164] width 282 height 5
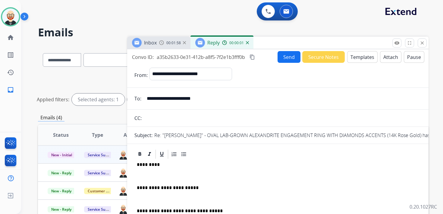
scroll to position [2, 0]
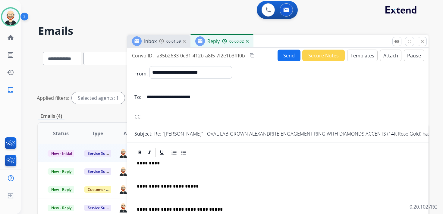
click at [153, 178] on p at bounding box center [278, 174] width 282 height 5
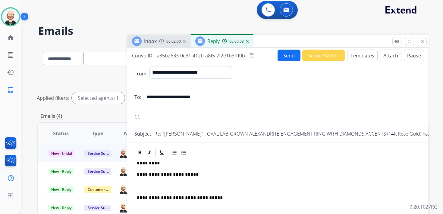
click at [144, 185] on p at bounding box center [278, 186] width 282 height 5
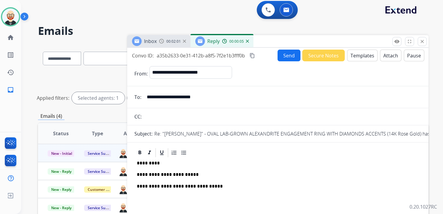
click at [283, 56] on button "Send" at bounding box center [288, 56] width 23 height 12
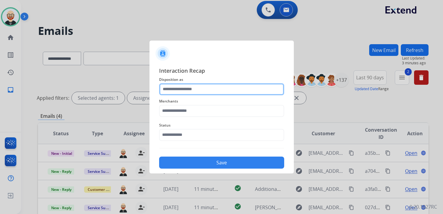
click at [203, 92] on input "text" at bounding box center [221, 89] width 125 height 12
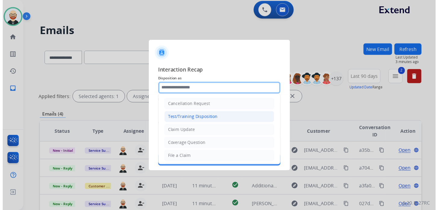
scroll to position [90, 0]
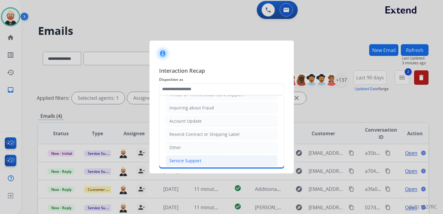
click at [185, 158] on div "Service Support" at bounding box center [185, 161] width 32 height 6
type input "**********"
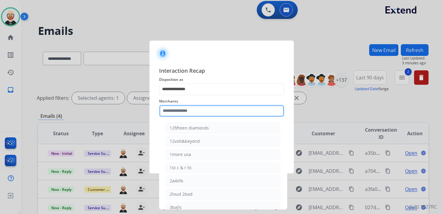
click at [187, 115] on input "text" at bounding box center [221, 111] width 125 height 12
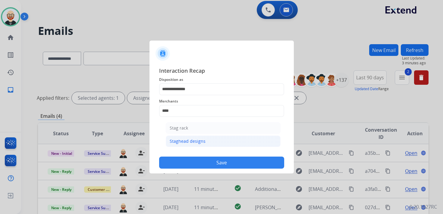
click at [188, 139] on div "Staghead designs" at bounding box center [187, 141] width 36 height 6
type input "**********"
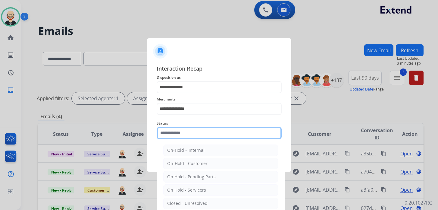
click at [186, 136] on input "text" at bounding box center [219, 133] width 125 height 12
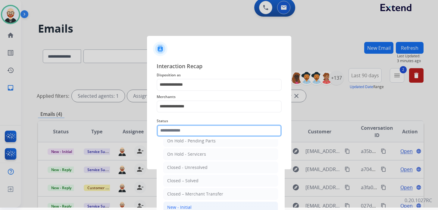
scroll to position [22, 0]
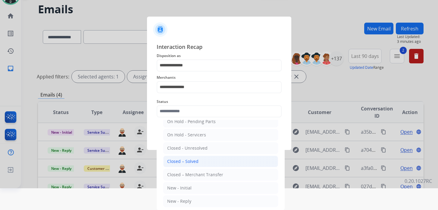
click at [187, 160] on div "Closed – Solved" at bounding box center [182, 161] width 31 height 6
type input "**********"
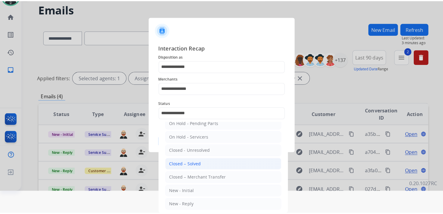
scroll to position [0, 0]
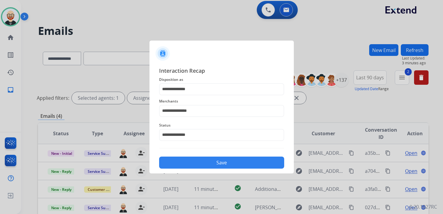
click at [189, 161] on button "Save" at bounding box center [221, 163] width 125 height 12
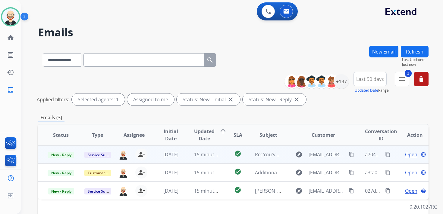
click at [406, 155] on span "Open" at bounding box center [411, 154] width 12 height 7
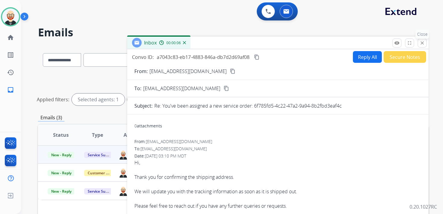
click at [423, 42] on mat-icon "close" at bounding box center [421, 42] width 5 height 5
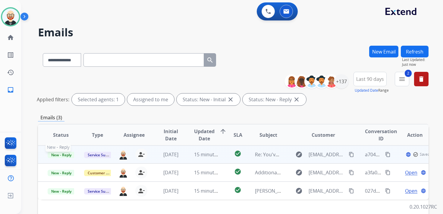
click at [64, 158] on span "New - Reply" at bounding box center [61, 155] width 27 height 6
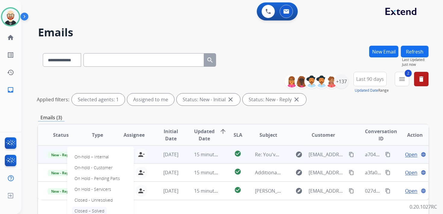
click at [93, 209] on p "Closed – Solved" at bounding box center [89, 211] width 35 height 8
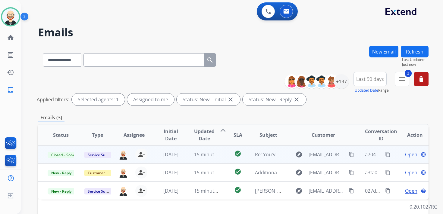
click at [411, 51] on button "Refresh" at bounding box center [414, 52] width 28 height 12
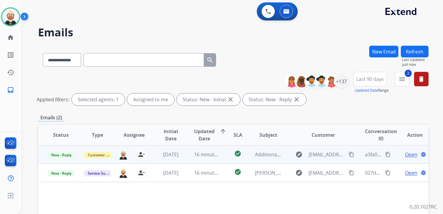
click at [405, 155] on span "Open" at bounding box center [411, 154] width 12 height 7
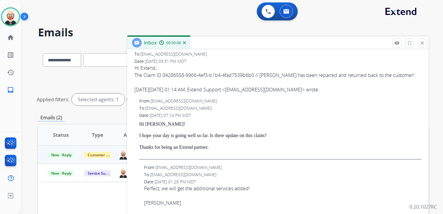
scroll to position [88, 0]
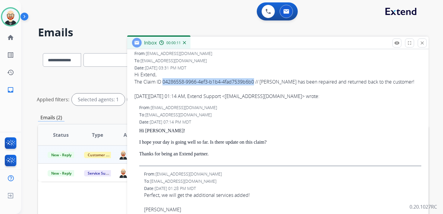
drag, startPoint x: 259, startPoint y: 82, endPoint x: 167, endPoint y: 82, distance: 92.1
click at [167, 82] on div "The Claim ID 04286558-9966-4ef3-b1b4-4fad7539b6b0 // [PERSON_NAME] has been rep…" at bounding box center [277, 81] width 287 height 7
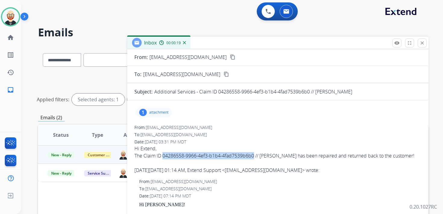
scroll to position [0, 0]
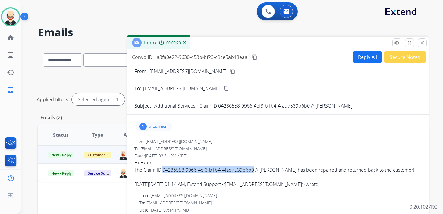
click at [255, 56] on mat-icon "content_copy" at bounding box center [254, 56] width 5 height 5
click at [361, 59] on button "Reply All" at bounding box center [367, 57] width 29 height 12
select select "**********"
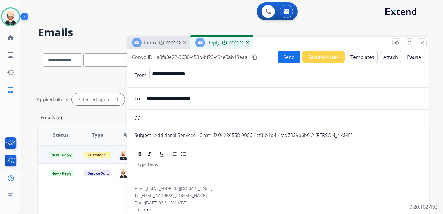
click at [168, 170] on div at bounding box center [277, 173] width 287 height 27
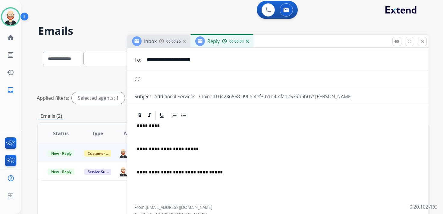
scroll to position [34, 0]
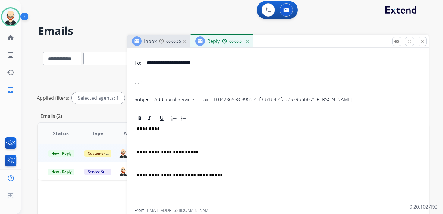
click at [149, 138] on p at bounding box center [278, 140] width 282 height 5
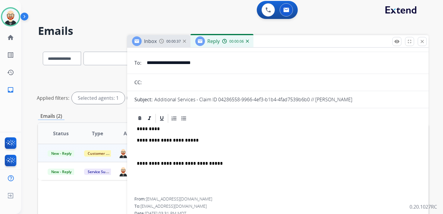
click at [151, 150] on p at bounding box center [278, 152] width 282 height 5
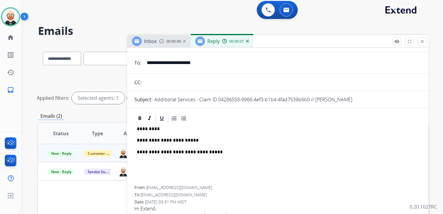
scroll to position [0, 0]
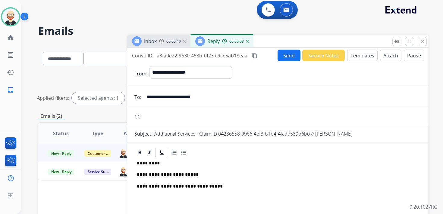
click at [284, 54] on button "Send" at bounding box center [288, 56] width 23 height 12
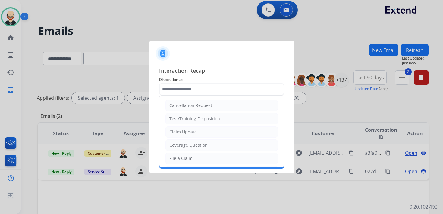
click at [177, 92] on input "text" at bounding box center [221, 89] width 125 height 12
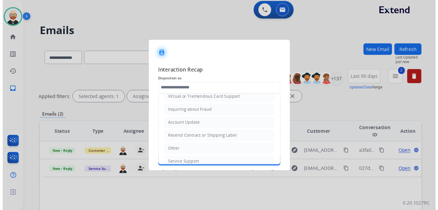
scroll to position [90, 0]
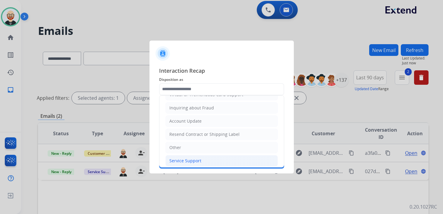
click at [184, 158] on div "Service Support" at bounding box center [185, 161] width 32 height 6
type input "**********"
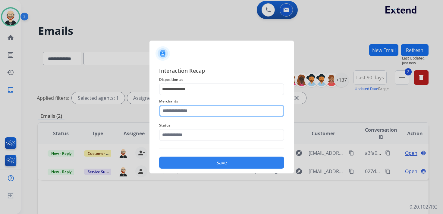
click at [190, 111] on input "text" at bounding box center [221, 111] width 125 height 12
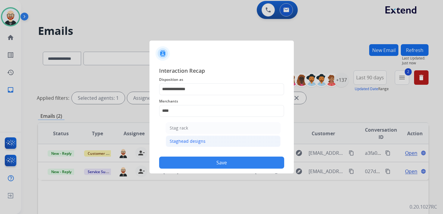
click at [184, 139] on div "Staghead designs" at bounding box center [187, 141] width 36 height 6
type input "**********"
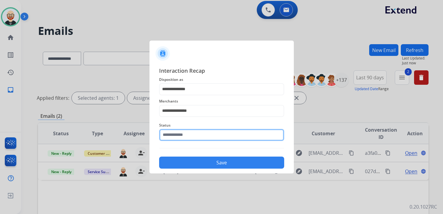
click at [182, 135] on input "text" at bounding box center [221, 135] width 125 height 12
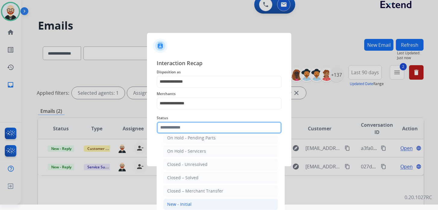
scroll to position [22, 0]
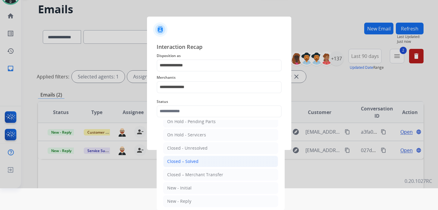
click at [199, 159] on li "Closed – Solved" at bounding box center [220, 160] width 115 height 11
type input "**********"
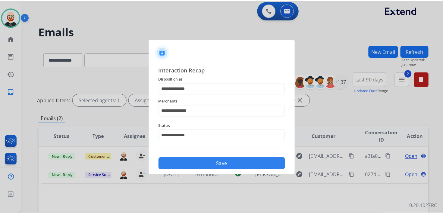
scroll to position [0, 0]
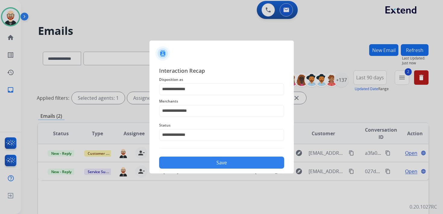
click at [204, 161] on button "Save" at bounding box center [221, 163] width 125 height 12
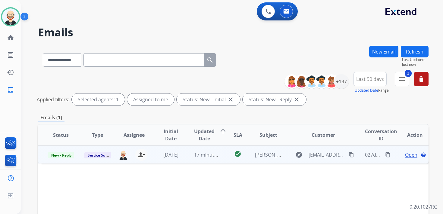
click at [407, 156] on span "Open" at bounding box center [411, 154] width 12 height 7
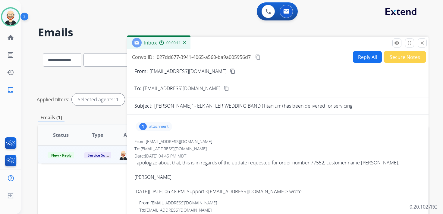
click at [358, 54] on button "Reply All" at bounding box center [367, 57] width 29 height 12
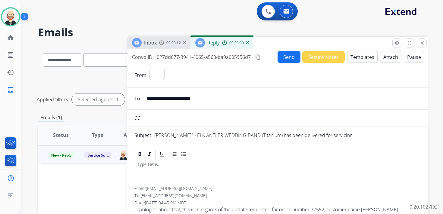
select select "**********"
click at [173, 170] on div at bounding box center [277, 173] width 287 height 27
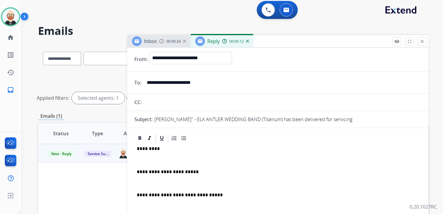
scroll to position [13, 0]
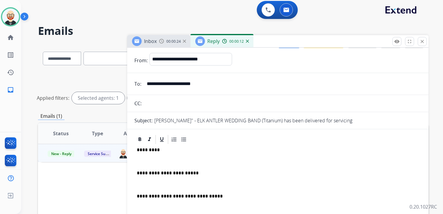
click at [157, 159] on p at bounding box center [278, 161] width 282 height 5
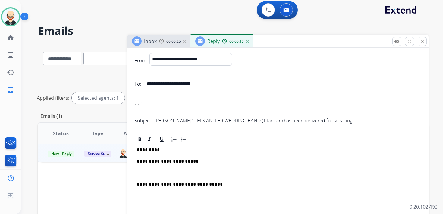
click at [152, 173] on p at bounding box center [278, 173] width 282 height 5
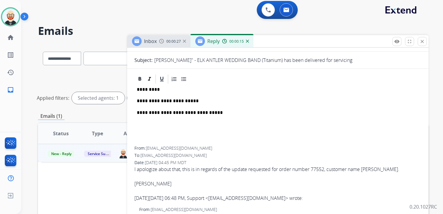
scroll to position [78, 0]
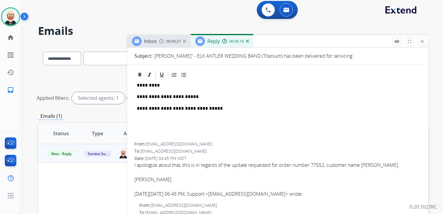
click at [154, 179] on div "[PERSON_NAME]" at bounding box center [277, 179] width 287 height 7
click at [149, 84] on p "*********" at bounding box center [275, 85] width 277 height 5
click at [198, 98] on p "**********" at bounding box center [275, 96] width 277 height 5
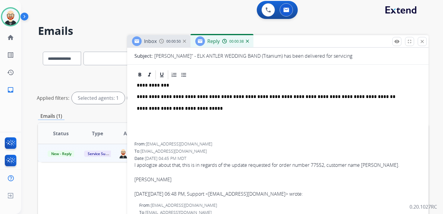
scroll to position [0, 0]
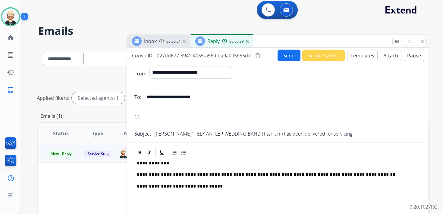
click at [287, 57] on button "Send" at bounding box center [288, 56] width 23 height 12
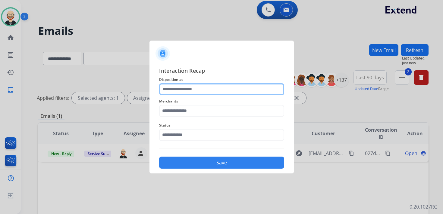
click at [201, 88] on input "text" at bounding box center [221, 89] width 125 height 12
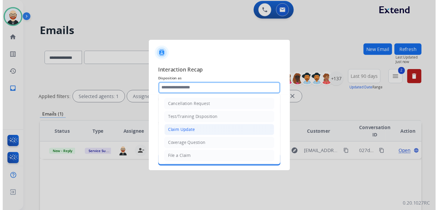
scroll to position [90, 0]
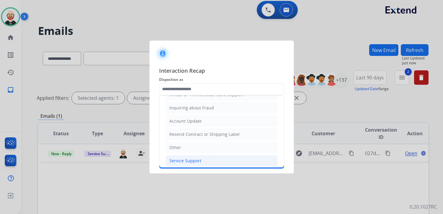
click at [188, 160] on div "Service Support" at bounding box center [185, 161] width 32 height 6
type input "**********"
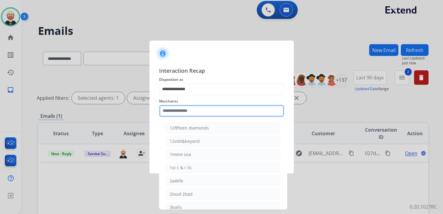
click at [178, 113] on input "text" at bounding box center [221, 111] width 125 height 12
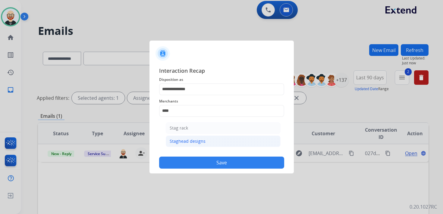
click at [178, 142] on div "Staghead designs" at bounding box center [187, 141] width 36 height 6
type input "**********"
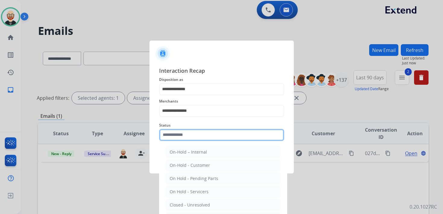
click at [178, 135] on input "text" at bounding box center [221, 135] width 125 height 12
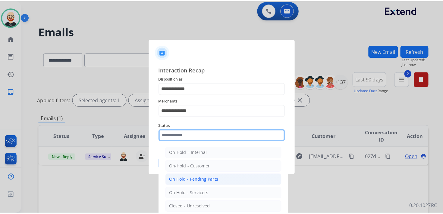
scroll to position [33, 0]
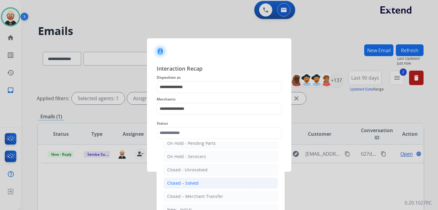
click at [178, 182] on div "Closed – Solved" at bounding box center [182, 183] width 31 height 6
type input "**********"
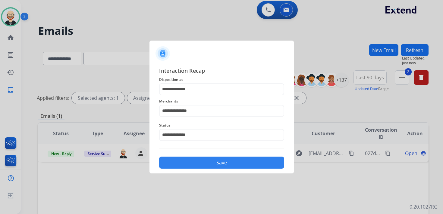
click at [182, 162] on button "Save" at bounding box center [221, 163] width 125 height 12
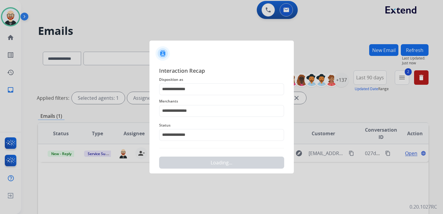
scroll to position [0, 0]
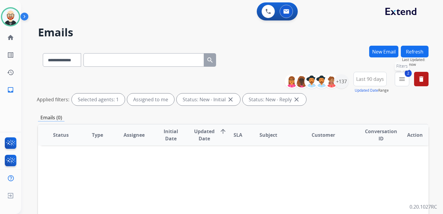
click at [406, 83] on button "2 menu Filters" at bounding box center [401, 79] width 14 height 14
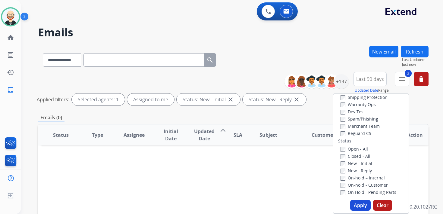
click at [361, 205] on button "Apply" at bounding box center [360, 205] width 20 height 11
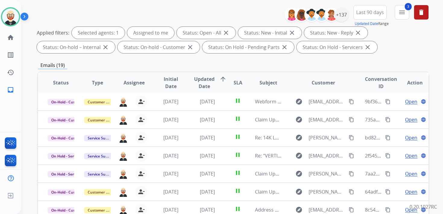
scroll to position [67, 0]
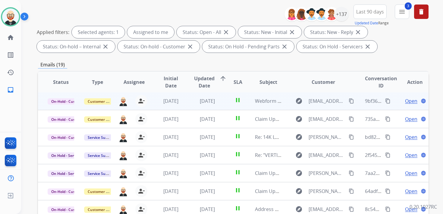
click at [405, 103] on span "Open" at bounding box center [411, 101] width 12 height 7
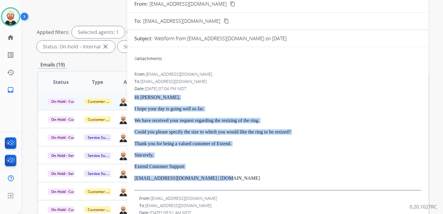
drag, startPoint x: 234, startPoint y: 179, endPoint x: 135, endPoint y: 99, distance: 127.4
click at [135, 99] on div "Hi [PERSON_NAME], I hope your day is going well so far. We have received your r…" at bounding box center [277, 143] width 287 height 96
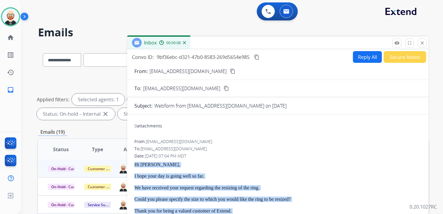
click at [359, 56] on button "Reply All" at bounding box center [367, 57] width 29 height 12
select select "**********"
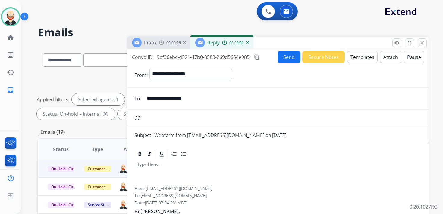
click at [147, 165] on p at bounding box center [278, 164] width 282 height 5
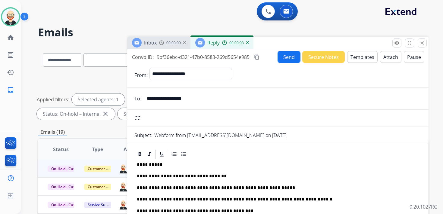
click at [282, 60] on button "Send" at bounding box center [288, 57] width 23 height 12
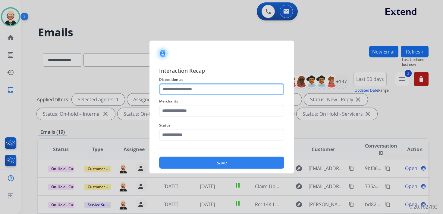
click at [193, 91] on input "text" at bounding box center [221, 89] width 125 height 12
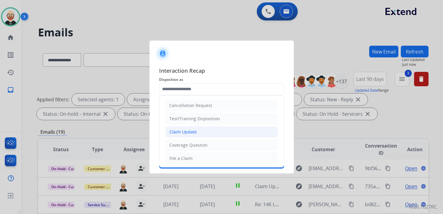
click at [188, 134] on div "Claim Update" at bounding box center [182, 132] width 27 height 6
type input "**********"
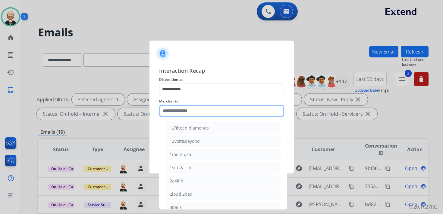
click at [184, 110] on input "text" at bounding box center [221, 111] width 125 height 12
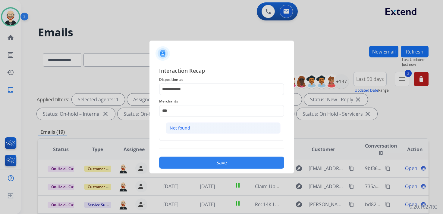
click at [184, 129] on div "Not found" at bounding box center [179, 128] width 20 height 6
type input "*********"
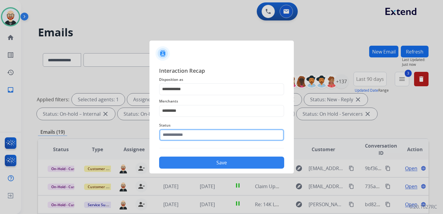
click at [184, 136] on input "text" at bounding box center [221, 135] width 125 height 12
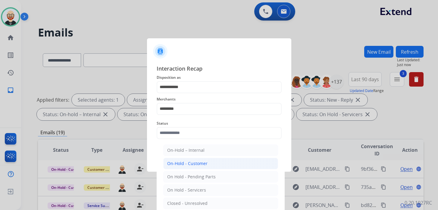
click at [188, 161] on div "On-Hold - Customer" at bounding box center [187, 163] width 40 height 6
type input "**********"
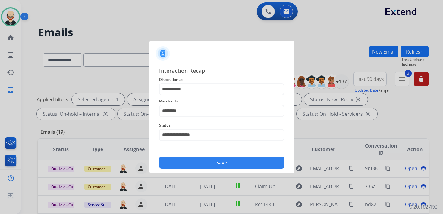
click at [188, 162] on button "Save" at bounding box center [221, 163] width 125 height 12
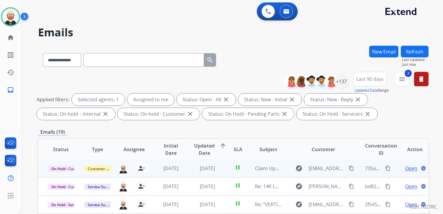
click at [405, 168] on span "Open" at bounding box center [411, 168] width 12 height 7
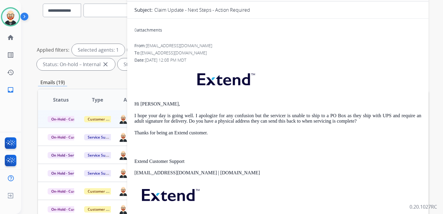
scroll to position [51, 0]
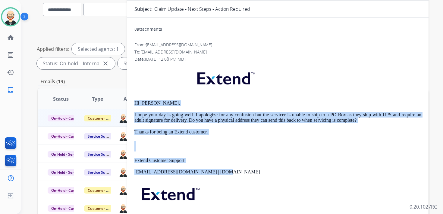
drag, startPoint x: 226, startPoint y: 173, endPoint x: 127, endPoint y: 104, distance: 120.2
click at [127, 104] on div "0 attachments From: [EMAIL_ADDRESS][DOMAIN_NAME] To: [EMAIL_ADDRESS][DOMAIN_NAM…" at bounding box center [277, 132] width 301 height 219
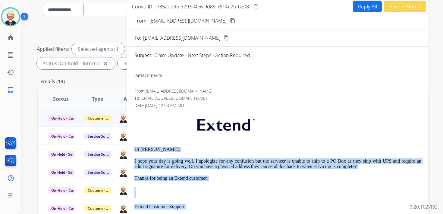
click at [358, 8] on button "Reply All" at bounding box center [367, 7] width 29 height 12
select select "**********"
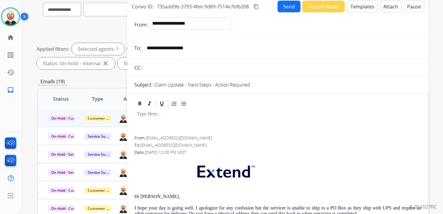
click at [166, 118] on div at bounding box center [277, 122] width 287 height 27
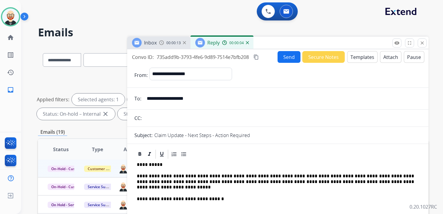
click at [286, 56] on button "Send" at bounding box center [288, 57] width 23 height 12
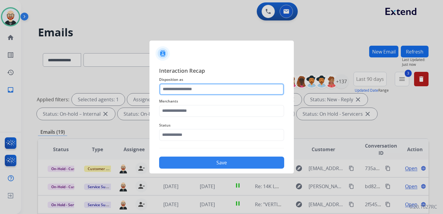
click at [202, 89] on input "text" at bounding box center [221, 89] width 125 height 12
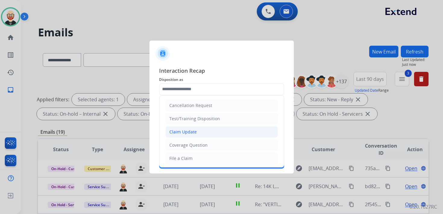
click at [192, 126] on li "Claim Update" at bounding box center [221, 131] width 112 height 11
type input "**********"
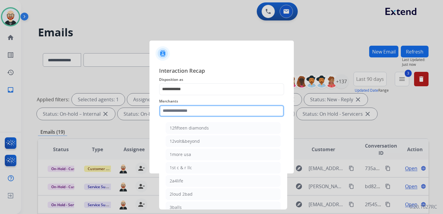
click at [176, 110] on input "text" at bounding box center [221, 111] width 125 height 12
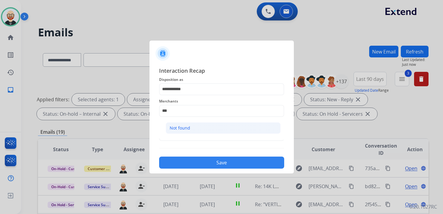
click at [179, 127] on div "Not found" at bounding box center [179, 128] width 20 height 6
type input "*********"
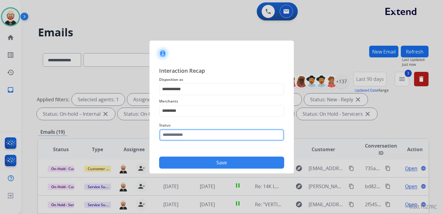
click at [178, 134] on input "text" at bounding box center [221, 135] width 125 height 12
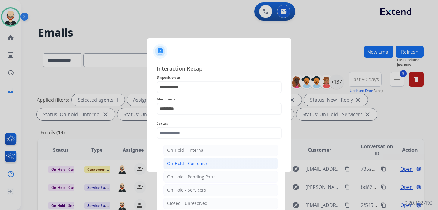
click at [186, 164] on div "On-Hold - Customer" at bounding box center [187, 163] width 40 height 6
type input "**********"
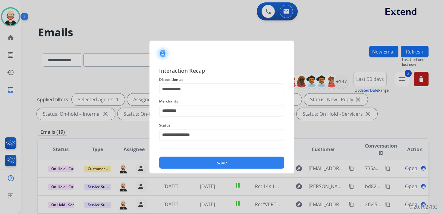
click at [187, 160] on button "Save" at bounding box center [221, 163] width 125 height 12
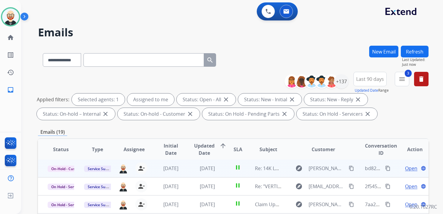
click at [405, 169] on span "Open" at bounding box center [411, 168] width 12 height 7
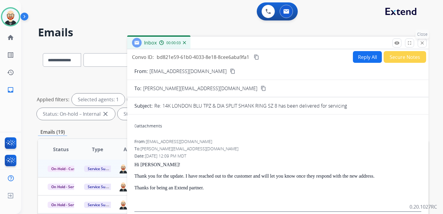
click at [420, 45] on mat-icon "close" at bounding box center [421, 42] width 5 height 5
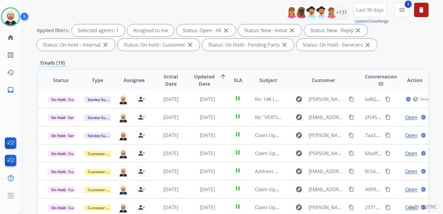
scroll to position [1, 0]
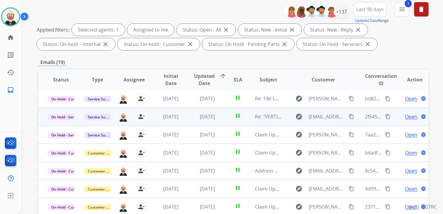
click at [405, 117] on span "Open" at bounding box center [411, 116] width 12 height 7
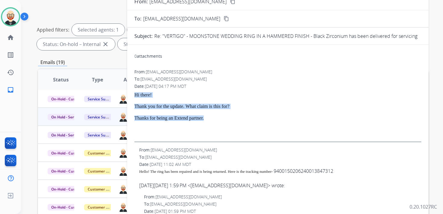
drag, startPoint x: 219, startPoint y: 120, endPoint x: 133, endPoint y: 95, distance: 89.5
click at [133, 95] on div "0 attachments From: [EMAIL_ADDRESS][DOMAIN_NAME] To: [EMAIL_ADDRESS][DOMAIN_NAM…" at bounding box center [277, 203] width 301 height 307
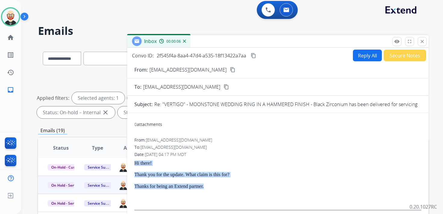
scroll to position [0, 0]
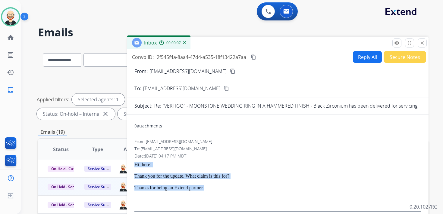
click at [355, 57] on button "Reply All" at bounding box center [367, 57] width 29 height 12
select select "**********"
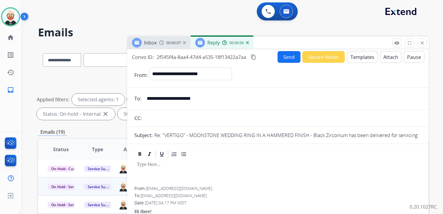
click at [175, 176] on div at bounding box center [277, 173] width 287 height 27
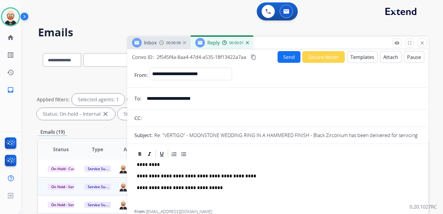
click at [285, 55] on button "Send" at bounding box center [288, 57] width 23 height 12
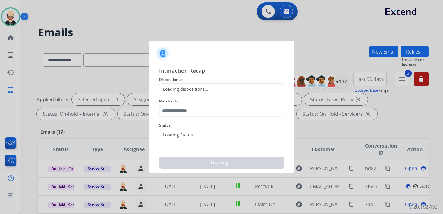
scroll to position [1, 0]
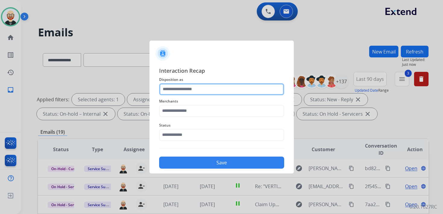
click at [181, 83] on input "text" at bounding box center [221, 89] width 125 height 12
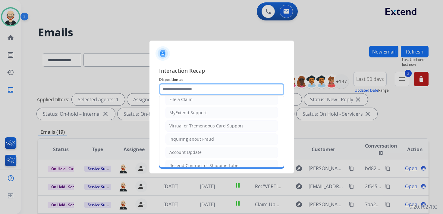
scroll to position [90, 0]
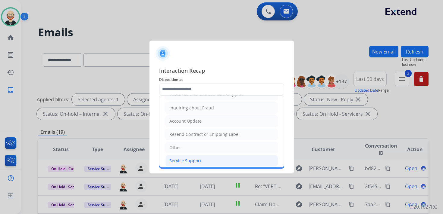
click at [182, 158] on div "Service Support" at bounding box center [185, 161] width 32 height 6
type input "**********"
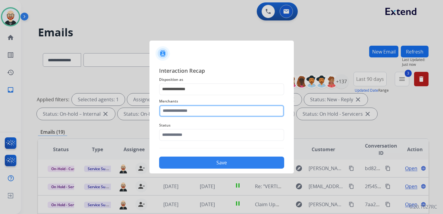
click at [177, 110] on input "text" at bounding box center [221, 111] width 125 height 12
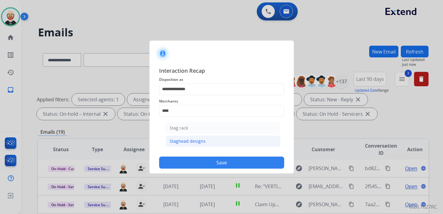
click at [181, 141] on div "Staghead designs" at bounding box center [187, 141] width 36 height 6
type input "**********"
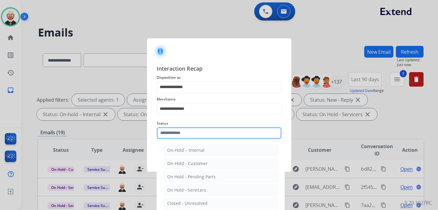
click at [180, 133] on input "text" at bounding box center [219, 133] width 125 height 12
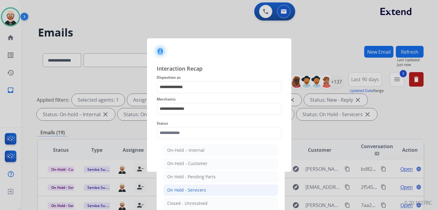
click at [190, 190] on div "On Hold - Servicers" at bounding box center [186, 190] width 39 height 6
type input "**********"
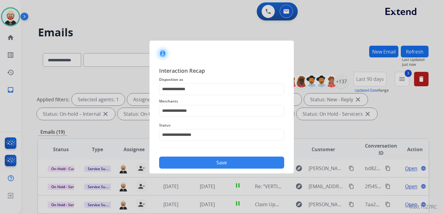
click at [190, 164] on button "Save" at bounding box center [221, 163] width 125 height 12
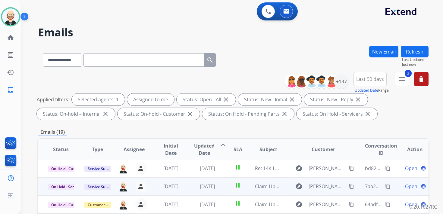
click at [408, 185] on span "Open" at bounding box center [411, 186] width 12 height 7
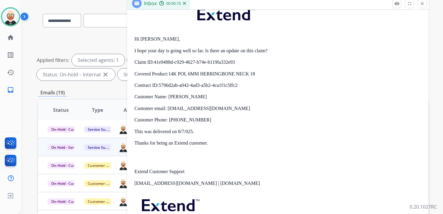
scroll to position [37, 0]
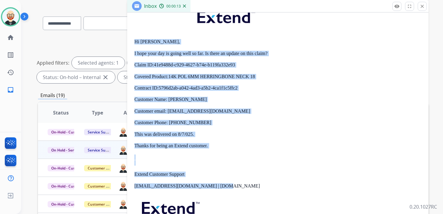
drag, startPoint x: 234, startPoint y: 185, endPoint x: 134, endPoint y: 43, distance: 173.6
click at [134, 43] on div "Hi [PERSON_NAME], I hope your day is going well so far. Is there an update on t…" at bounding box center [277, 127] width 287 height 247
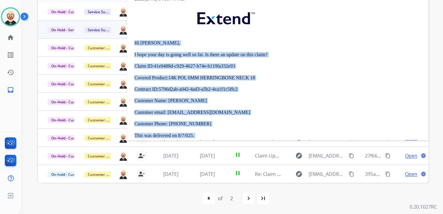
scroll to position [0, 0]
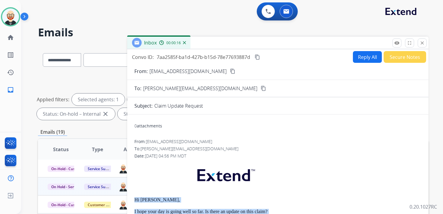
click at [364, 58] on button "Reply All" at bounding box center [367, 57] width 29 height 12
select select "**********"
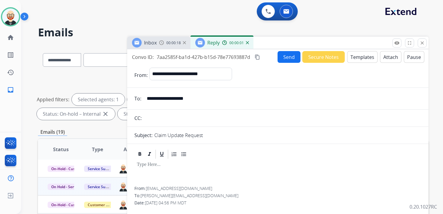
click at [165, 168] on p at bounding box center [278, 164] width 282 height 5
paste div
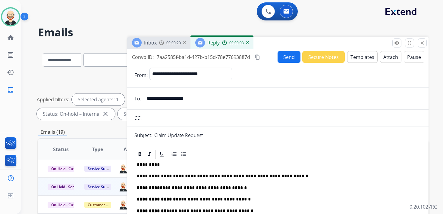
click at [150, 165] on p "*********" at bounding box center [275, 164] width 277 height 5
click at [282, 59] on button "Send" at bounding box center [288, 57] width 23 height 12
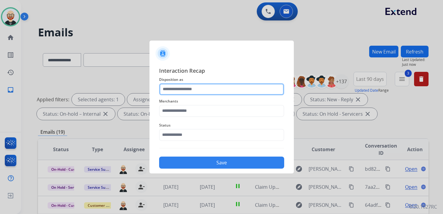
click at [172, 92] on input "text" at bounding box center [221, 89] width 125 height 12
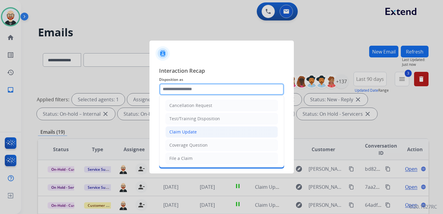
scroll to position [90, 0]
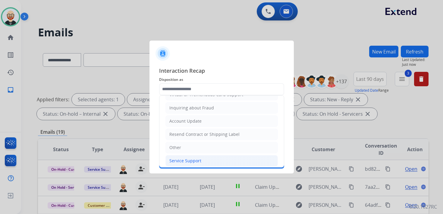
click at [177, 158] on div "Service Support" at bounding box center [185, 161] width 32 height 6
type input "**********"
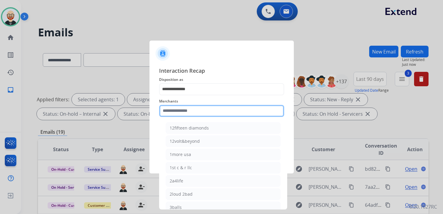
click at [179, 112] on input "text" at bounding box center [221, 111] width 125 height 12
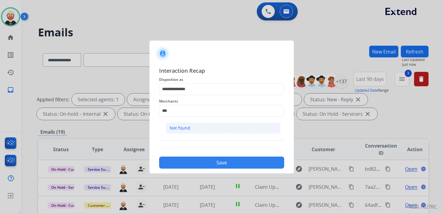
click at [185, 128] on div "Not found" at bounding box center [179, 128] width 20 height 6
type input "*********"
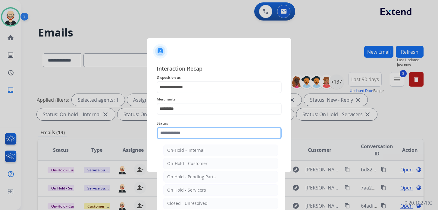
click at [184, 135] on input "text" at bounding box center [219, 133] width 125 height 12
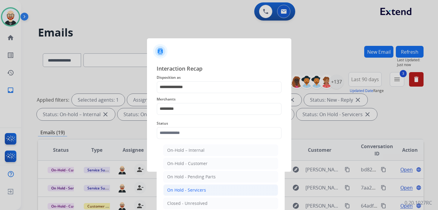
click at [185, 187] on div "On Hold - Servicers" at bounding box center [186, 190] width 39 height 6
type input "**********"
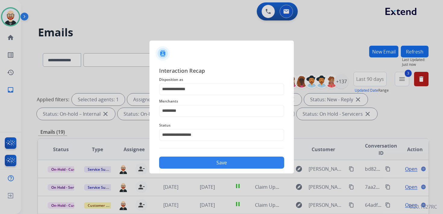
click at [185, 164] on button "Save" at bounding box center [221, 163] width 125 height 12
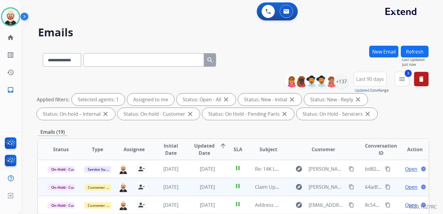
click at [405, 186] on span "Open" at bounding box center [411, 187] width 12 height 7
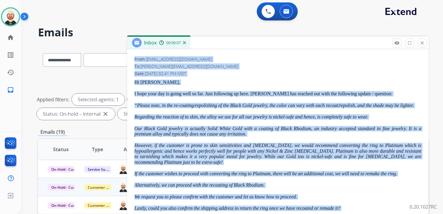
scroll to position [37, 0]
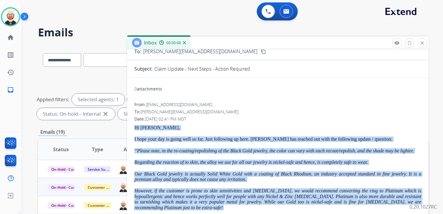
drag, startPoint x: 229, startPoint y: 181, endPoint x: 135, endPoint y: 127, distance: 108.1
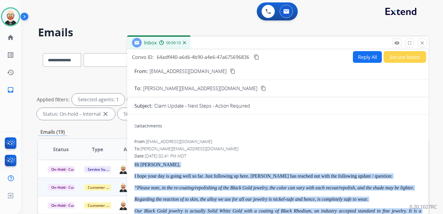
click at [356, 59] on button "Reply All" at bounding box center [367, 57] width 29 height 12
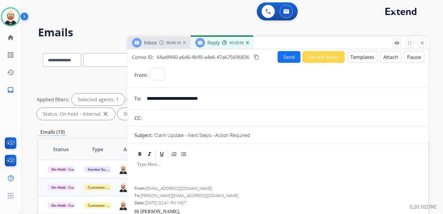
select select "**********"
click at [154, 172] on div at bounding box center [277, 173] width 287 height 27
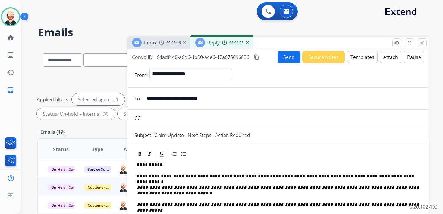
click at [287, 56] on button "Send" at bounding box center [288, 57] width 23 height 12
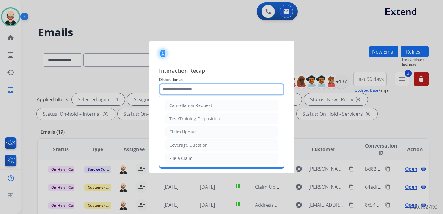
click at [202, 86] on input "text" at bounding box center [221, 89] width 125 height 12
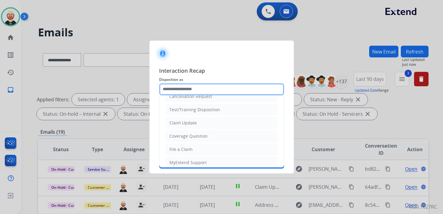
scroll to position [10, 0]
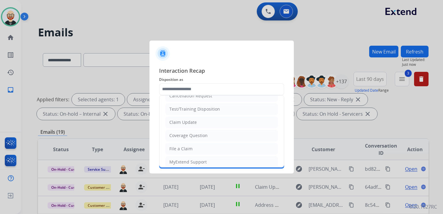
click at [192, 125] on li "Claim Update" at bounding box center [221, 122] width 112 height 11
type input "**********"
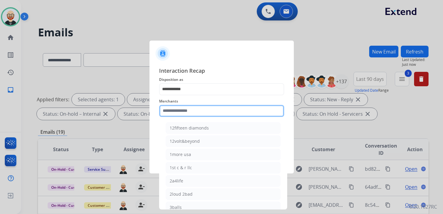
click at [186, 114] on input "text" at bounding box center [221, 111] width 125 height 12
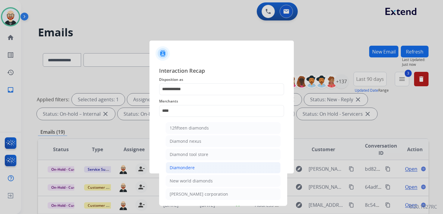
click at [190, 166] on div "Diamondere" at bounding box center [181, 168] width 25 height 6
type input "**********"
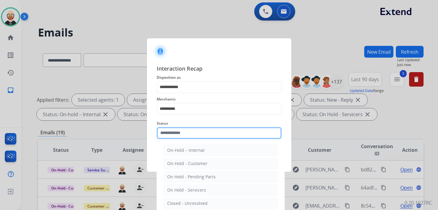
click at [180, 132] on input "text" at bounding box center [219, 133] width 125 height 12
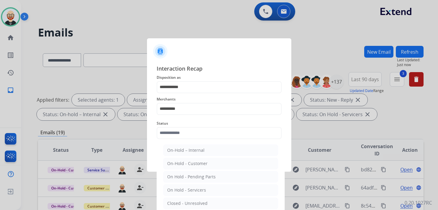
click at [190, 168] on ul "On-Hold – Internal On-Hold - Customer On Hold - Pending Parts On Hold - Service…" at bounding box center [220, 204] width 118 height 126
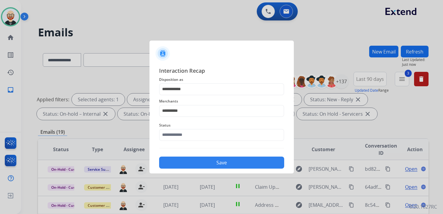
click at [190, 165] on button "Save" at bounding box center [221, 163] width 125 height 12
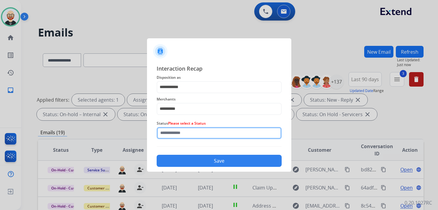
click at [182, 137] on input "text" at bounding box center [219, 133] width 125 height 12
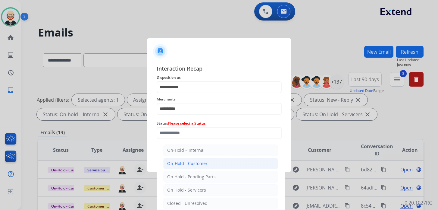
click at [183, 163] on div "On-Hold - Customer" at bounding box center [187, 163] width 40 height 6
type input "**********"
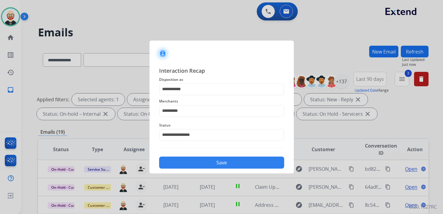
click at [183, 163] on button "Save" at bounding box center [221, 163] width 125 height 12
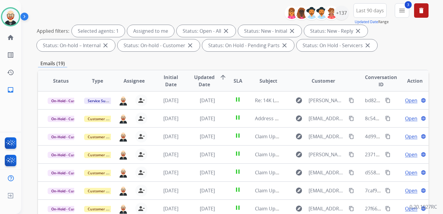
scroll to position [70, 0]
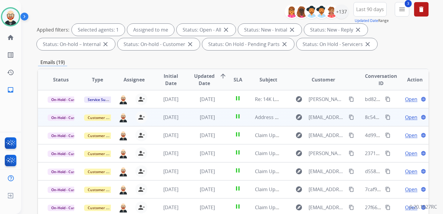
click at [405, 119] on span "Open" at bounding box center [411, 117] width 12 height 7
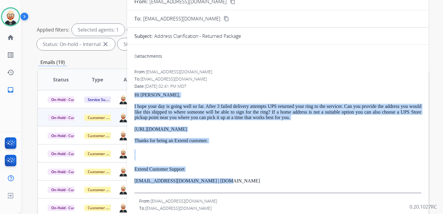
drag, startPoint x: 227, startPoint y: 181, endPoint x: 136, endPoint y: 96, distance: 124.8
click at [136, 96] on div "Hi [PERSON_NAME], I hope your day is going well so far. After 3 failed delivery…" at bounding box center [277, 142] width 287 height 101
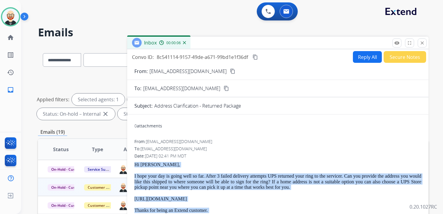
click at [353, 59] on button "Reply All" at bounding box center [367, 57] width 29 height 12
select select "**********"
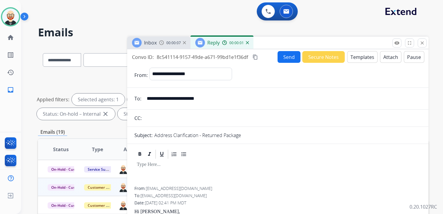
click at [153, 165] on p at bounding box center [278, 164] width 282 height 5
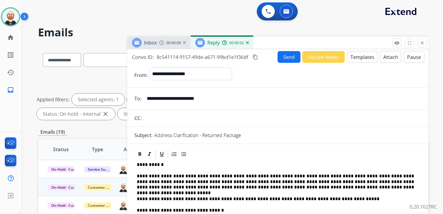
click at [286, 58] on button "Send" at bounding box center [288, 57] width 23 height 12
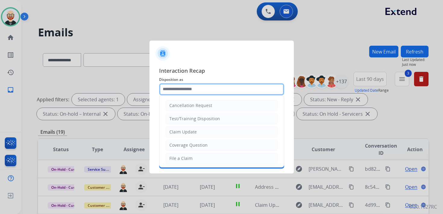
click at [196, 93] on input "text" at bounding box center [221, 89] width 125 height 12
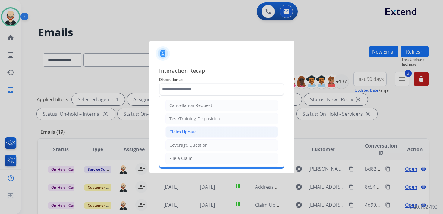
click at [187, 132] on div "Claim Update" at bounding box center [182, 132] width 27 height 6
type input "**********"
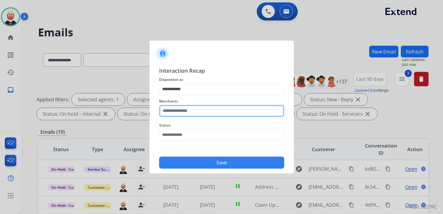
click at [177, 111] on input "text" at bounding box center [221, 111] width 125 height 12
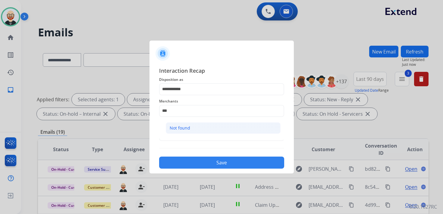
click at [183, 127] on div "Not found" at bounding box center [179, 128] width 20 height 6
type input "*********"
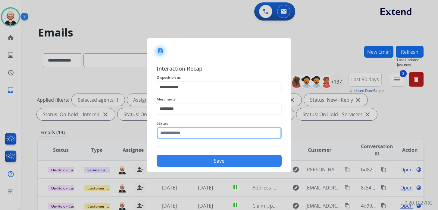
click at [184, 137] on input "text" at bounding box center [219, 133] width 125 height 12
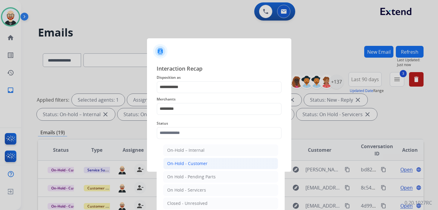
click at [185, 162] on div "On-Hold - Customer" at bounding box center [187, 163] width 40 height 6
type input "**********"
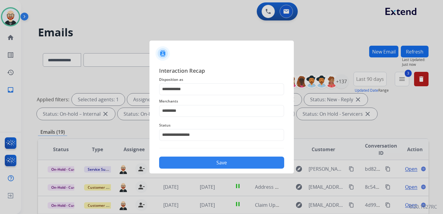
click at [188, 161] on button "Save" at bounding box center [221, 163] width 125 height 12
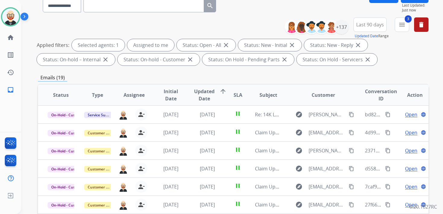
scroll to position [62, 0]
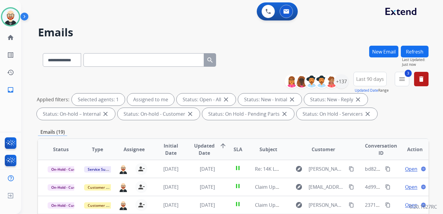
select select "**********"
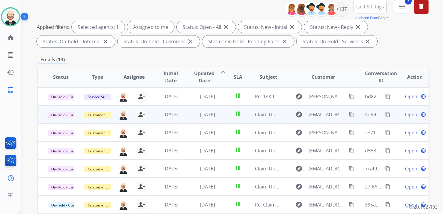
click at [405, 116] on span "Open" at bounding box center [411, 114] width 12 height 7
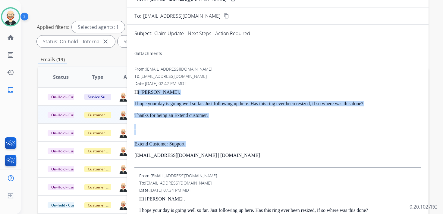
drag, startPoint x: 234, startPoint y: 152, endPoint x: 138, endPoint y: 93, distance: 112.2
click at [138, 93] on div "Hi [PERSON_NAME], I hope your day is going well so far. Just following up here.…" at bounding box center [277, 129] width 287 height 79
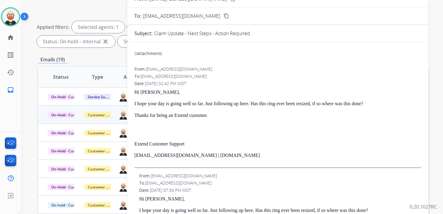
click at [219, 145] on p "Extend Customer Support" at bounding box center [277, 143] width 287 height 5
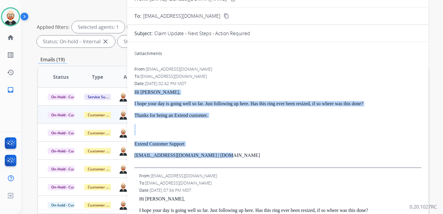
drag, startPoint x: 224, startPoint y: 156, endPoint x: 135, endPoint y: 92, distance: 109.6
click at [135, 92] on div "Hi Cody, I hope your day is going well so far. Just following up here. Has this…" at bounding box center [277, 129] width 287 height 79
copy div "Hi Cody, I hope your day is going well so far. Just following up here. Has this…"
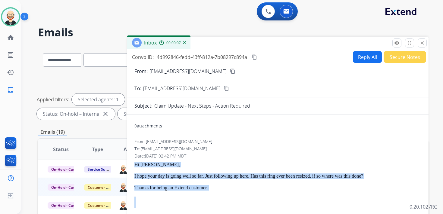
click at [357, 60] on button "Reply All" at bounding box center [367, 57] width 29 height 12
select select "**********"
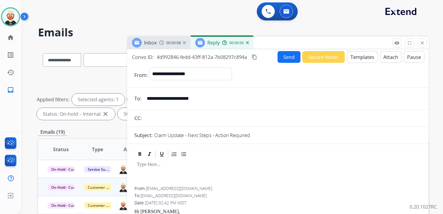
click at [161, 167] on p at bounding box center [278, 164] width 282 height 5
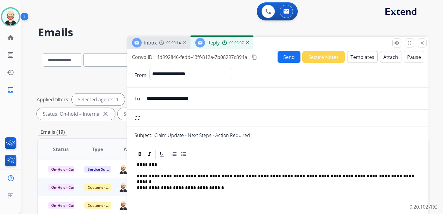
click at [278, 58] on button "Send" at bounding box center [288, 57] width 23 height 12
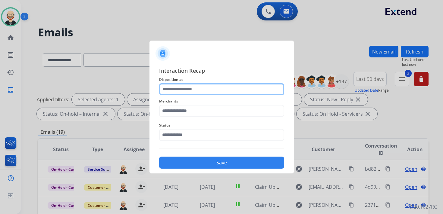
click at [175, 90] on input "text" at bounding box center [221, 89] width 125 height 12
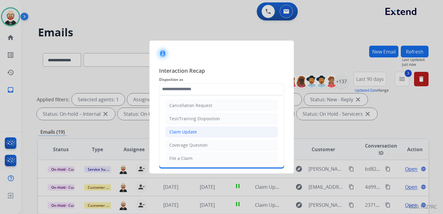
click at [186, 129] on div "Claim Update" at bounding box center [182, 132] width 27 height 6
type input "**********"
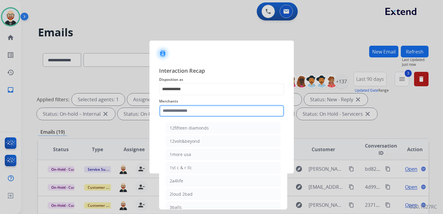
click at [185, 114] on input "text" at bounding box center [221, 111] width 125 height 12
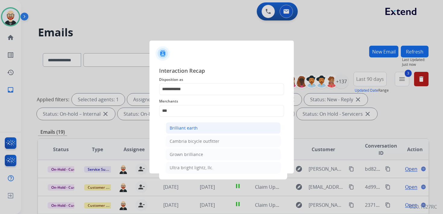
click at [185, 127] on div "Brilliant earth" at bounding box center [183, 128] width 28 height 6
type input "**********"
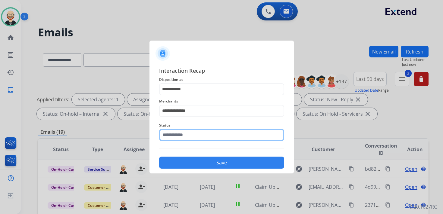
click at [184, 133] on input "text" at bounding box center [221, 135] width 125 height 12
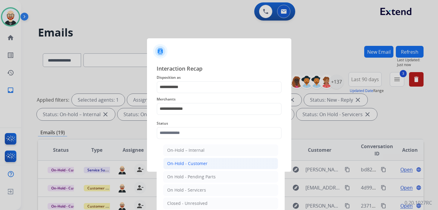
click at [191, 164] on div "On-Hold - Customer" at bounding box center [187, 163] width 40 height 6
type input "**********"
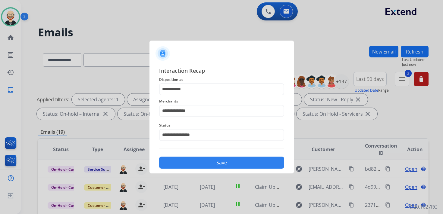
click at [193, 162] on button "Save" at bounding box center [221, 163] width 125 height 12
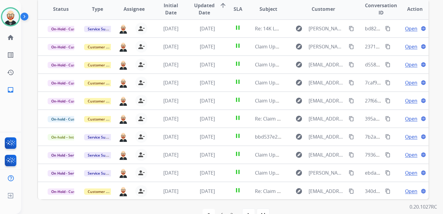
scroll to position [139, 0]
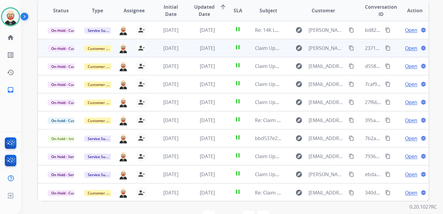
click at [405, 48] on span "Open" at bounding box center [411, 48] width 12 height 7
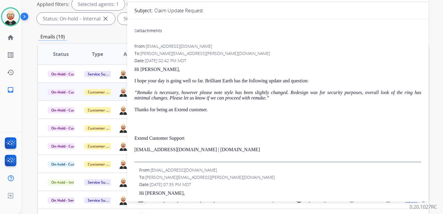
scroll to position [95, 0]
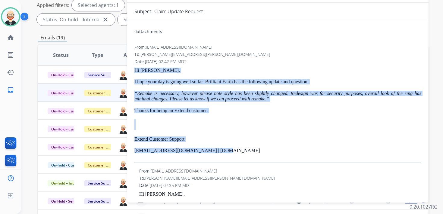
drag, startPoint x: 224, startPoint y: 152, endPoint x: 133, endPoint y: 70, distance: 121.9
copy div "Hi Brian, I hope your day is going well so far. Brilliant Earth has the followi…"
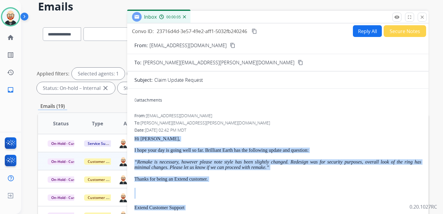
scroll to position [0, 0]
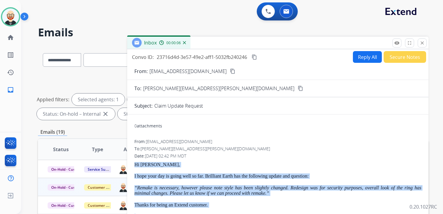
click at [364, 55] on button "Reply All" at bounding box center [367, 57] width 29 height 12
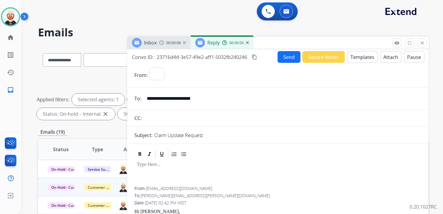
select select "**********"
click at [166, 169] on div at bounding box center [277, 173] width 287 height 27
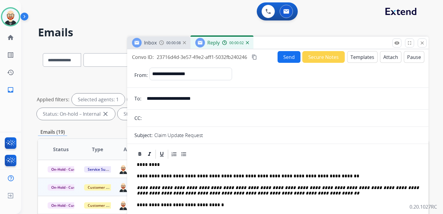
click at [288, 58] on button "Send" at bounding box center [288, 57] width 23 height 12
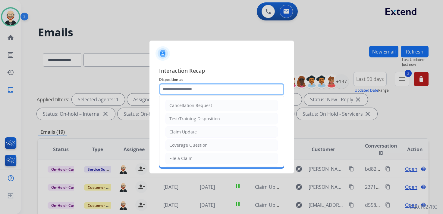
click at [206, 93] on input "text" at bounding box center [221, 89] width 125 height 12
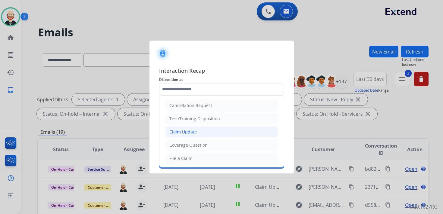
click at [199, 131] on li "Claim Update" at bounding box center [221, 131] width 112 height 11
type input "**********"
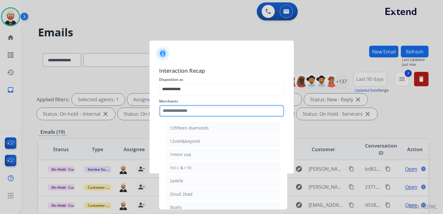
click at [188, 110] on input "text" at bounding box center [221, 111] width 125 height 12
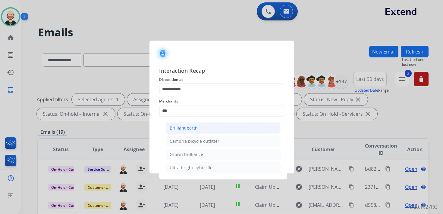
click at [185, 124] on li "Brilliant earth" at bounding box center [223, 128] width 115 height 11
type input "**********"
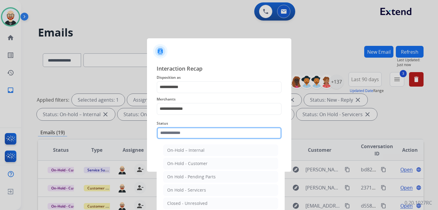
click at [173, 136] on input "text" at bounding box center [219, 133] width 125 height 12
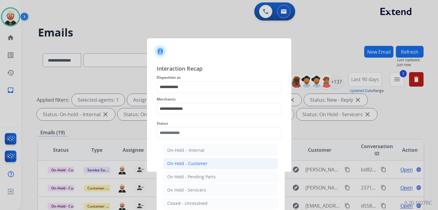
click at [201, 163] on div "On-Hold - Customer" at bounding box center [187, 163] width 40 height 6
type input "**********"
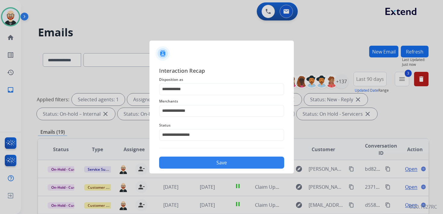
click at [199, 163] on button "Save" at bounding box center [221, 163] width 125 height 12
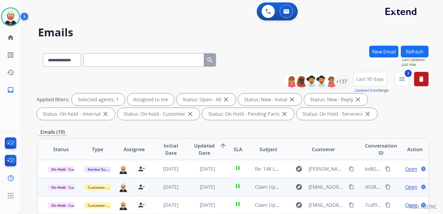
click at [407, 186] on span "Open" at bounding box center [411, 187] width 12 height 7
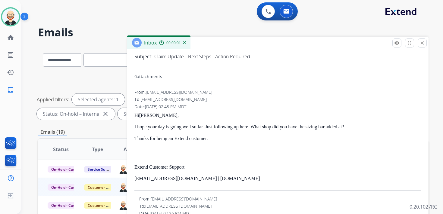
scroll to position [51, 0]
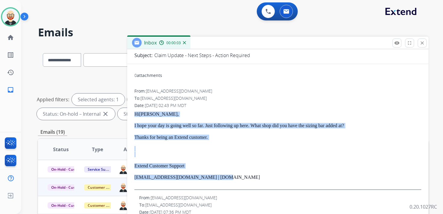
drag, startPoint x: 226, startPoint y: 179, endPoint x: 135, endPoint y: 114, distance: 111.4
click at [135, 114] on div "Hi Christopher, I hope your day is going well so far. Just following up here. W…" at bounding box center [277, 151] width 287 height 79
copy div "Hi Christopher, I hope your day is going well so far. Just following up here. W…"
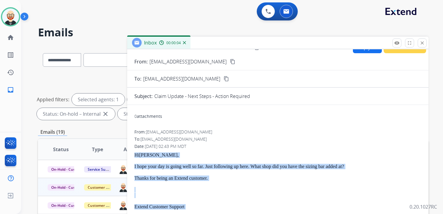
scroll to position [0, 0]
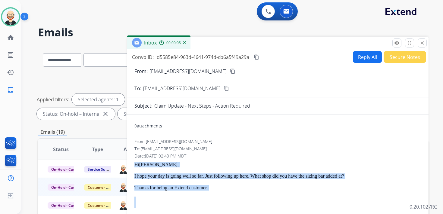
click at [358, 58] on button "Reply All" at bounding box center [367, 57] width 29 height 12
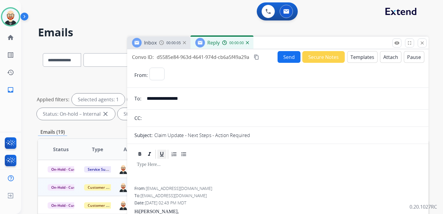
select select "**********"
click at [157, 169] on div at bounding box center [277, 173] width 287 height 27
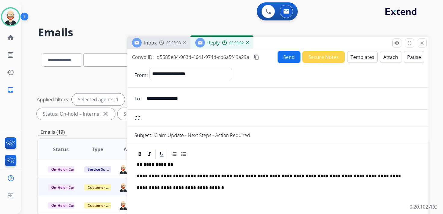
click at [286, 58] on button "Send" at bounding box center [288, 57] width 23 height 12
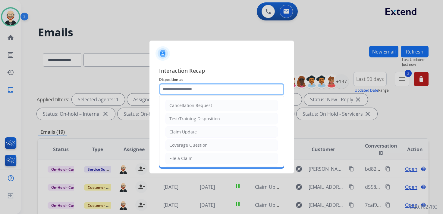
click at [198, 93] on input "text" at bounding box center [221, 89] width 125 height 12
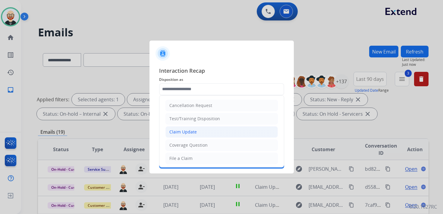
click at [197, 130] on li "Claim Update" at bounding box center [221, 131] width 112 height 11
type input "**********"
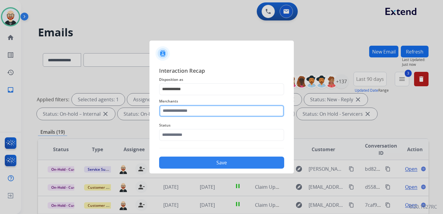
click at [183, 112] on input "text" at bounding box center [221, 111] width 125 height 12
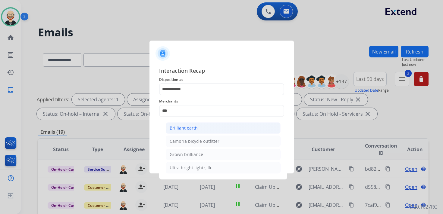
click at [188, 126] on div "Brilliant earth" at bounding box center [183, 128] width 28 height 6
type input "**********"
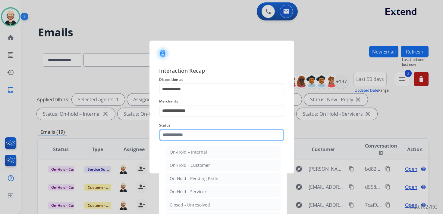
click at [184, 133] on input "text" at bounding box center [221, 135] width 125 height 12
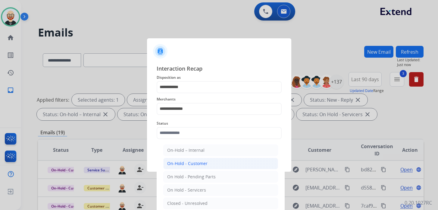
click at [191, 164] on div "On-Hold - Customer" at bounding box center [187, 163] width 40 height 6
type input "**********"
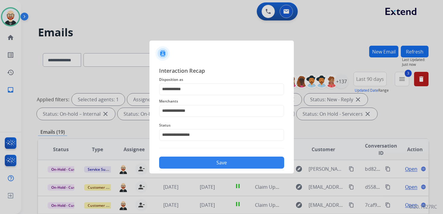
click at [196, 159] on button "Save" at bounding box center [221, 163] width 125 height 12
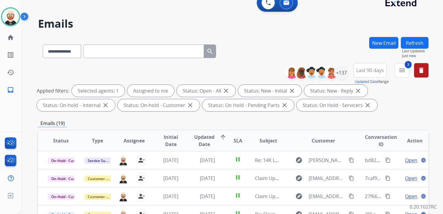
scroll to position [14, 0]
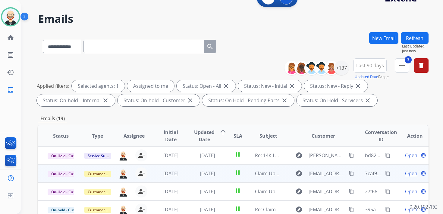
click at [405, 173] on span "Open" at bounding box center [411, 173] width 12 height 7
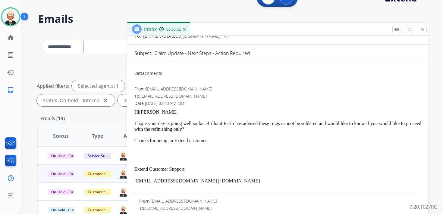
scroll to position [42, 0]
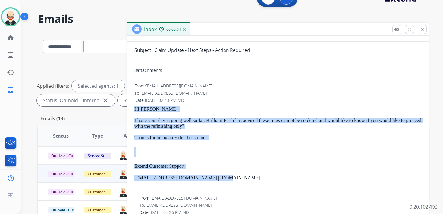
drag, startPoint x: 226, startPoint y: 179, endPoint x: 133, endPoint y: 109, distance: 116.2
copy div "Hi Christopher, I hope your day is going well so far. Brilliant Earth has advis…"
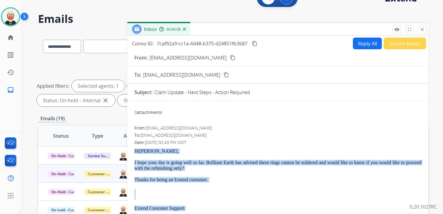
click at [358, 45] on button "Reply All" at bounding box center [367, 44] width 29 height 12
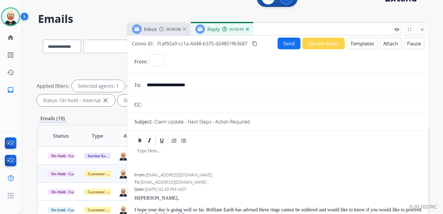
select select "**********"
click at [171, 157] on div at bounding box center [277, 159] width 287 height 27
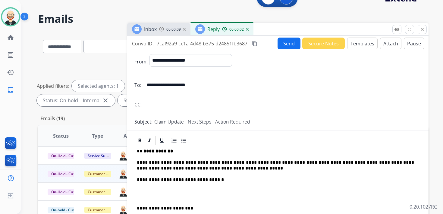
click at [285, 44] on button "Send" at bounding box center [288, 44] width 23 height 12
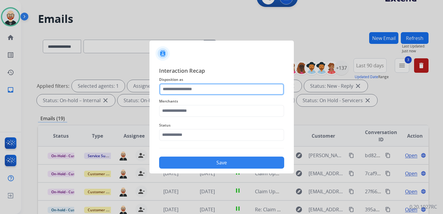
click at [192, 89] on input "text" at bounding box center [221, 89] width 125 height 12
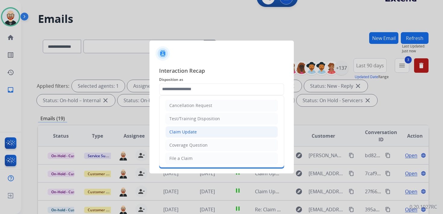
click at [183, 131] on div "Claim Update" at bounding box center [182, 132] width 27 height 6
type input "**********"
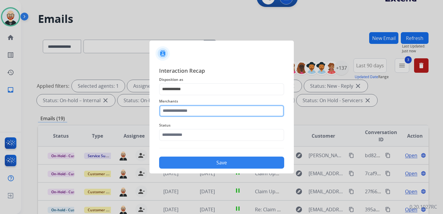
click at [182, 113] on input "text" at bounding box center [221, 111] width 125 height 12
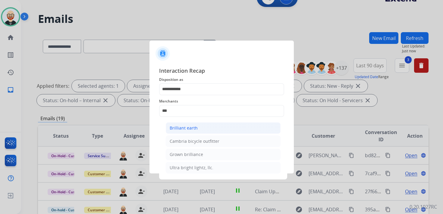
click at [183, 128] on div "Brilliant earth" at bounding box center [183, 128] width 28 height 6
type input "**********"
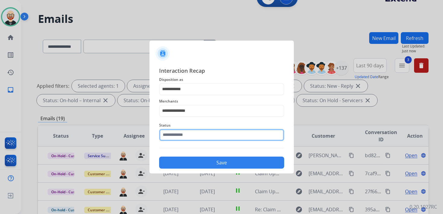
click at [177, 134] on input "text" at bounding box center [221, 135] width 125 height 12
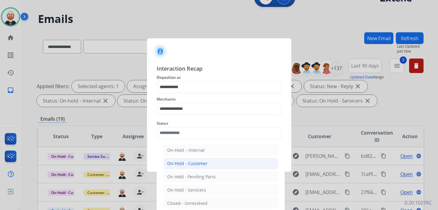
click at [194, 164] on div "On-Hold - Customer" at bounding box center [187, 163] width 40 height 6
type input "**********"
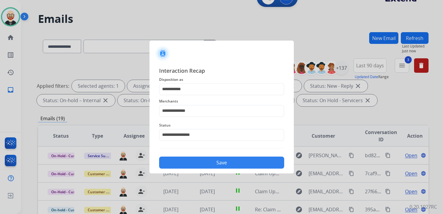
click at [191, 165] on button "Save" at bounding box center [221, 163] width 125 height 12
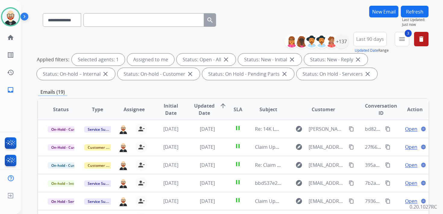
scroll to position [47, 0]
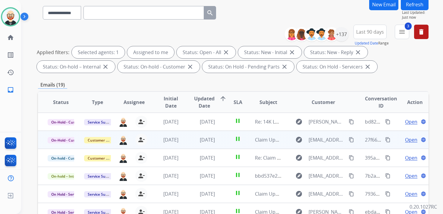
click at [406, 139] on span "Open" at bounding box center [411, 139] width 12 height 7
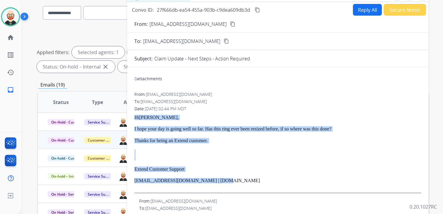
drag, startPoint x: 225, startPoint y: 181, endPoint x: 135, endPoint y: 118, distance: 109.8
click at [135, 118] on div "Hi Leonard, I hope your day is going well so far. Has this ring ever been resiz…" at bounding box center [277, 154] width 287 height 79
copy div "Hi Leonard, I hope your day is going well so far. Has this ring ever been resiz…"
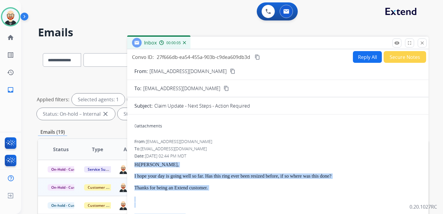
click at [362, 57] on button "Reply All" at bounding box center [367, 57] width 29 height 12
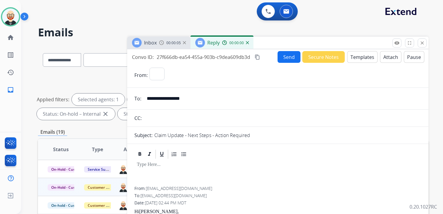
select select "**********"
click at [182, 171] on div at bounding box center [277, 173] width 287 height 27
paste div
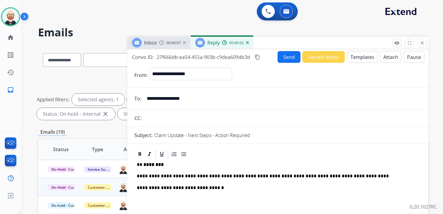
click at [213, 175] on p "**********" at bounding box center [275, 176] width 277 height 5
click at [280, 61] on button "Send" at bounding box center [288, 57] width 23 height 12
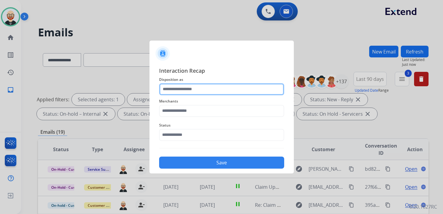
click at [195, 90] on input "text" at bounding box center [221, 89] width 125 height 12
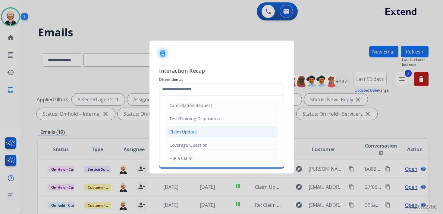
click at [196, 133] on li "Claim Update" at bounding box center [221, 131] width 112 height 11
type input "**********"
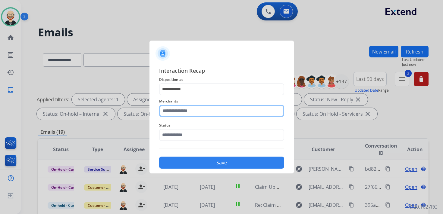
click at [189, 114] on input "text" at bounding box center [221, 111] width 125 height 12
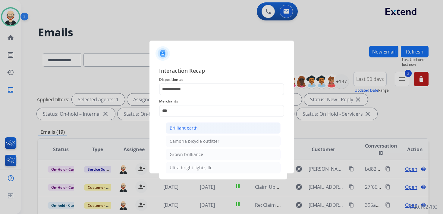
click at [188, 125] on div "Brilliant earth" at bounding box center [183, 128] width 28 height 6
type input "**********"
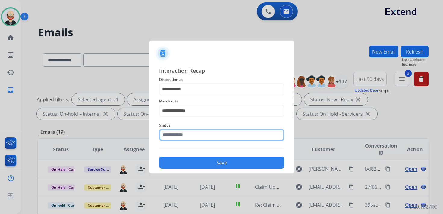
click at [183, 132] on input "text" at bounding box center [221, 135] width 125 height 12
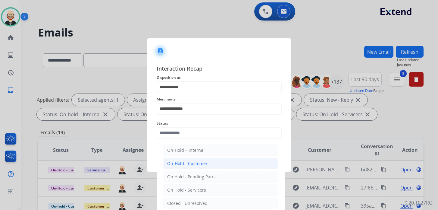
click at [194, 166] on li "On-Hold - Customer" at bounding box center [220, 162] width 115 height 11
type input "**********"
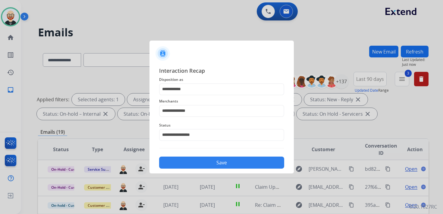
click at [194, 164] on button "Save" at bounding box center [221, 163] width 125 height 12
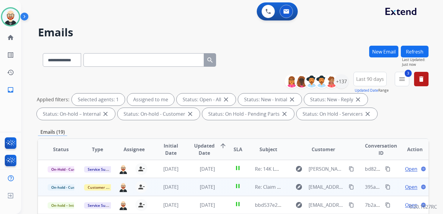
click at [406, 189] on span "Open" at bounding box center [411, 187] width 12 height 7
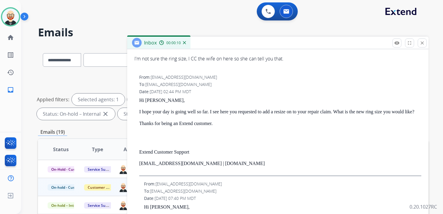
scroll to position [140, 0]
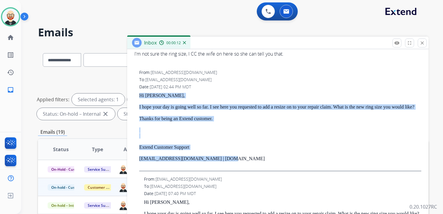
drag, startPoint x: 234, startPoint y: 166, endPoint x: 138, endPoint y: 95, distance: 118.9
click at [138, 95] on div "From: support@extend.com To: jarednei1131992@gmail.com Date: 08/21/2025 - 02:44…" at bounding box center [277, 121] width 287 height 102
copy div "Hi Jared, I hope your day is going well so far. I see here you requested to add…"
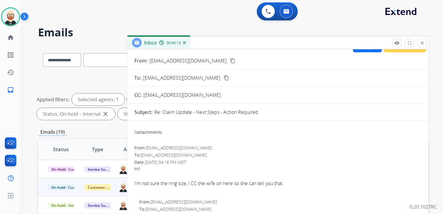
scroll to position [0, 0]
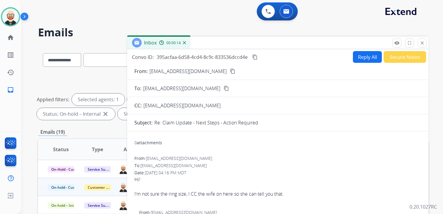
click at [356, 57] on button "Reply All" at bounding box center [367, 57] width 29 height 12
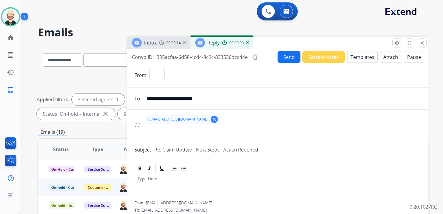
select select "**********"
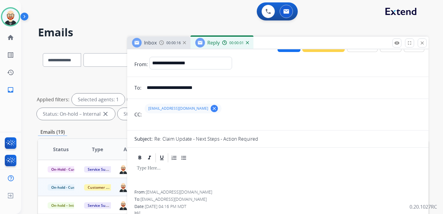
scroll to position [11, 0]
click at [148, 170] on p at bounding box center [278, 168] width 282 height 5
paste div
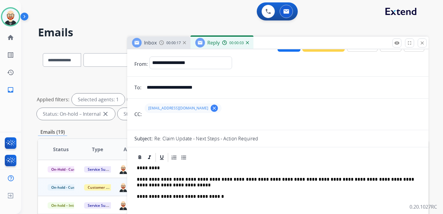
click at [148, 169] on p "*********" at bounding box center [275, 168] width 277 height 5
click at [213, 179] on p "**********" at bounding box center [275, 182] width 277 height 11
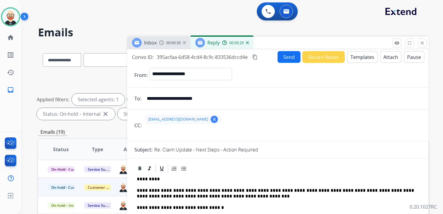
click at [285, 59] on button "Send" at bounding box center [288, 57] width 23 height 12
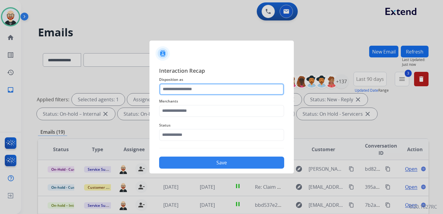
click at [186, 84] on input "text" at bounding box center [221, 89] width 125 height 12
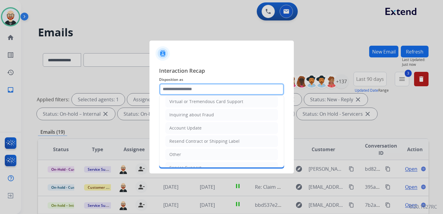
scroll to position [90, 0]
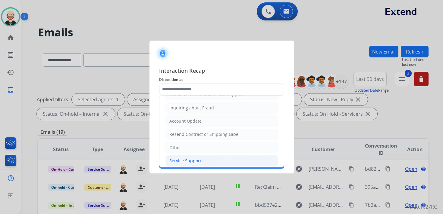
click at [183, 158] on div "Service Support" at bounding box center [185, 161] width 32 height 6
type input "**********"
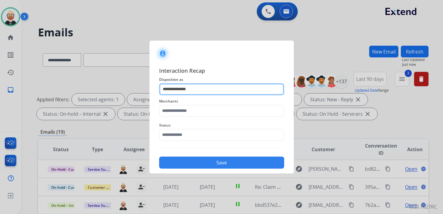
click at [176, 91] on input "**********" at bounding box center [221, 89] width 125 height 12
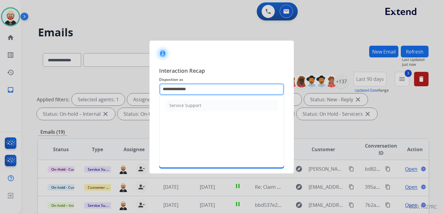
click at [180, 91] on input "**********" at bounding box center [221, 89] width 125 height 12
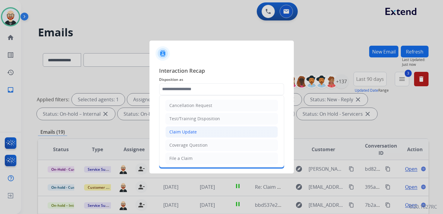
click at [186, 132] on div "Claim Update" at bounding box center [182, 132] width 27 height 6
type input "**********"
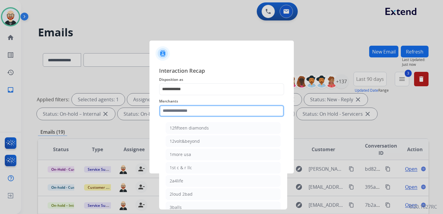
click at [175, 111] on input "text" at bounding box center [221, 111] width 125 height 12
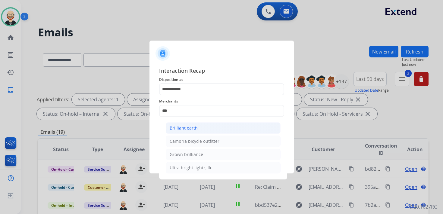
click at [178, 131] on li "Brilliant earth" at bounding box center [223, 128] width 115 height 11
type input "**********"
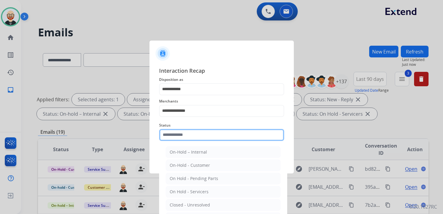
click at [178, 133] on input "text" at bounding box center [221, 135] width 125 height 12
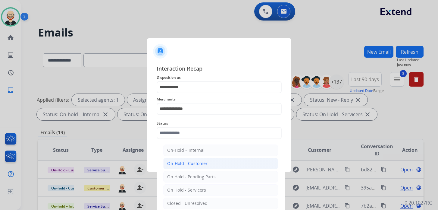
click at [182, 165] on div "On-Hold - Customer" at bounding box center [187, 163] width 40 height 6
type input "**********"
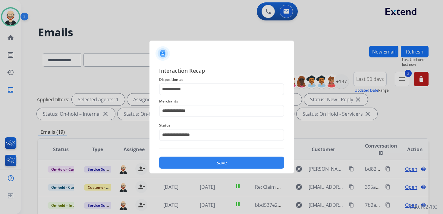
click at [189, 161] on button "Save" at bounding box center [221, 163] width 125 height 12
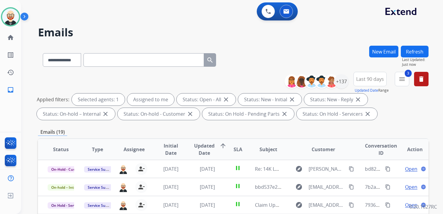
scroll to position [1, 0]
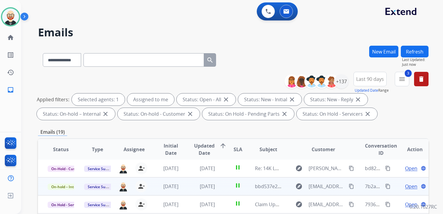
click at [405, 186] on span "Open" at bounding box center [411, 186] width 12 height 7
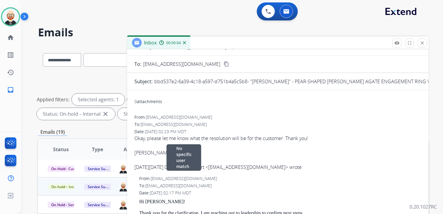
scroll to position [0, 0]
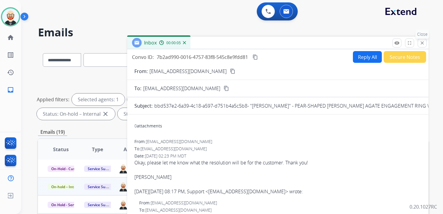
click at [421, 42] on mat-icon "close" at bounding box center [421, 42] width 5 height 5
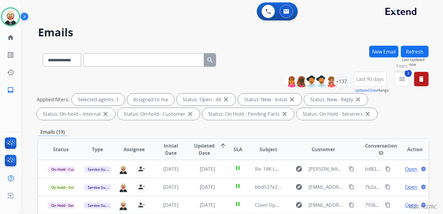
click at [403, 78] on mat-icon "menu" at bounding box center [401, 79] width 7 height 7
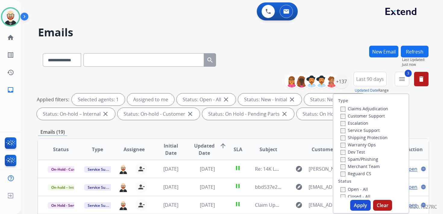
click at [341, 187] on label "Open - All" at bounding box center [353, 190] width 27 height 6
click at [355, 203] on button "Apply" at bounding box center [360, 205] width 20 height 11
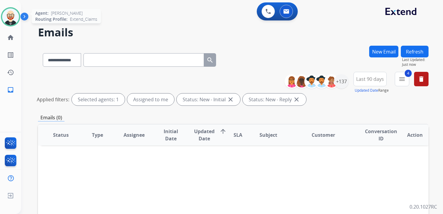
click at [10, 17] on img at bounding box center [10, 16] width 17 height 17
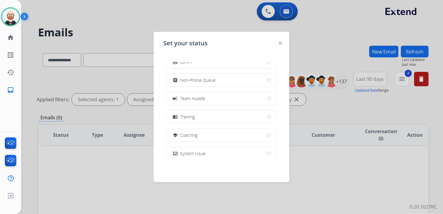
scroll to position [95, 0]
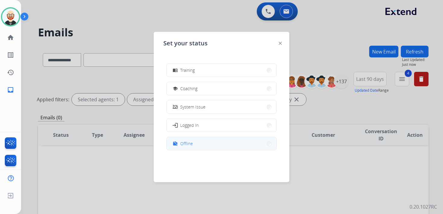
click at [181, 141] on div "work_off Offline" at bounding box center [181, 143] width 21 height 7
